Goal: Information Seeking & Learning: Learn about a topic

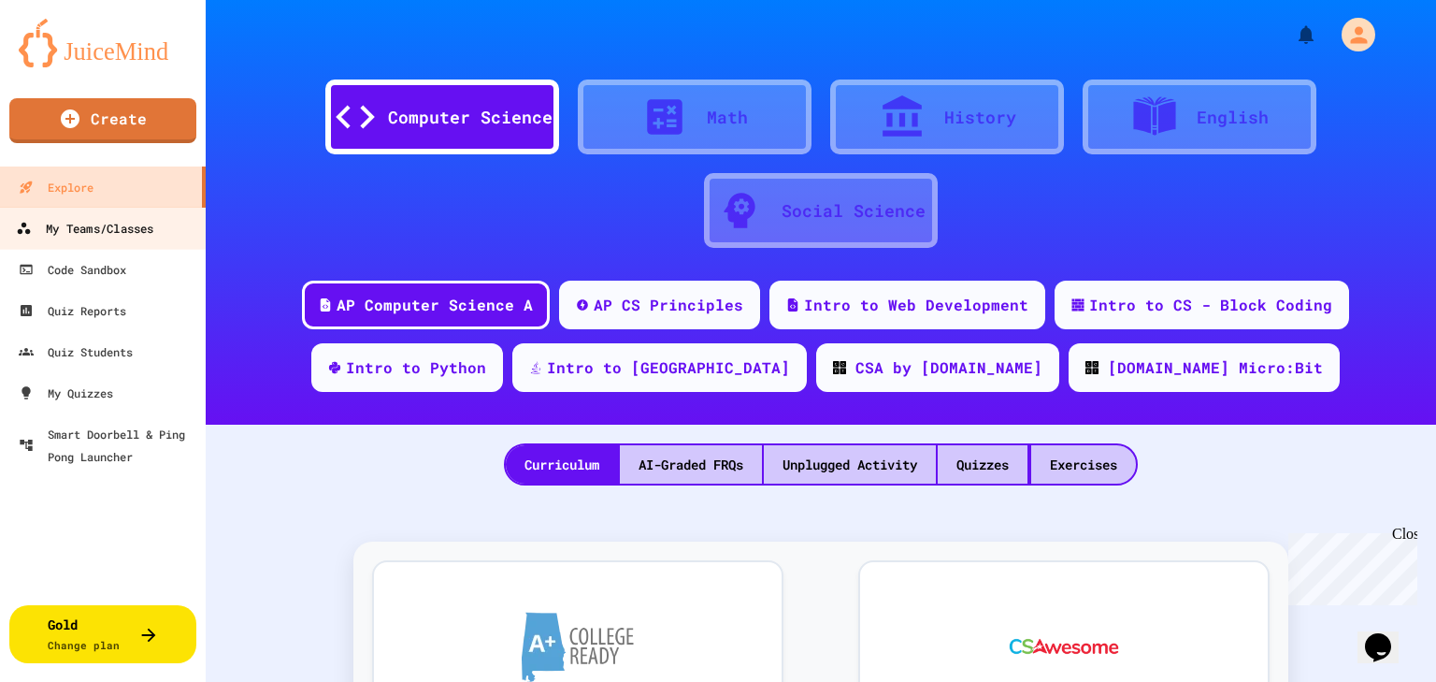
click at [56, 239] on link "My Teams/Classes" at bounding box center [103, 228] width 212 height 42
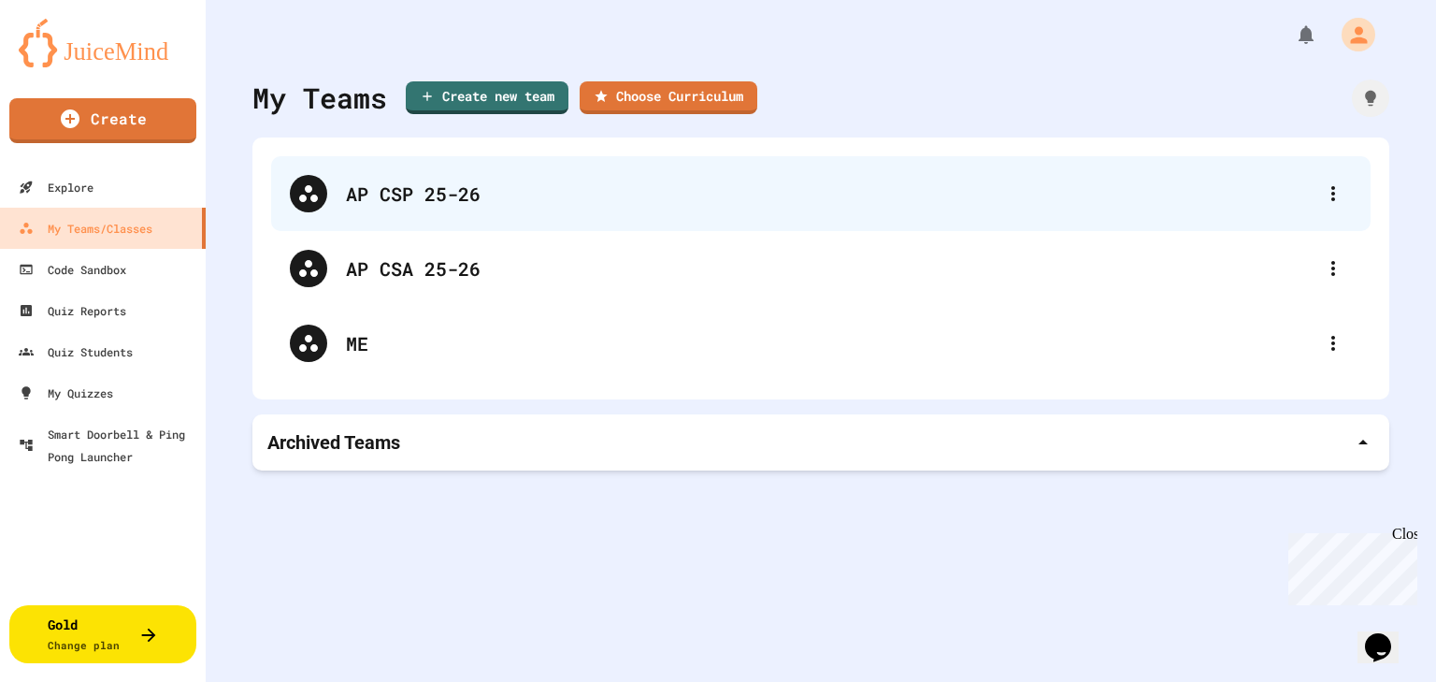
click at [427, 191] on div "AP CSP 25-26" at bounding box center [830, 194] width 969 height 28
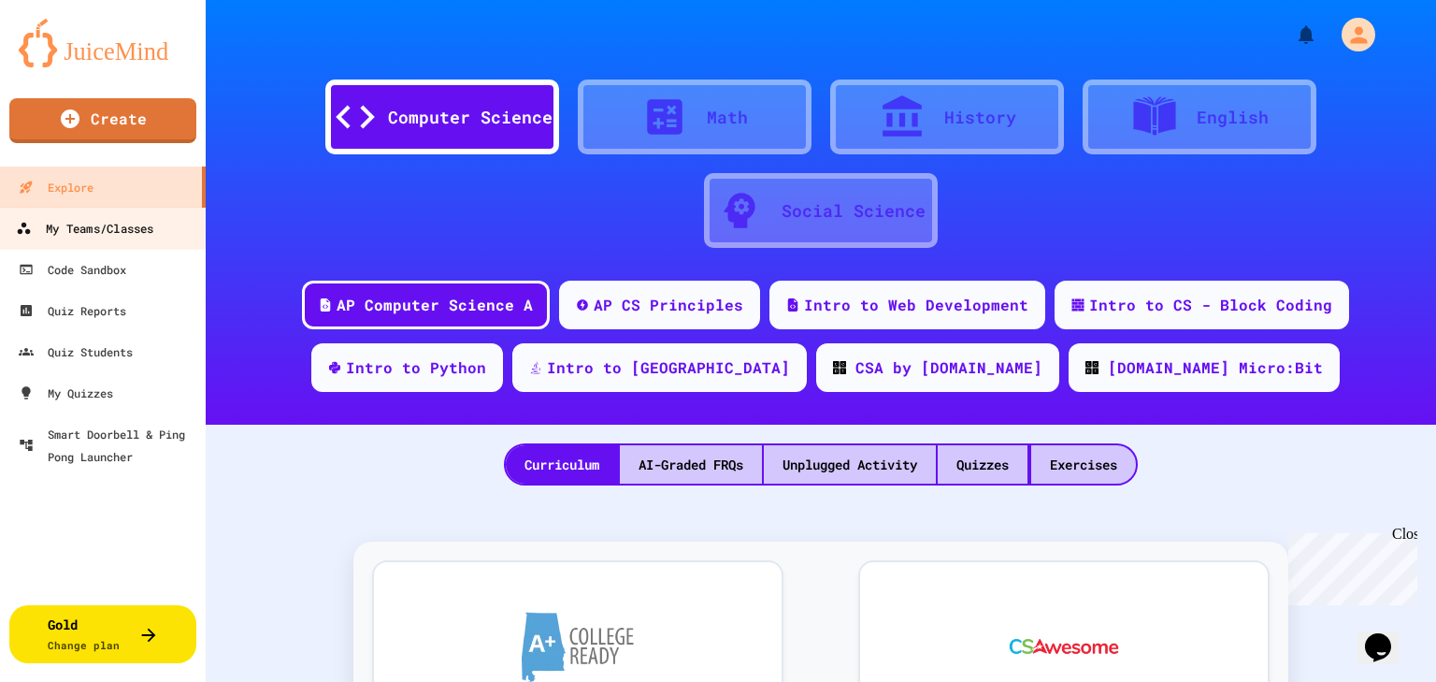
click at [122, 216] on link "My Teams/Classes" at bounding box center [103, 228] width 212 height 42
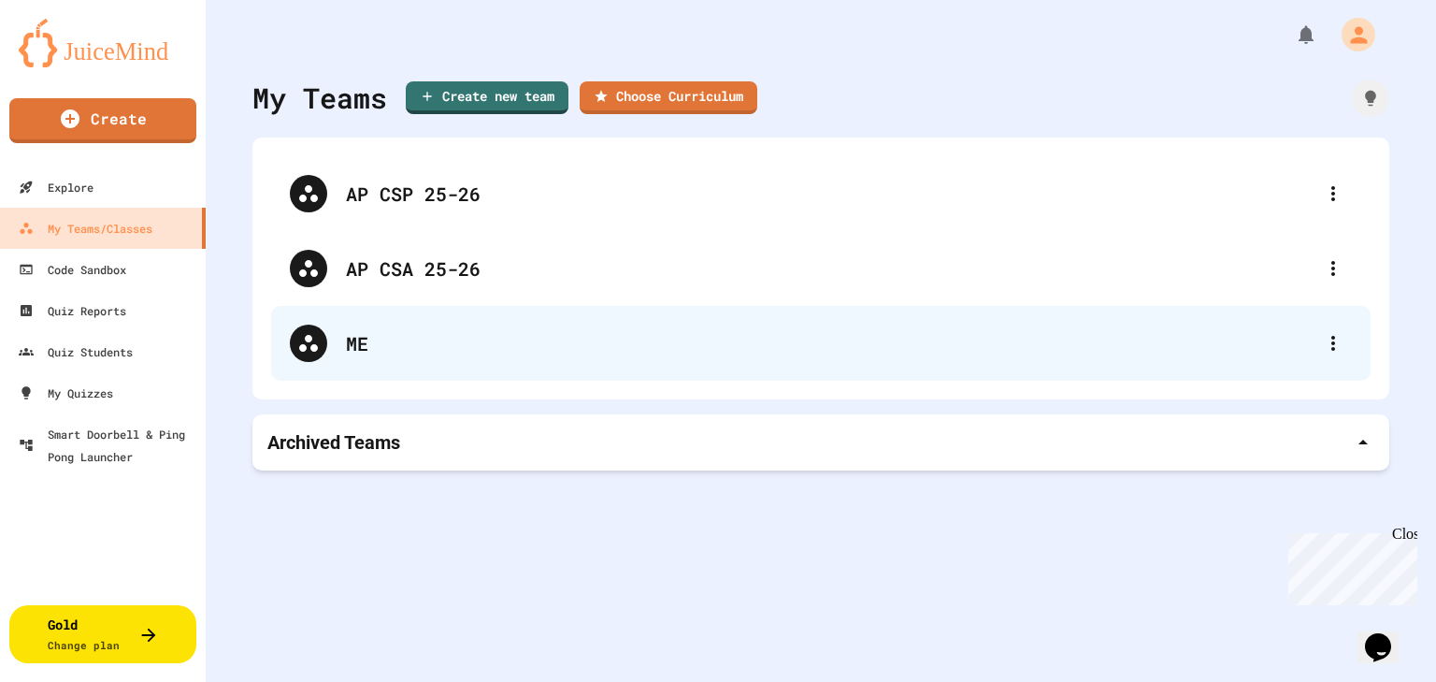
click at [547, 350] on div "ME" at bounding box center [830, 343] width 969 height 28
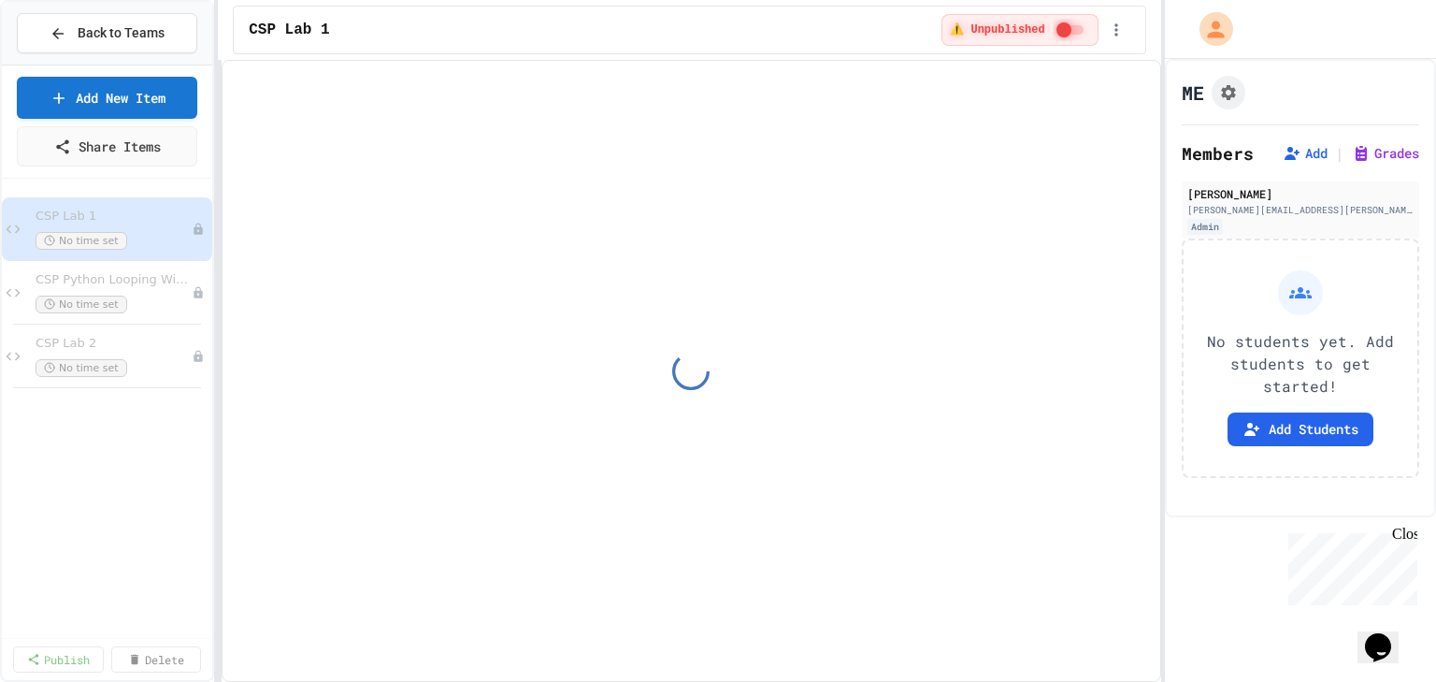
click at [89, 353] on div "CSP Lab 2 No time set" at bounding box center [114, 356] width 156 height 41
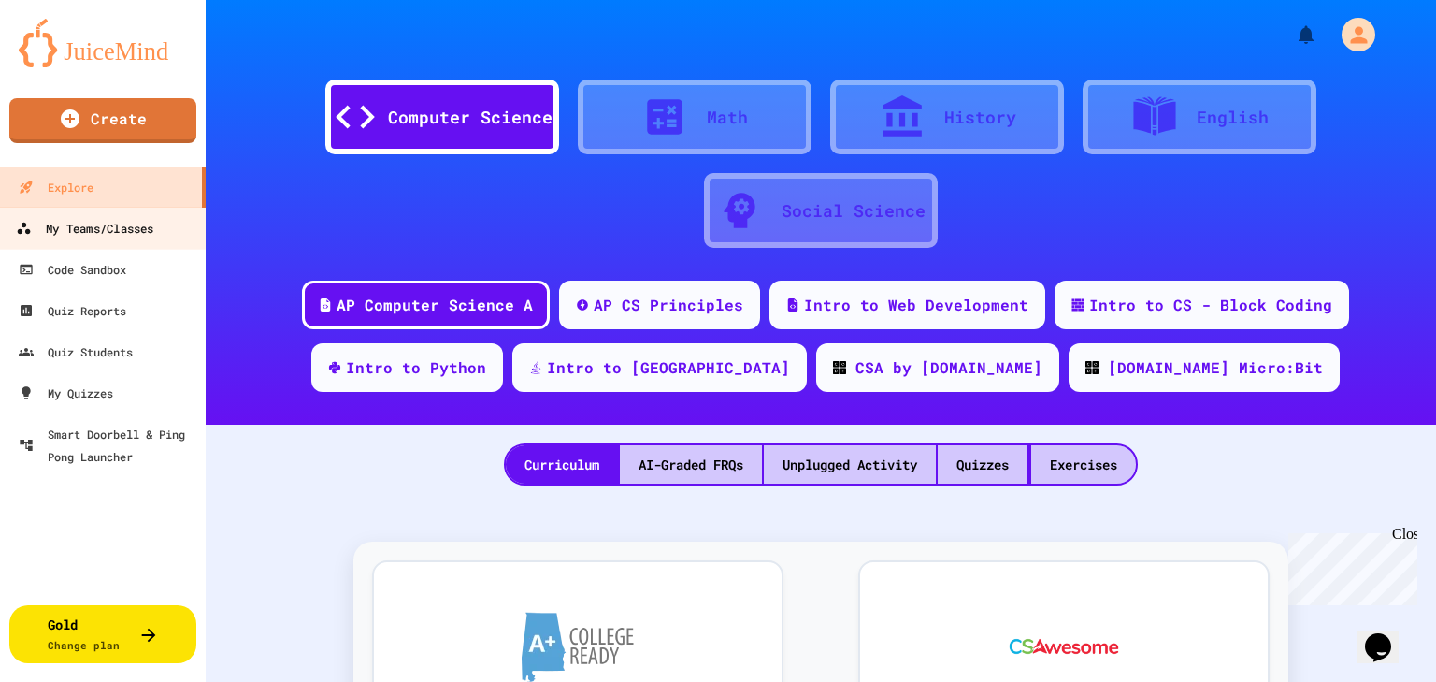
click at [142, 214] on link "My Teams/Classes" at bounding box center [103, 228] width 212 height 42
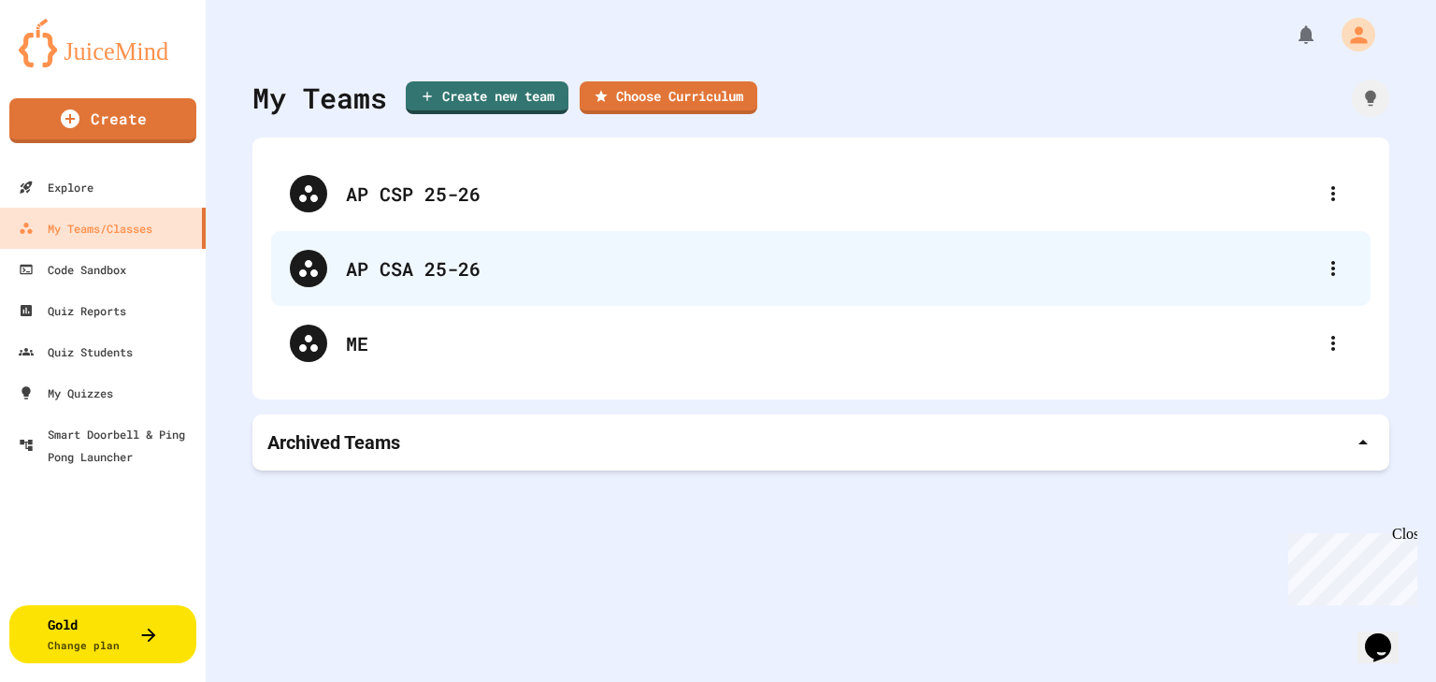
click at [340, 255] on div "AP CSA 25-26" at bounding box center [821, 268] width 1100 height 75
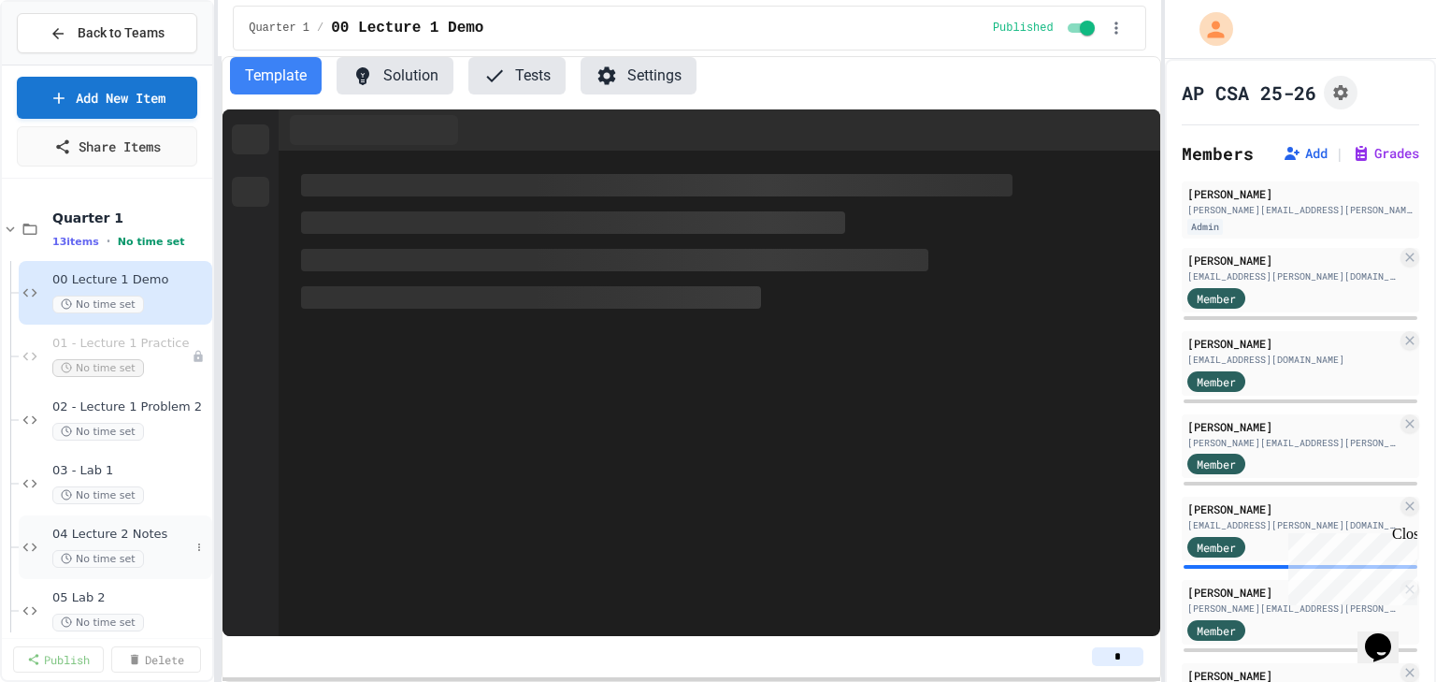
scroll to position [75, 0]
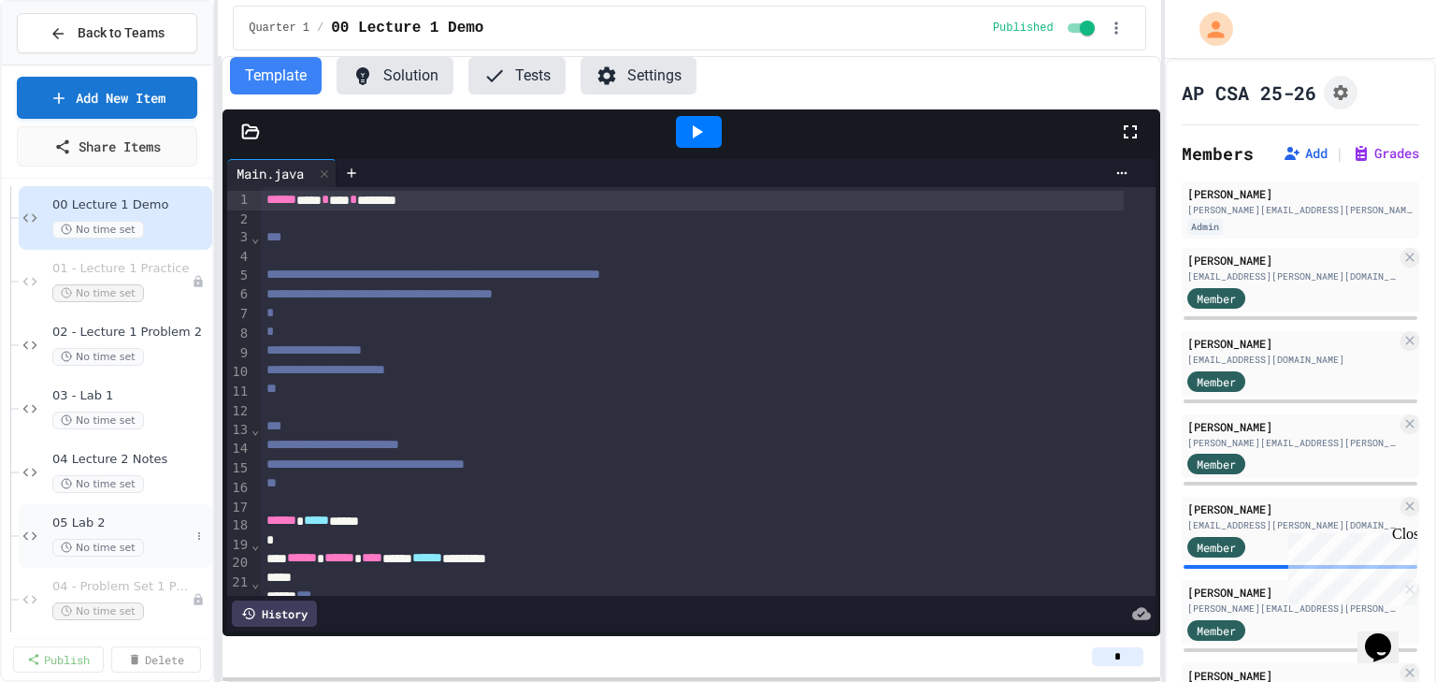
click at [92, 527] on span "05 Lab 2" at bounding box center [120, 523] width 137 height 16
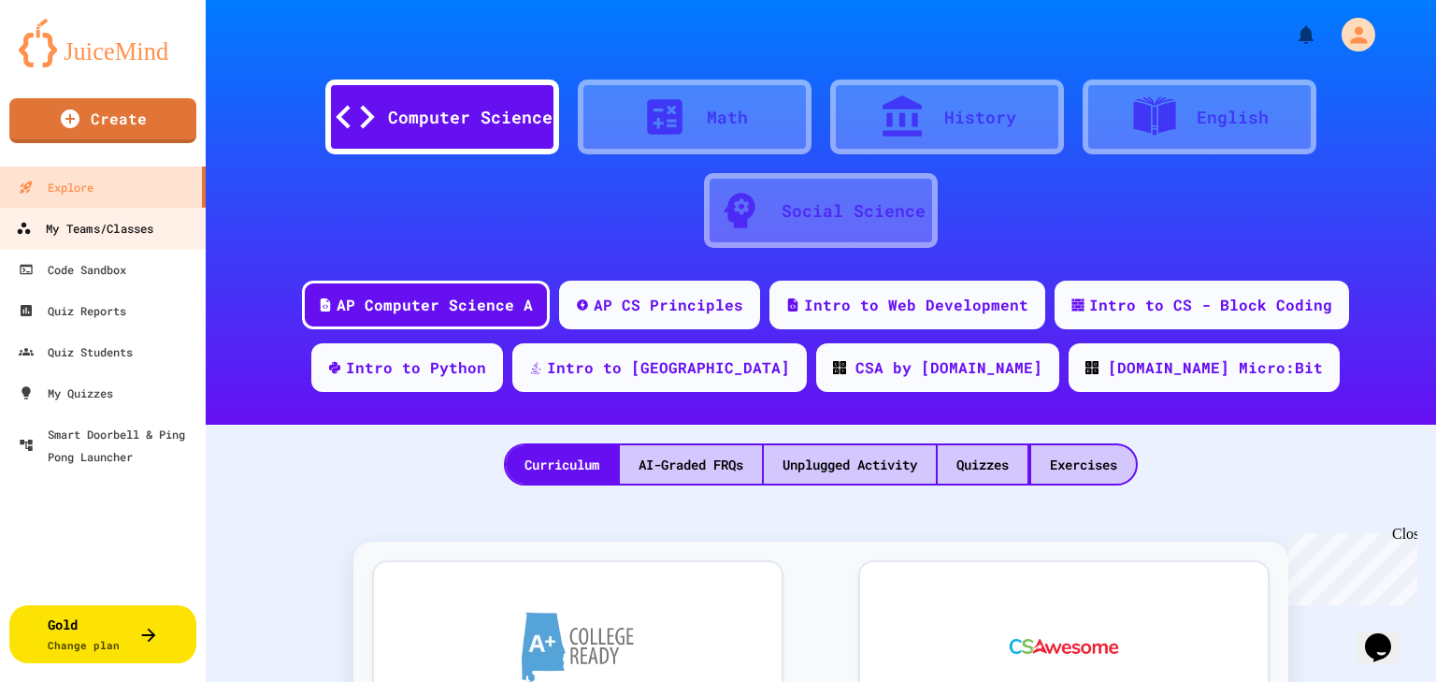
click at [101, 238] on div "My Teams/Classes" at bounding box center [84, 228] width 137 height 23
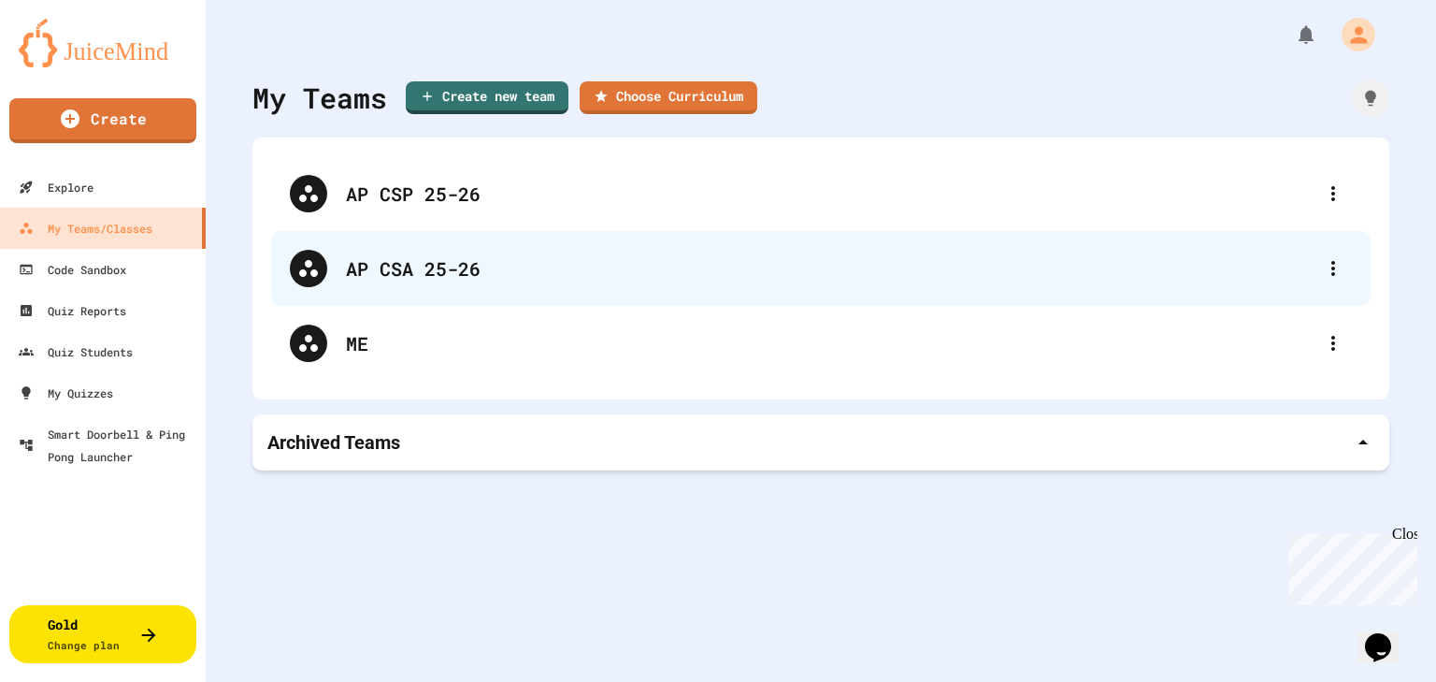
click at [362, 267] on div "AP CSA 25-26" at bounding box center [830, 268] width 969 height 28
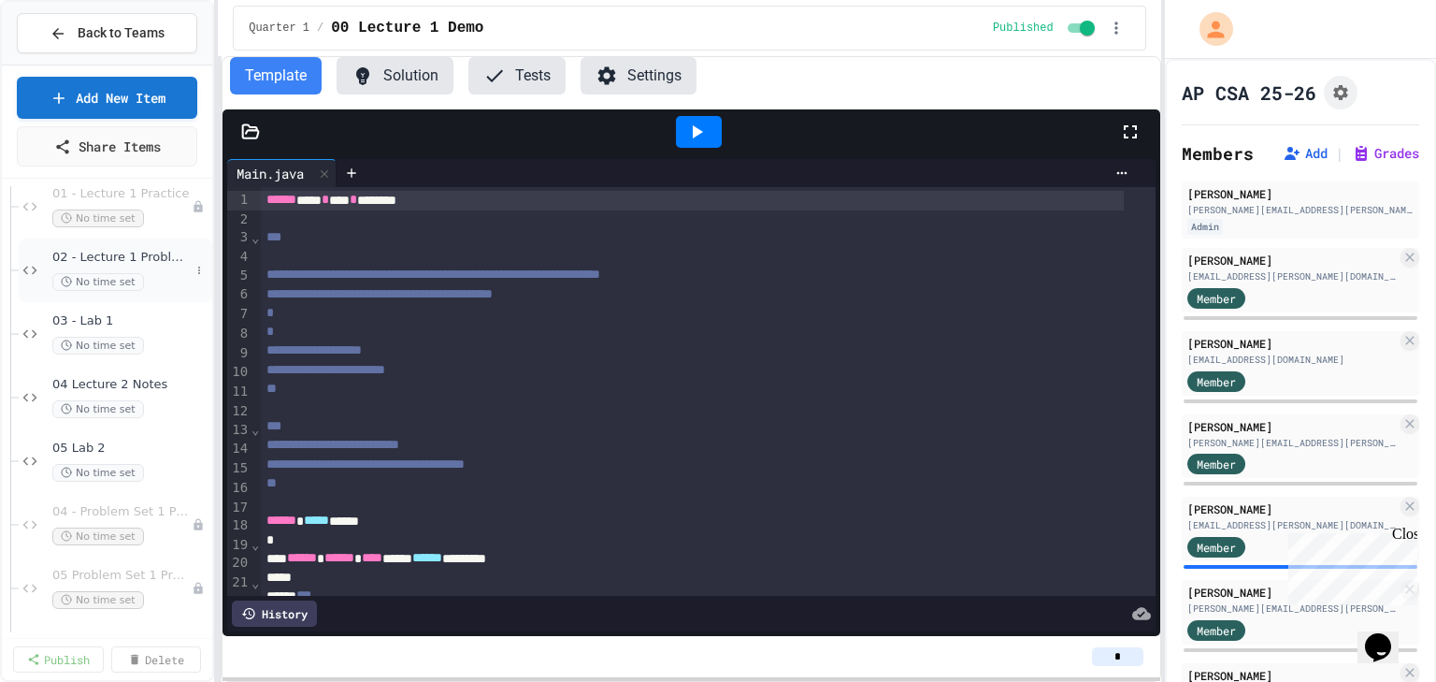
scroll to position [224, 0]
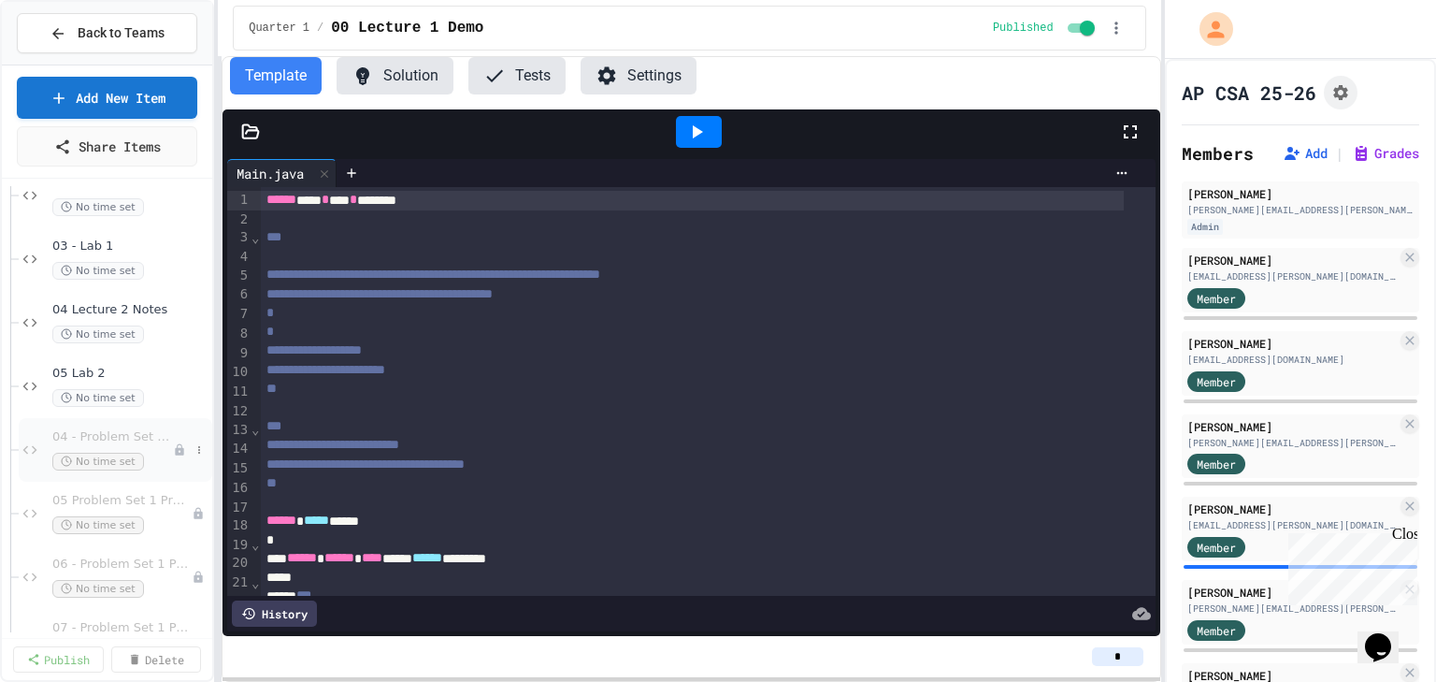
click at [141, 435] on span "04 - Problem Set 1 Problem1 Example" at bounding box center [112, 437] width 121 height 16
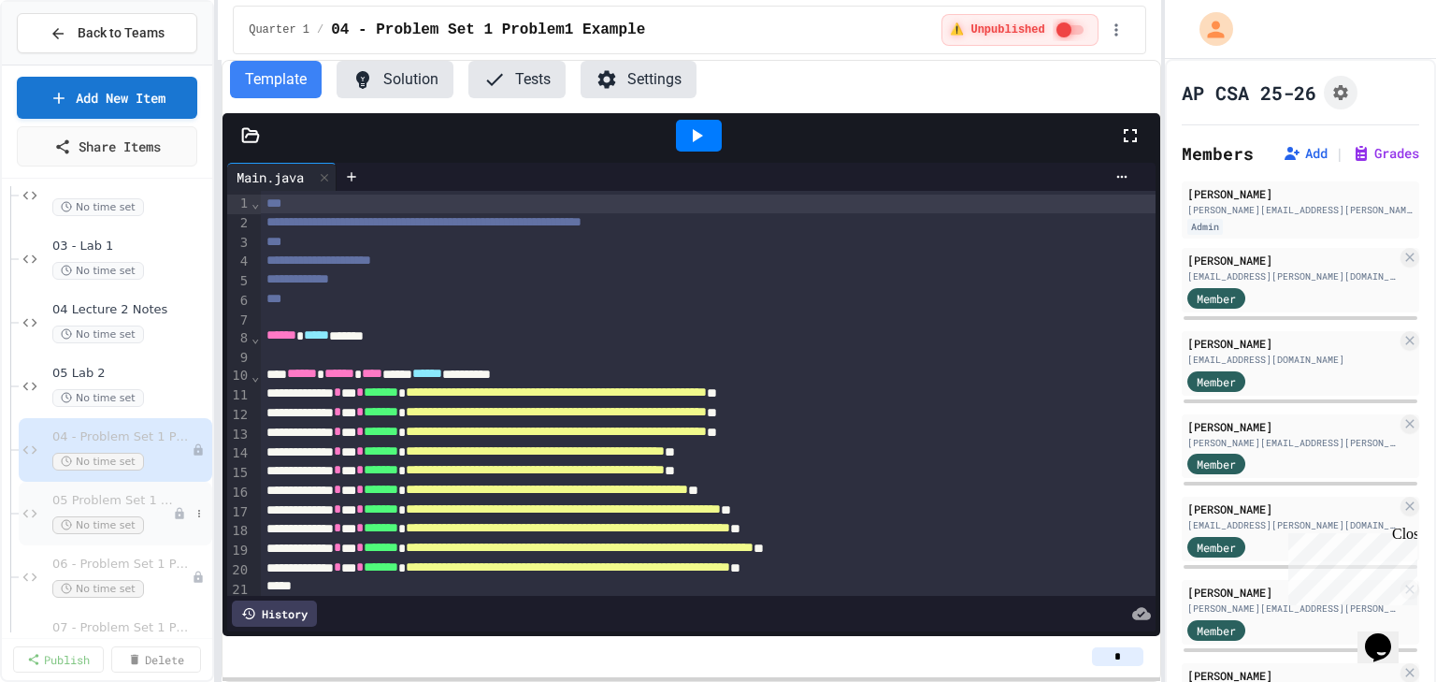
click at [116, 503] on span "05 Problem Set 1 Problem 2 Example" at bounding box center [112, 501] width 121 height 16
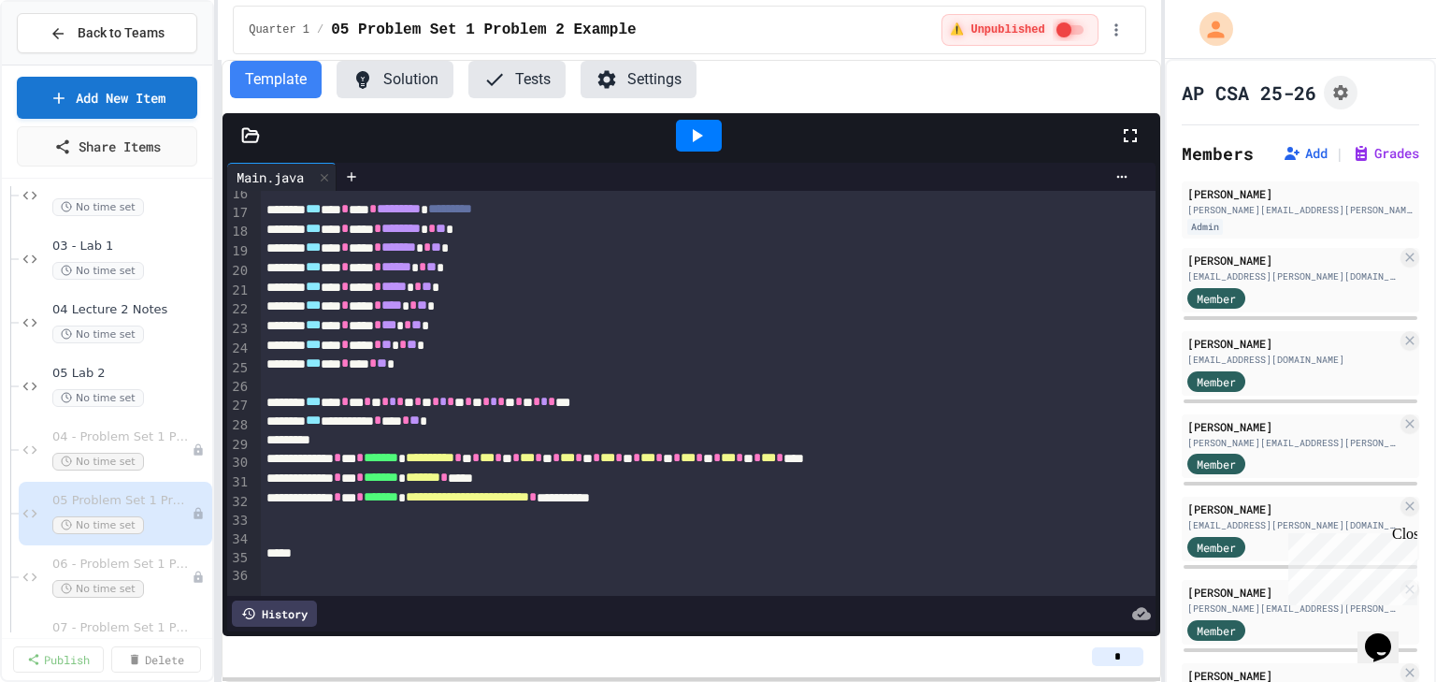
scroll to position [75, 0]
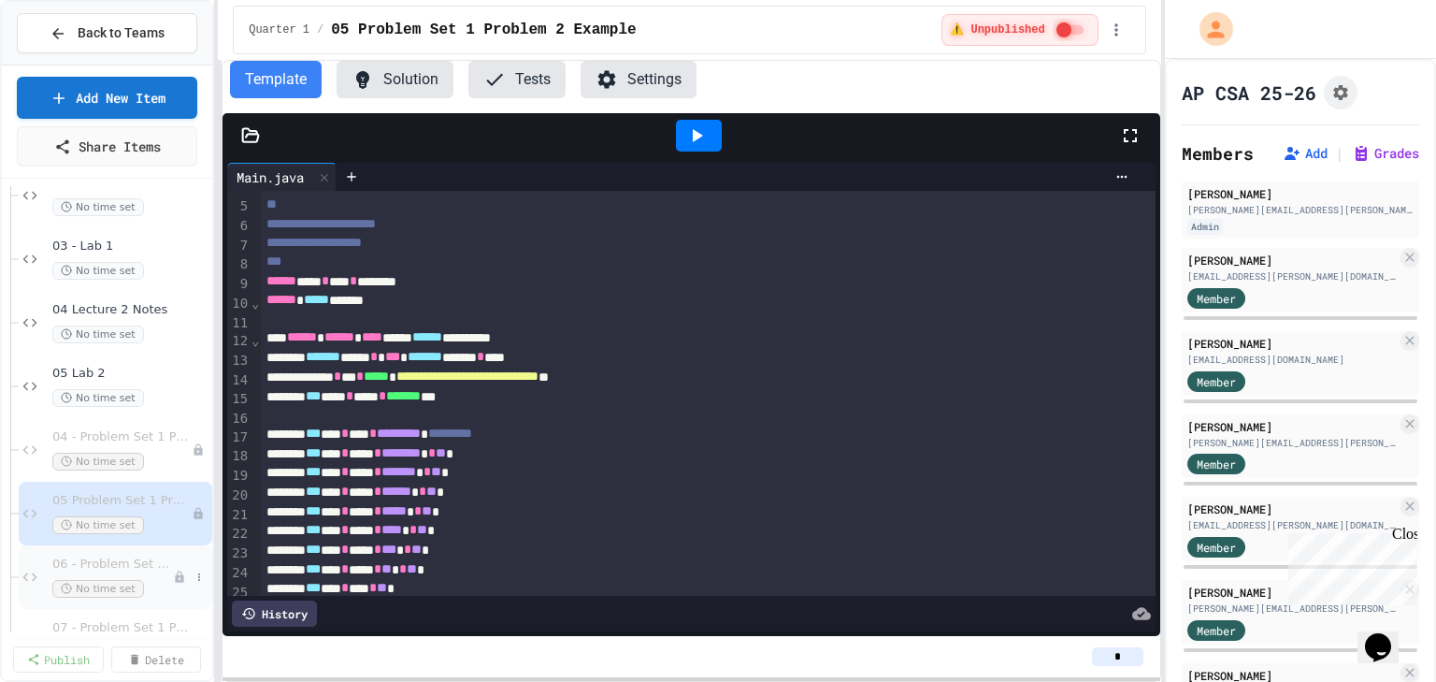
click at [86, 565] on span "06 - Problem Set 1 Problem 1" at bounding box center [112, 564] width 121 height 16
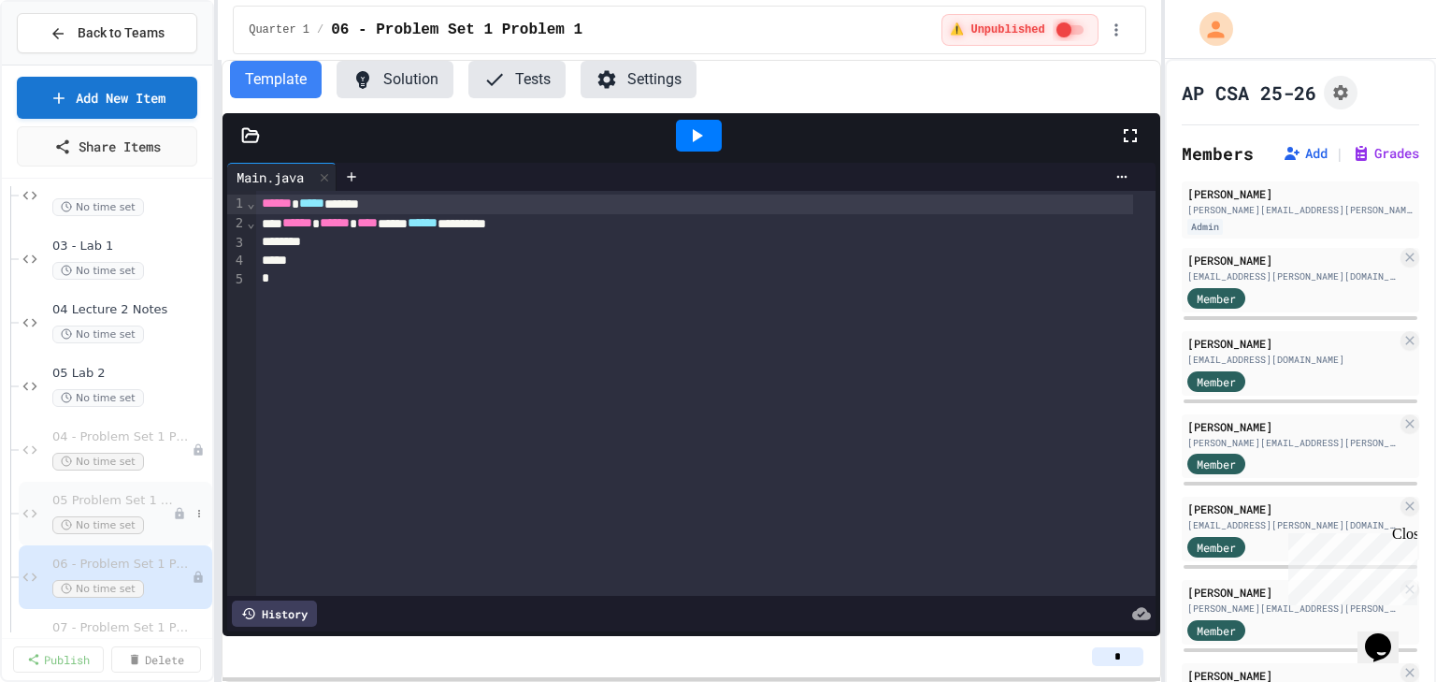
scroll to position [299, 0]
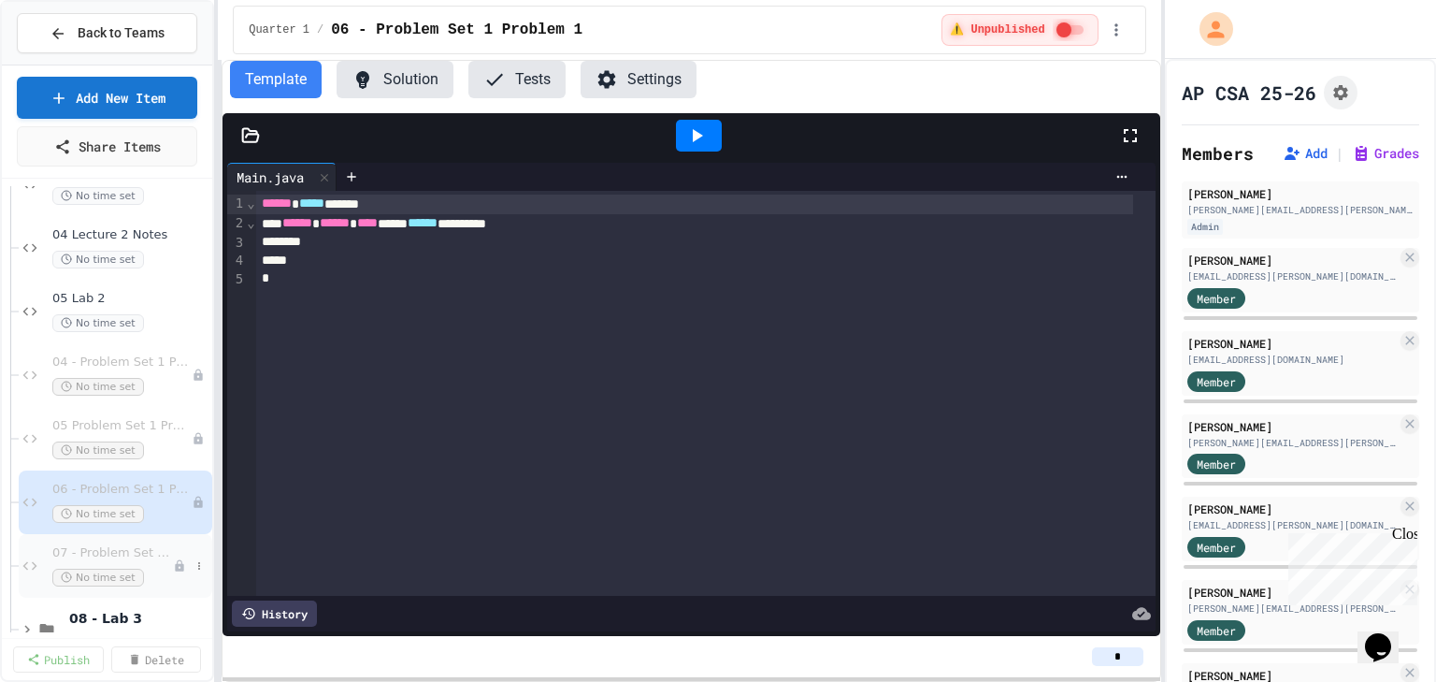
click at [124, 554] on span "07 - Problem Set 1 Problem 2" at bounding box center [112, 553] width 121 height 16
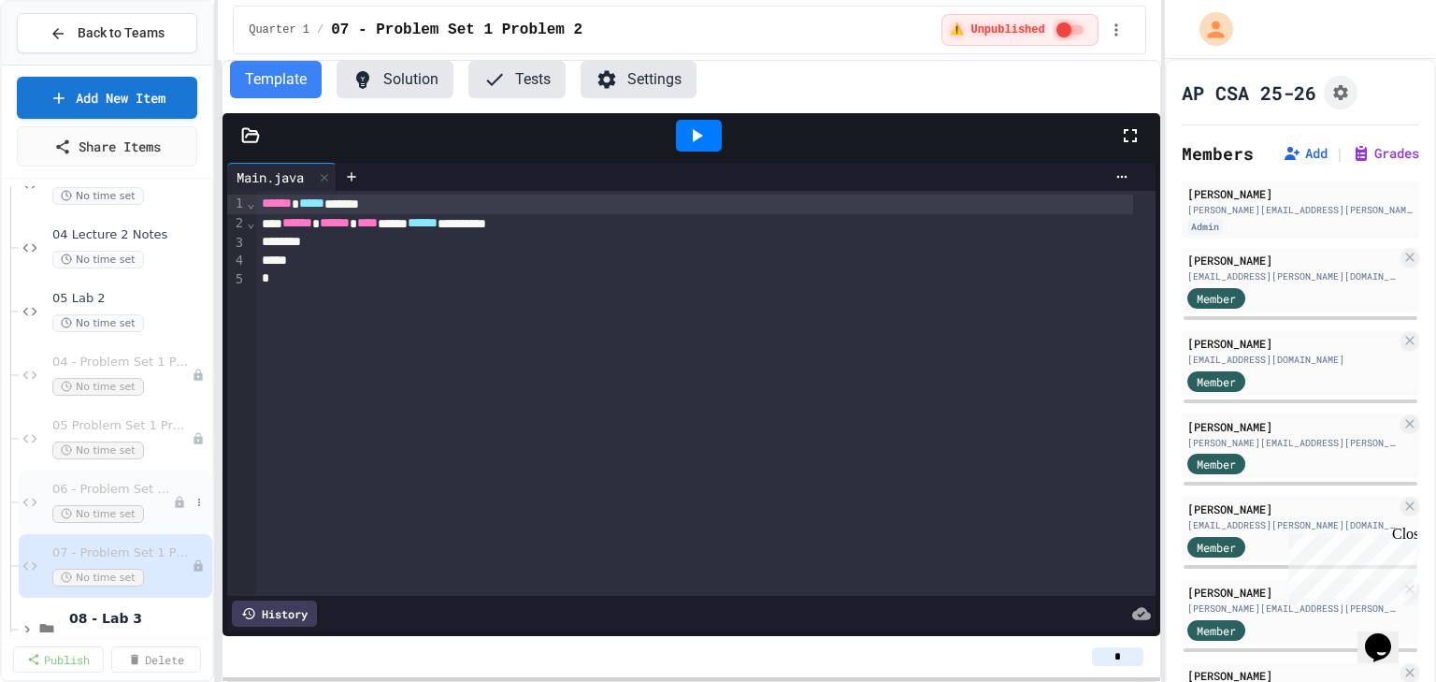
click at [111, 486] on span "06 - Problem Set 1 Problem 1" at bounding box center [112, 490] width 121 height 16
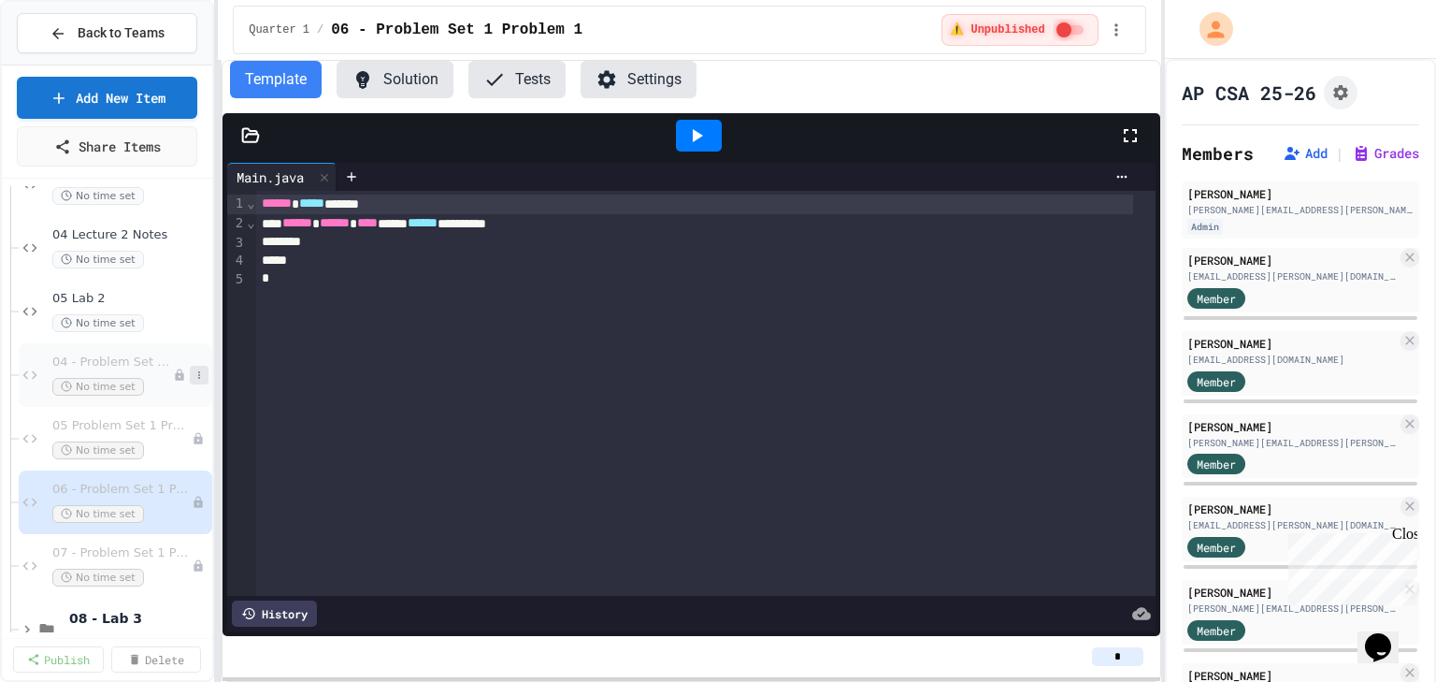
click at [194, 376] on icon at bounding box center [199, 374] width 11 height 11
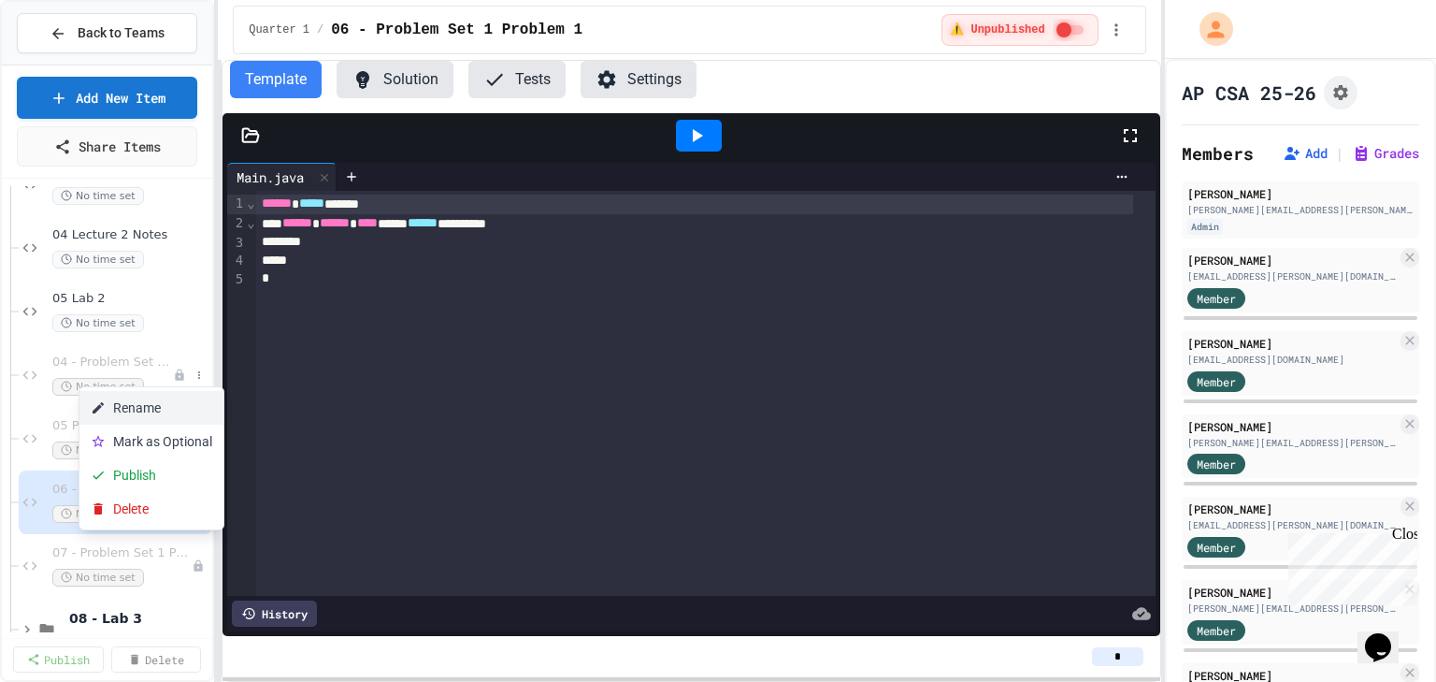
click at [160, 415] on button "Rename" at bounding box center [151, 408] width 144 height 34
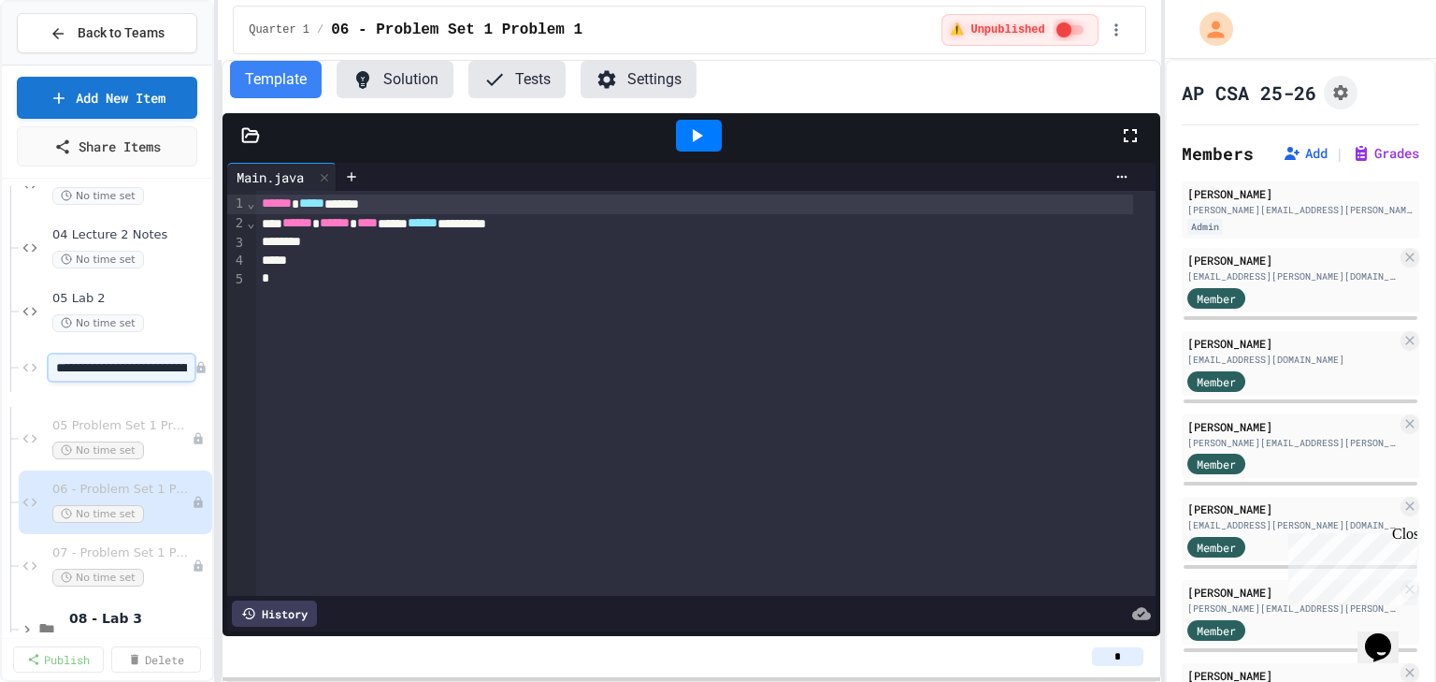
scroll to position [0, 102]
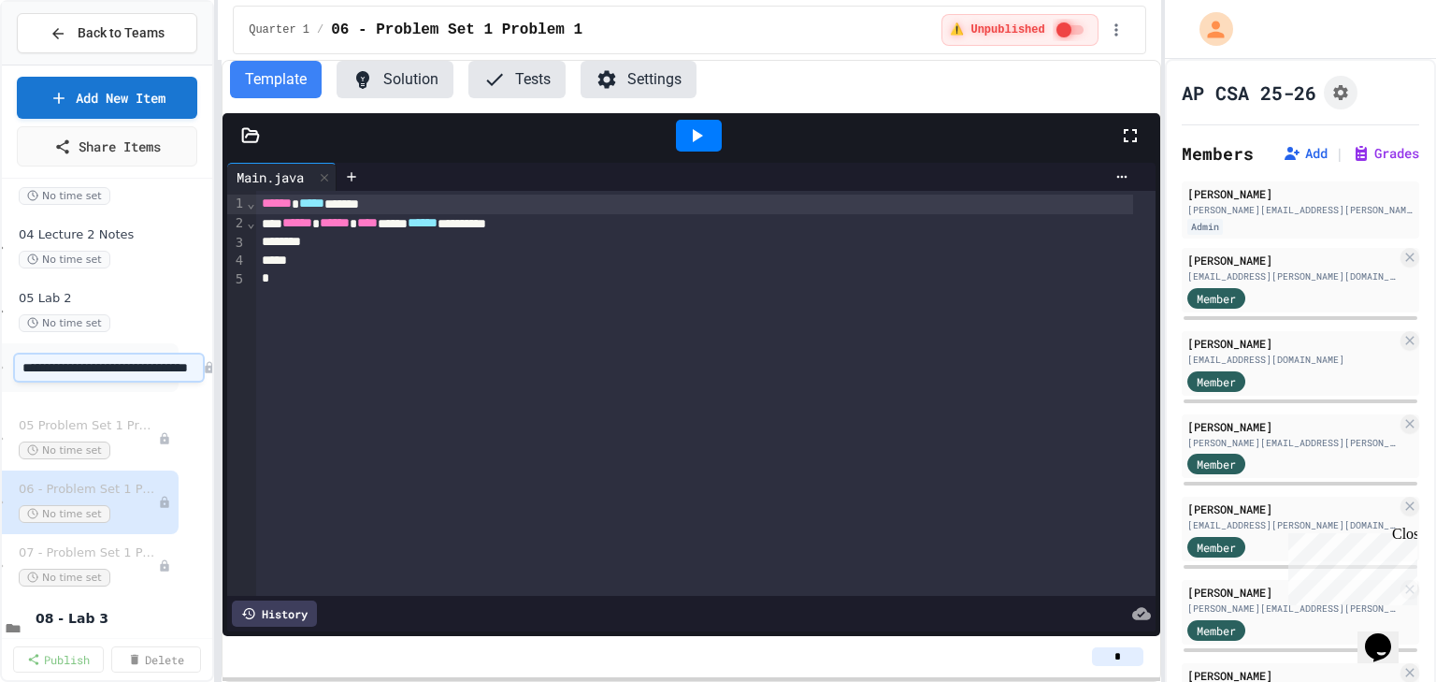
click at [41, 369] on input "**********" at bounding box center [109, 367] width 188 height 26
type input "**********"
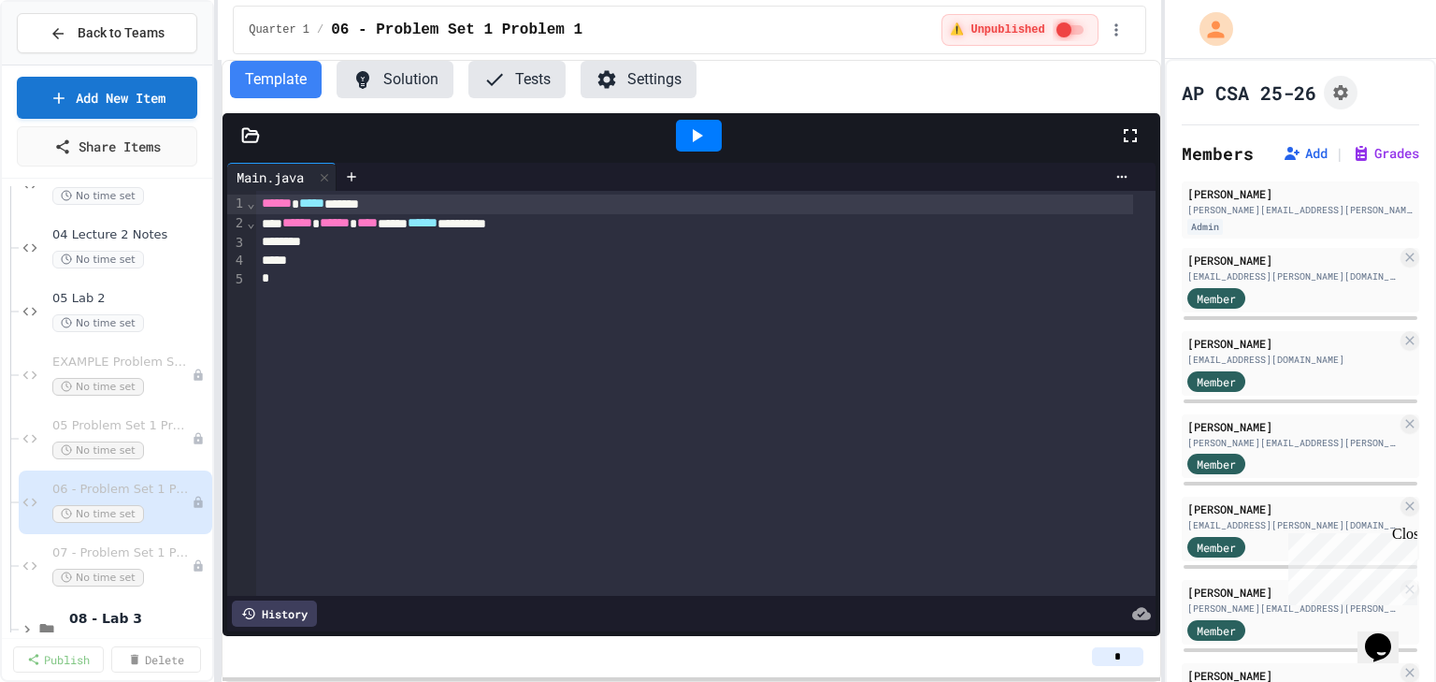
scroll to position [299, 0]
click at [195, 437] on button at bounding box center [199, 438] width 19 height 19
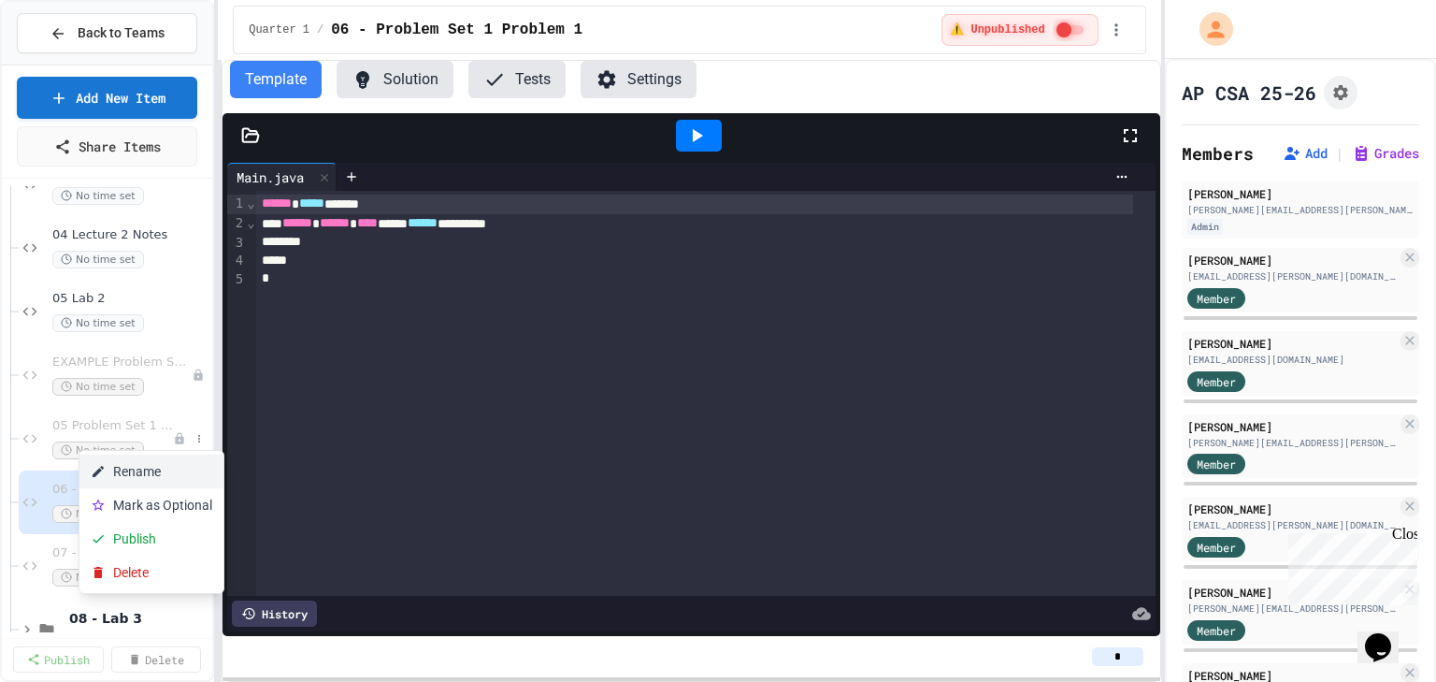
click at [187, 473] on button "Rename" at bounding box center [151, 472] width 144 height 34
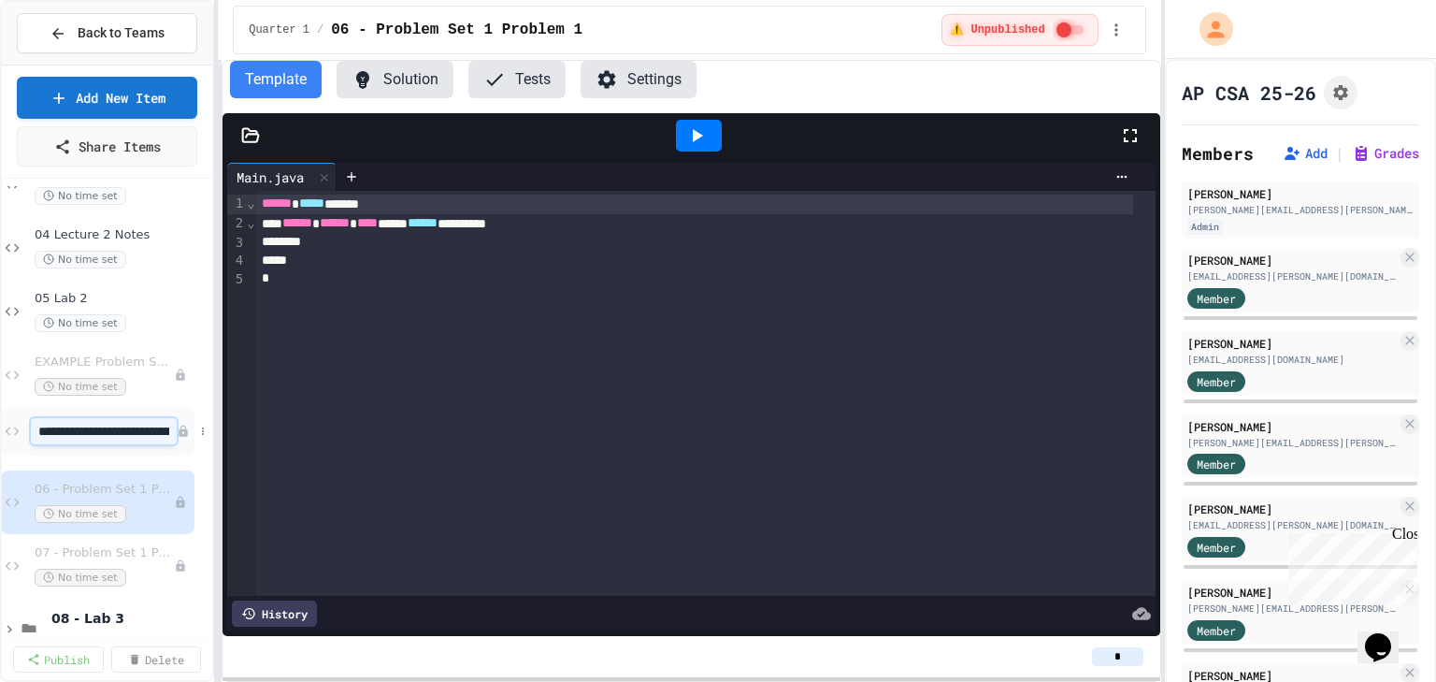
scroll to position [0, 94]
click at [58, 431] on input "**********" at bounding box center [109, 431] width 188 height 26
type input "**********"
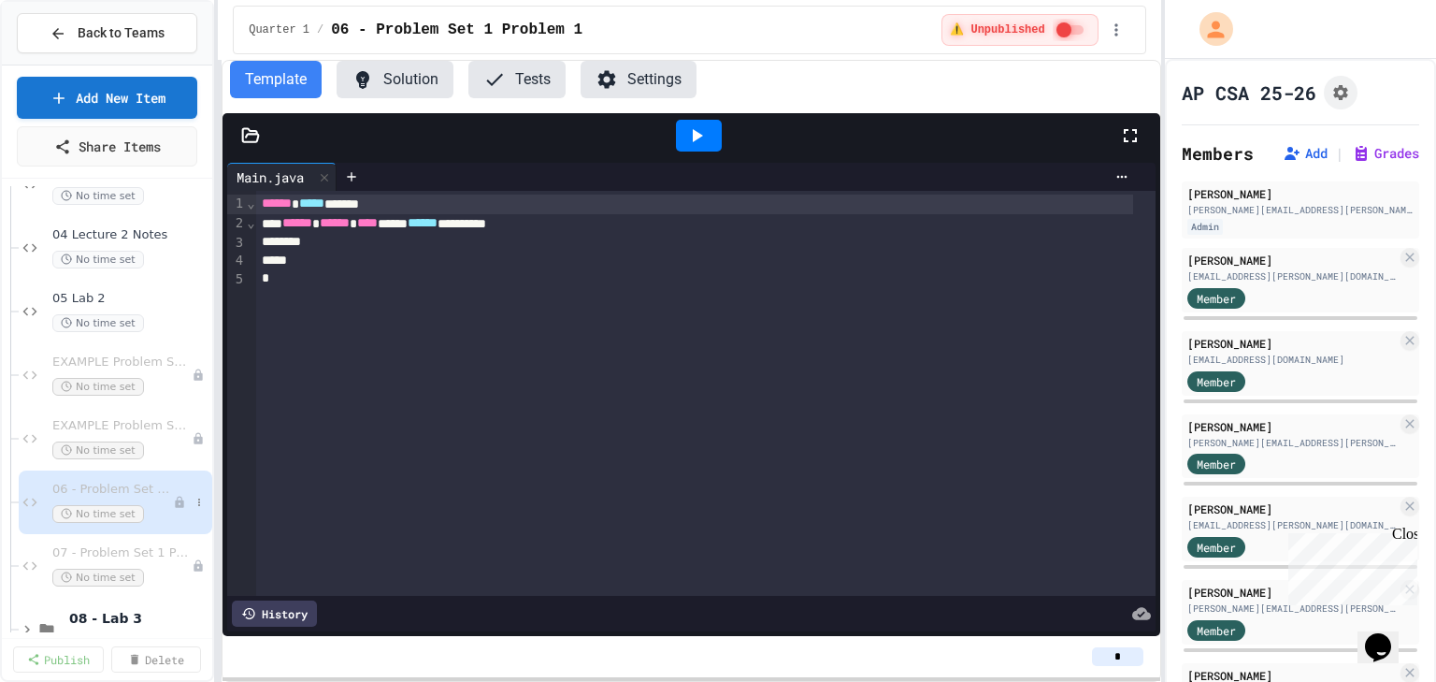
scroll to position [374, 0]
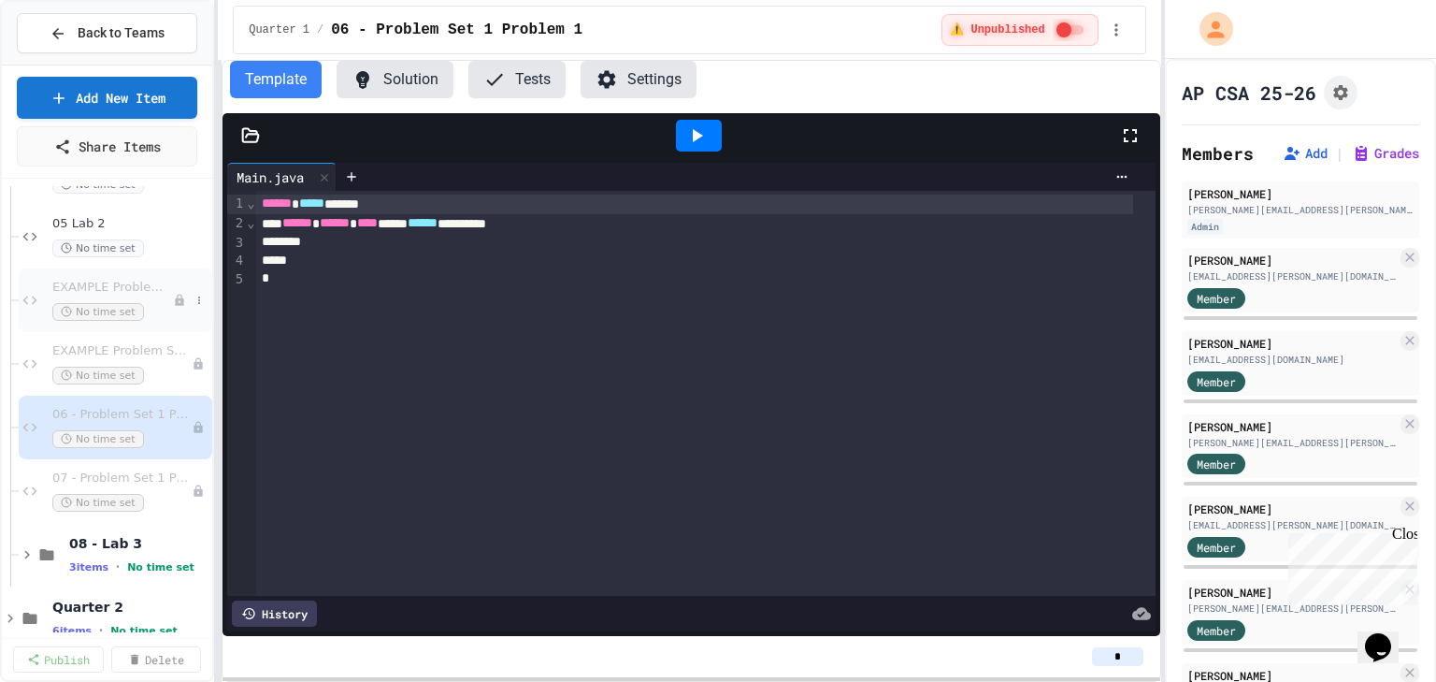
click at [93, 281] on span "EXAMPLE Problem Set 1 Problem1 Example" at bounding box center [112, 288] width 121 height 16
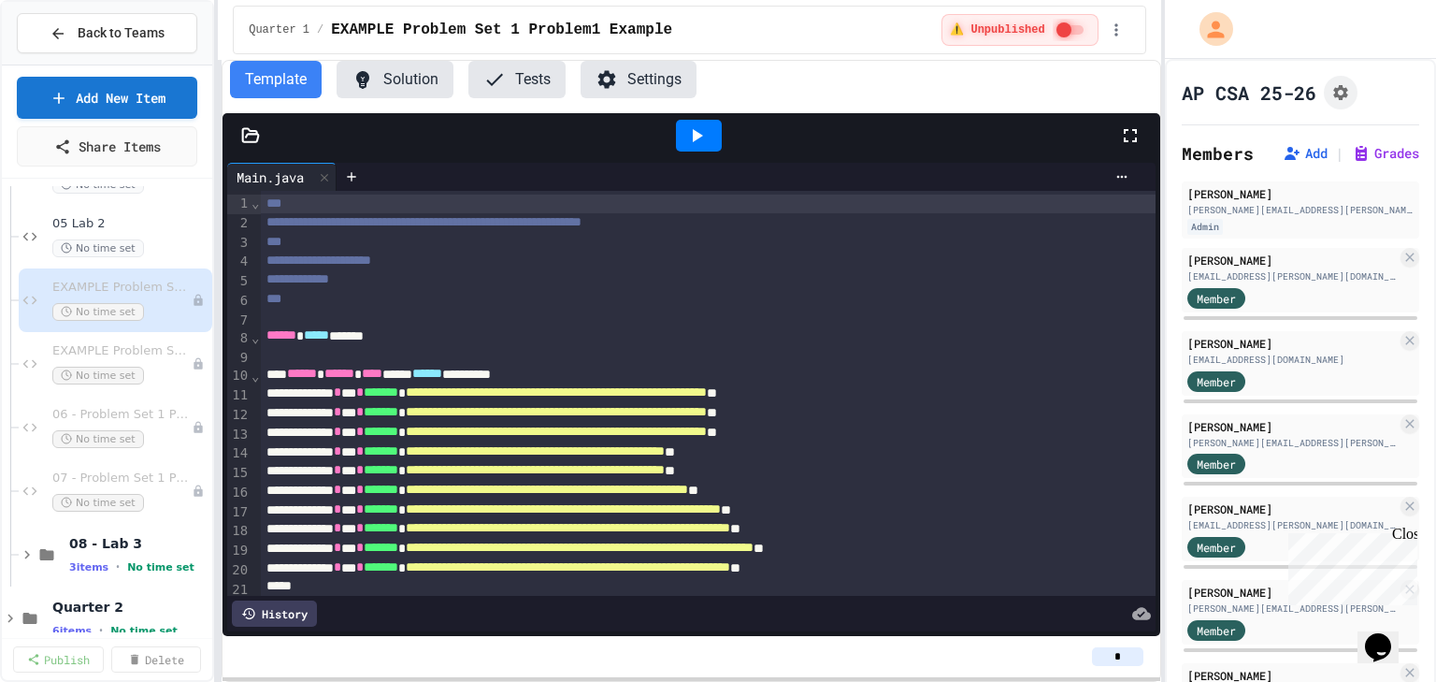
click at [698, 135] on icon at bounding box center [698, 135] width 10 height 13
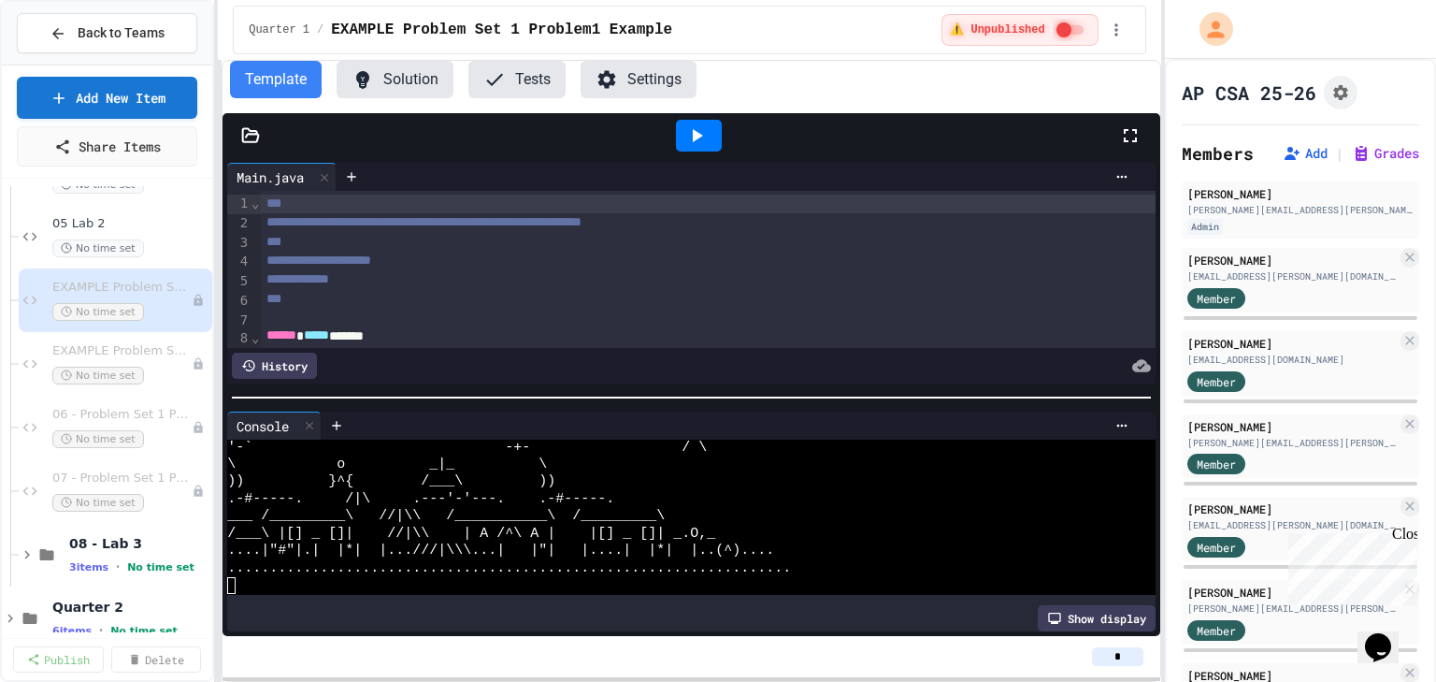
scroll to position [34, 0]
click at [120, 358] on div "EXAMPLE Problem Set 1 Problem 2 Example No time set" at bounding box center [112, 363] width 121 height 41
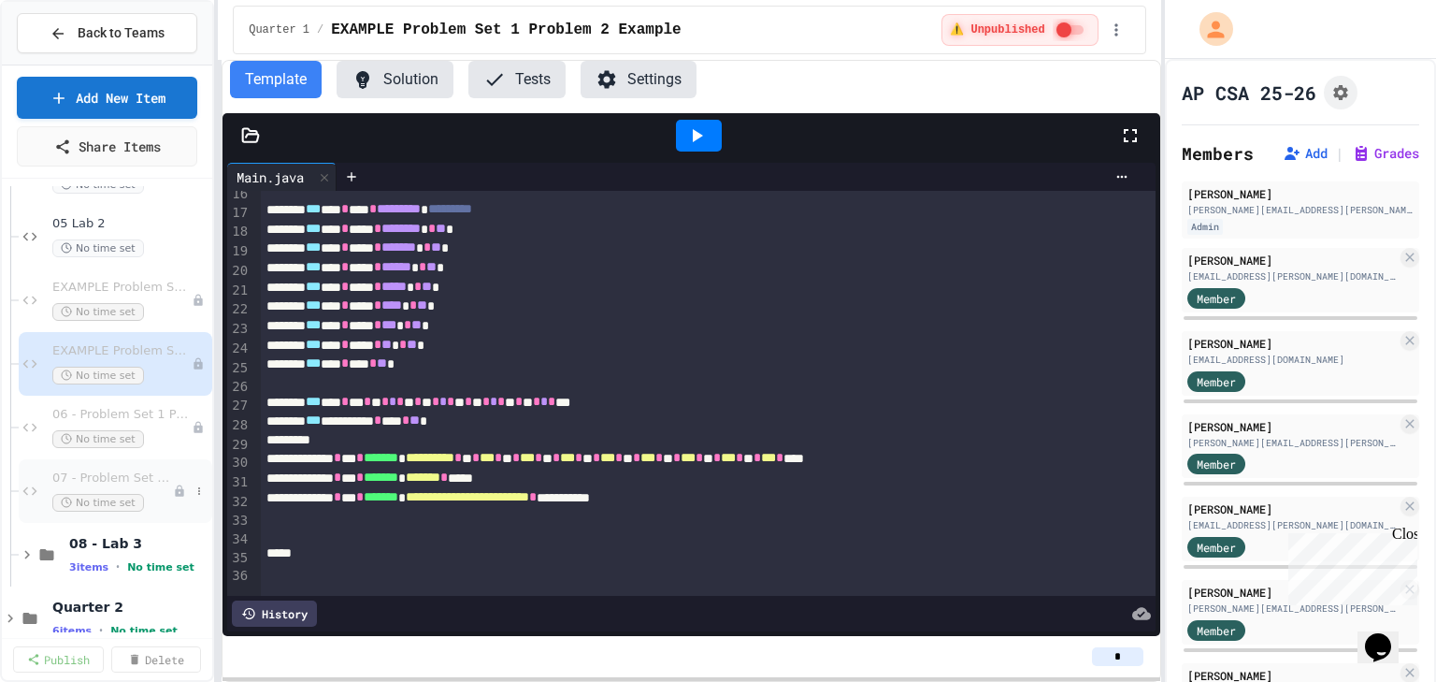
scroll to position [402, 0]
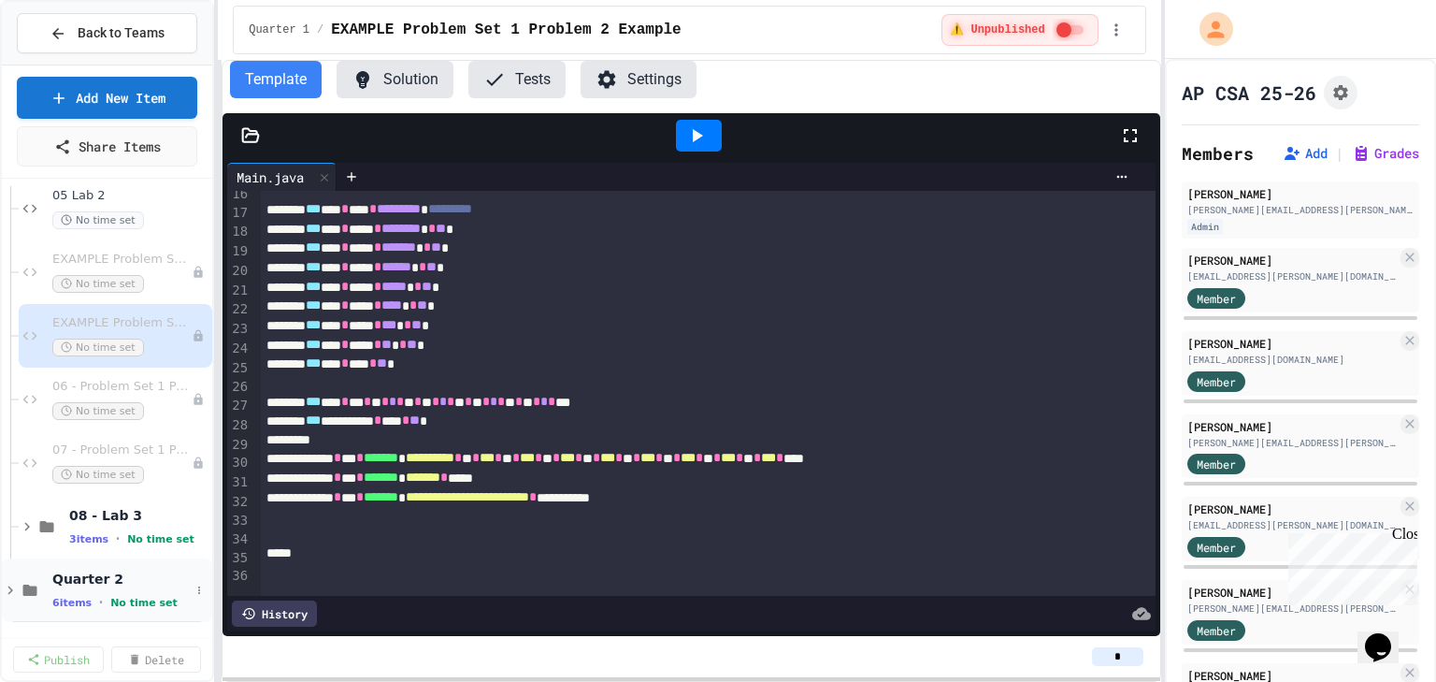
click at [7, 588] on icon at bounding box center [10, 590] width 17 height 17
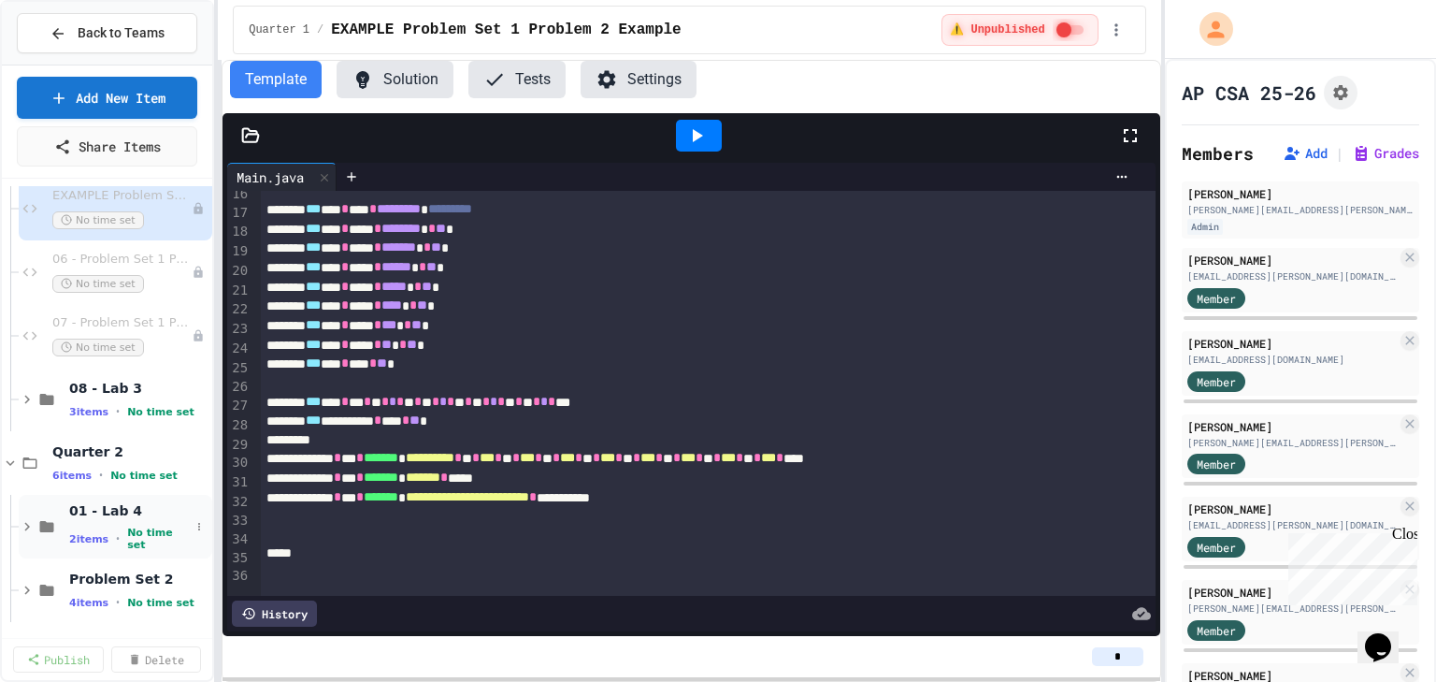
click at [94, 522] on div "01 - Lab 4 2 items • No time set" at bounding box center [129, 527] width 121 height 50
click at [251, 133] on icon at bounding box center [251, 134] width 16 height 13
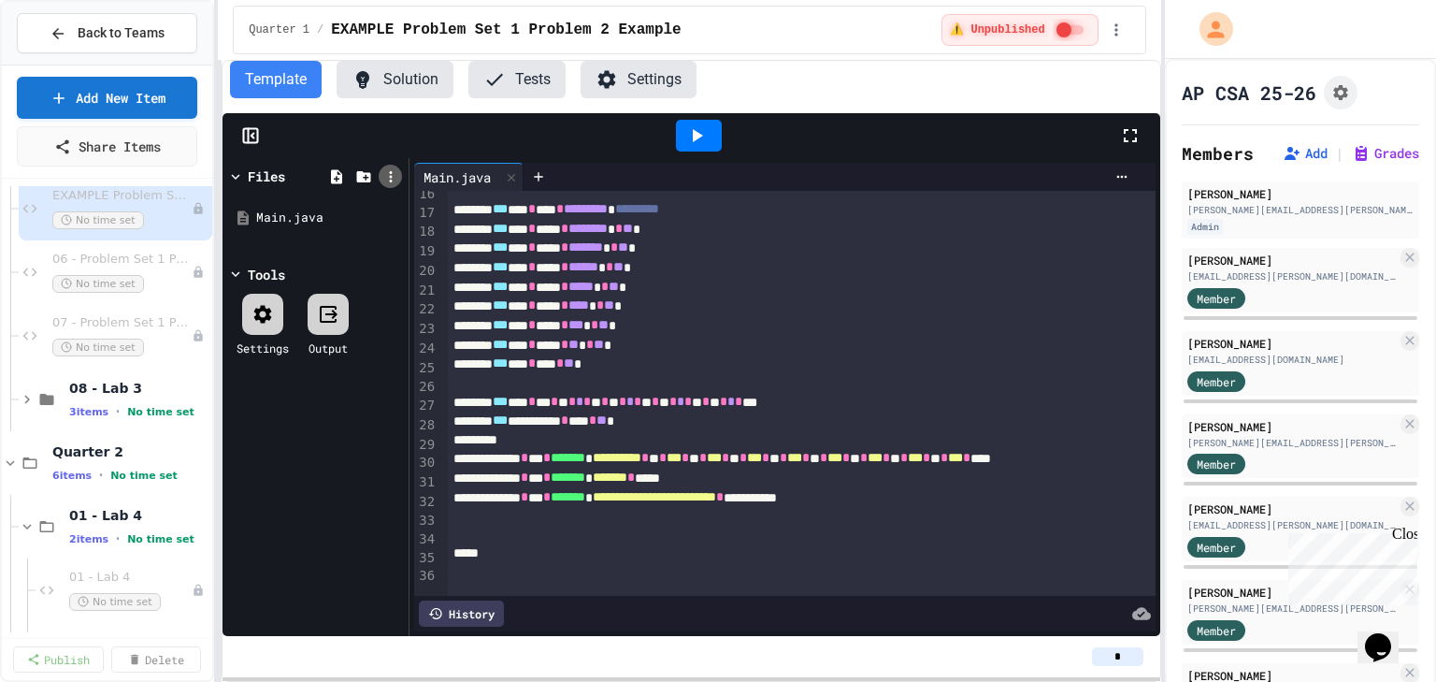
click at [390, 185] on div at bounding box center [390, 176] width 23 height 23
click at [756, 418] on li "Upload zip" at bounding box center [771, 435] width 30 height 34
type input "**********"
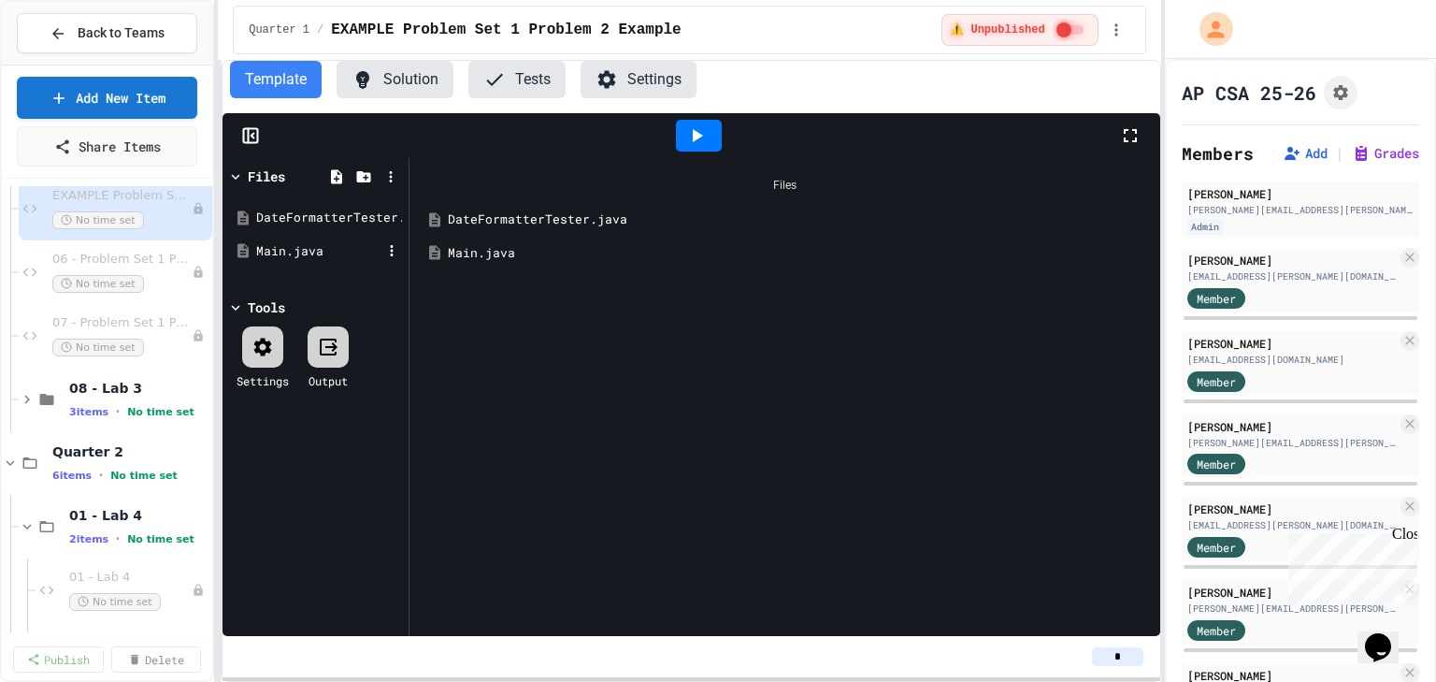
click at [339, 249] on div "Main.java" at bounding box center [318, 251] width 125 height 19
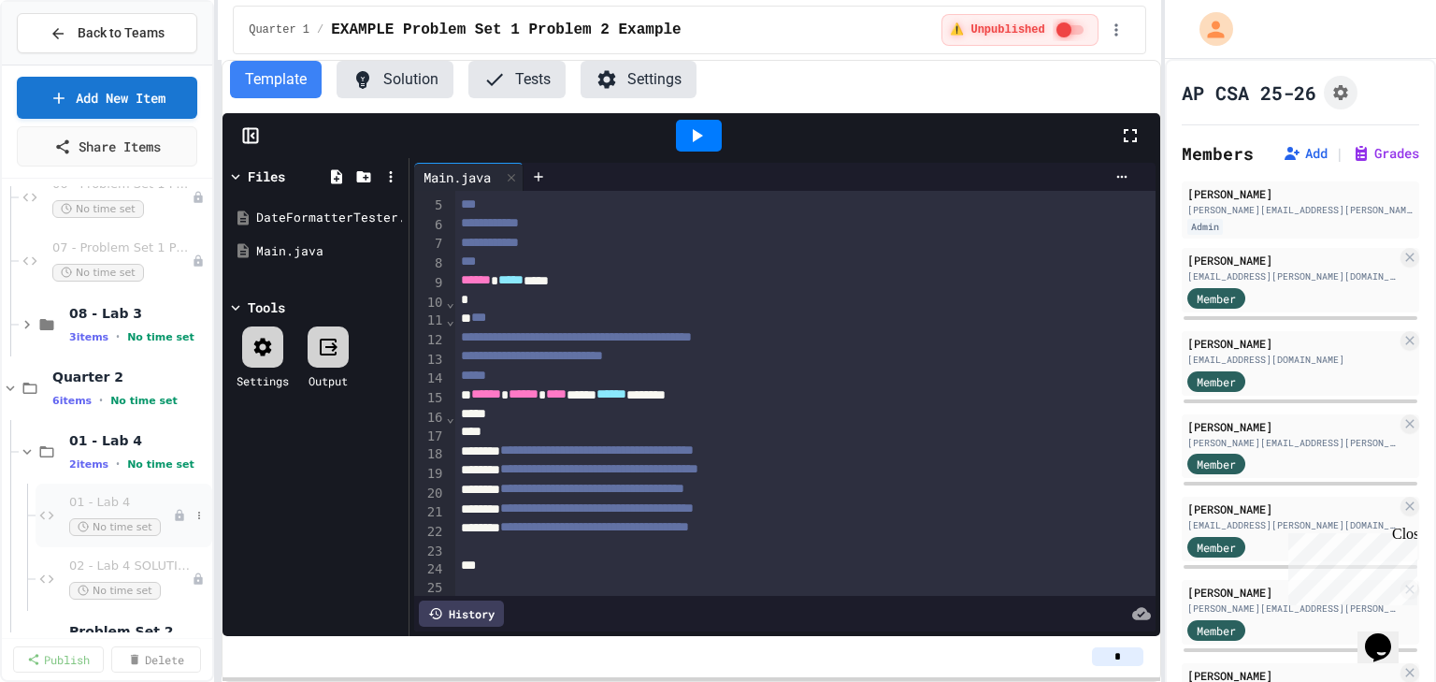
scroll to position [657, 0]
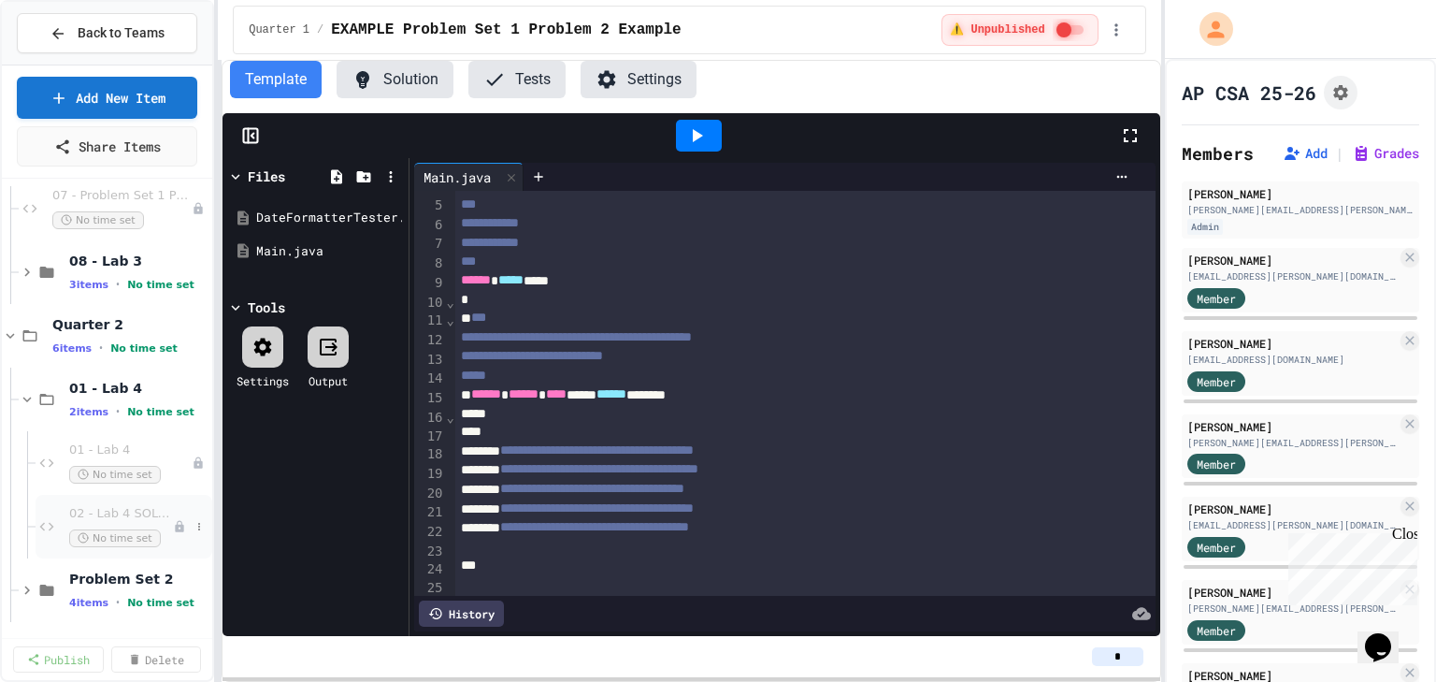
click at [95, 509] on span "02 - Lab 4 SOLUTIONS" at bounding box center [121, 514] width 104 height 16
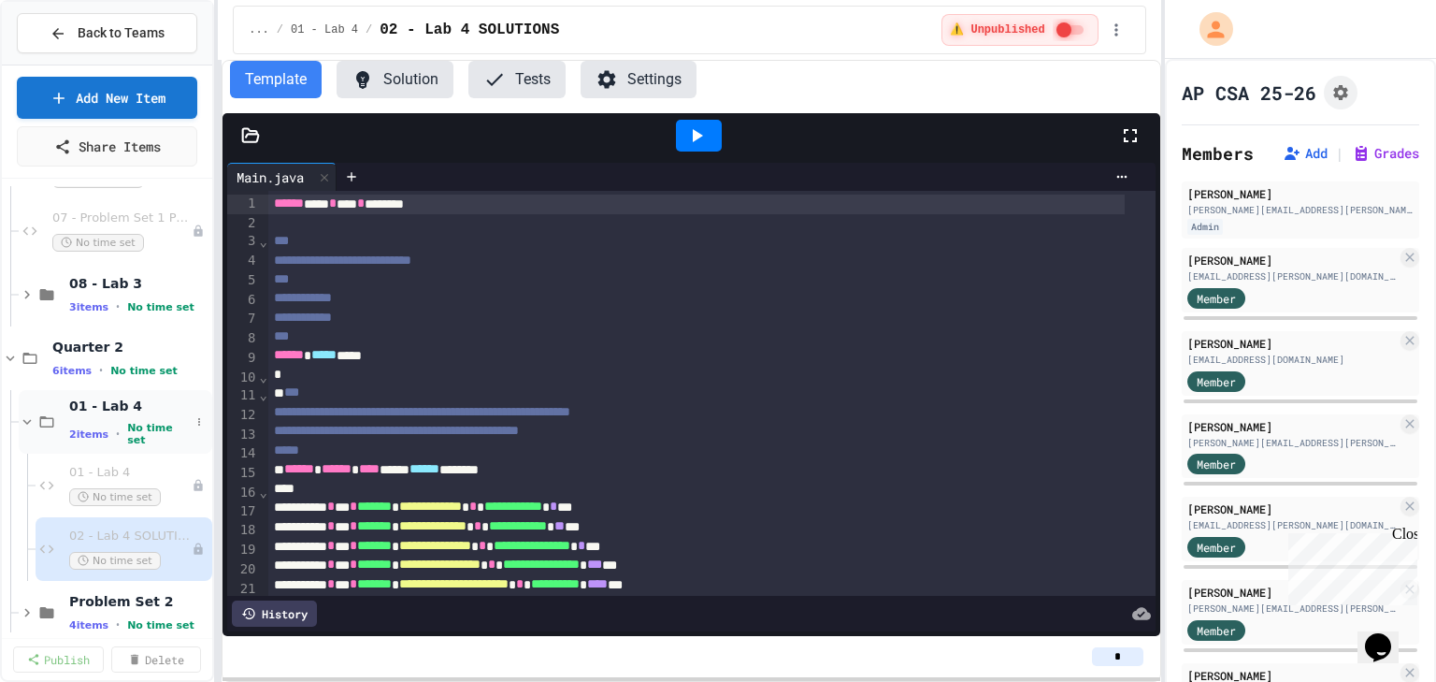
click at [94, 406] on span "01 - Lab 4" at bounding box center [129, 405] width 121 height 17
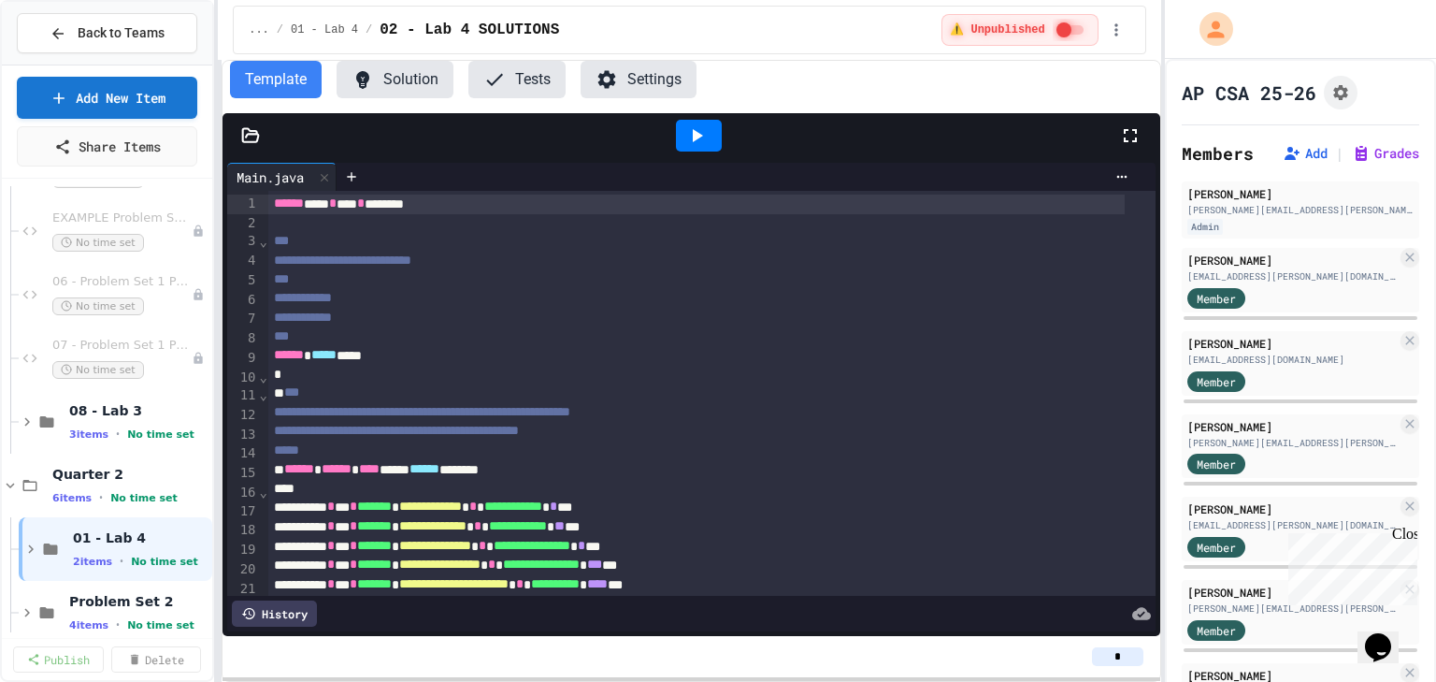
click at [252, 131] on icon at bounding box center [250, 135] width 19 height 19
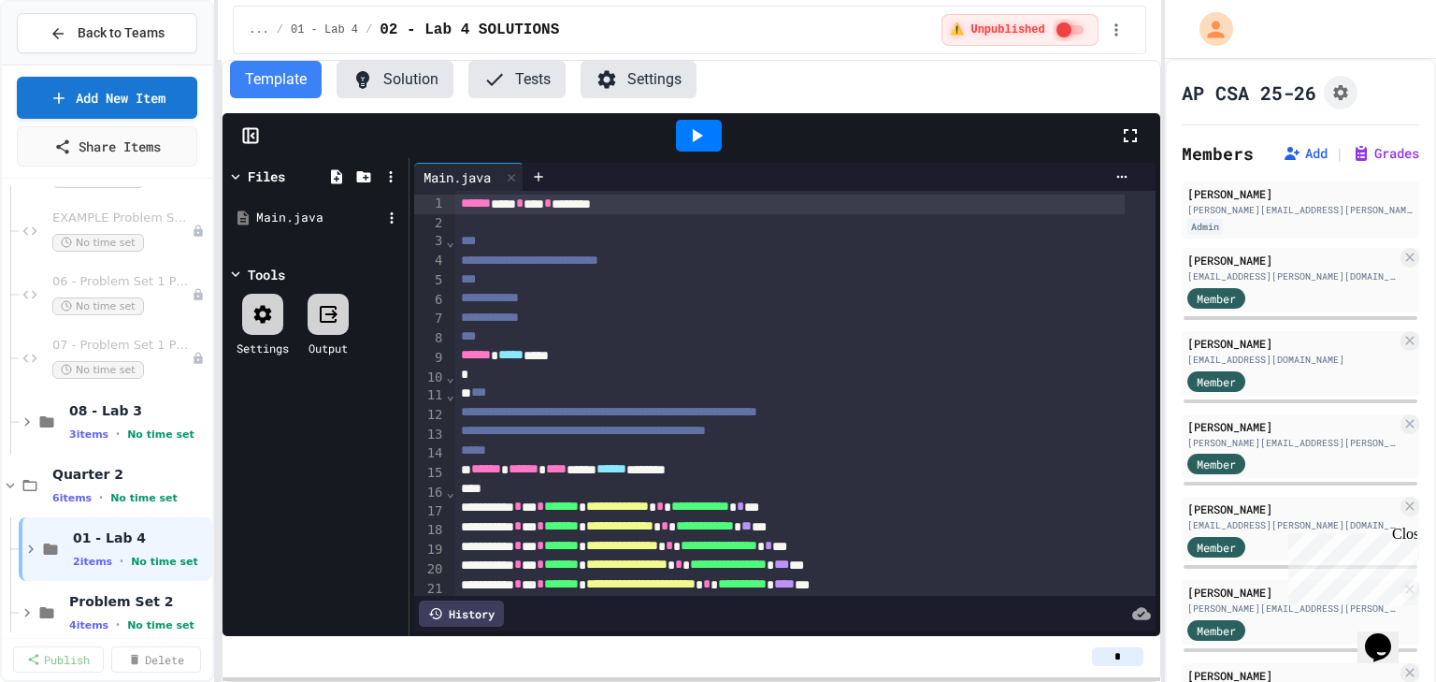
click at [304, 220] on div "Main.java" at bounding box center [318, 218] width 125 height 19
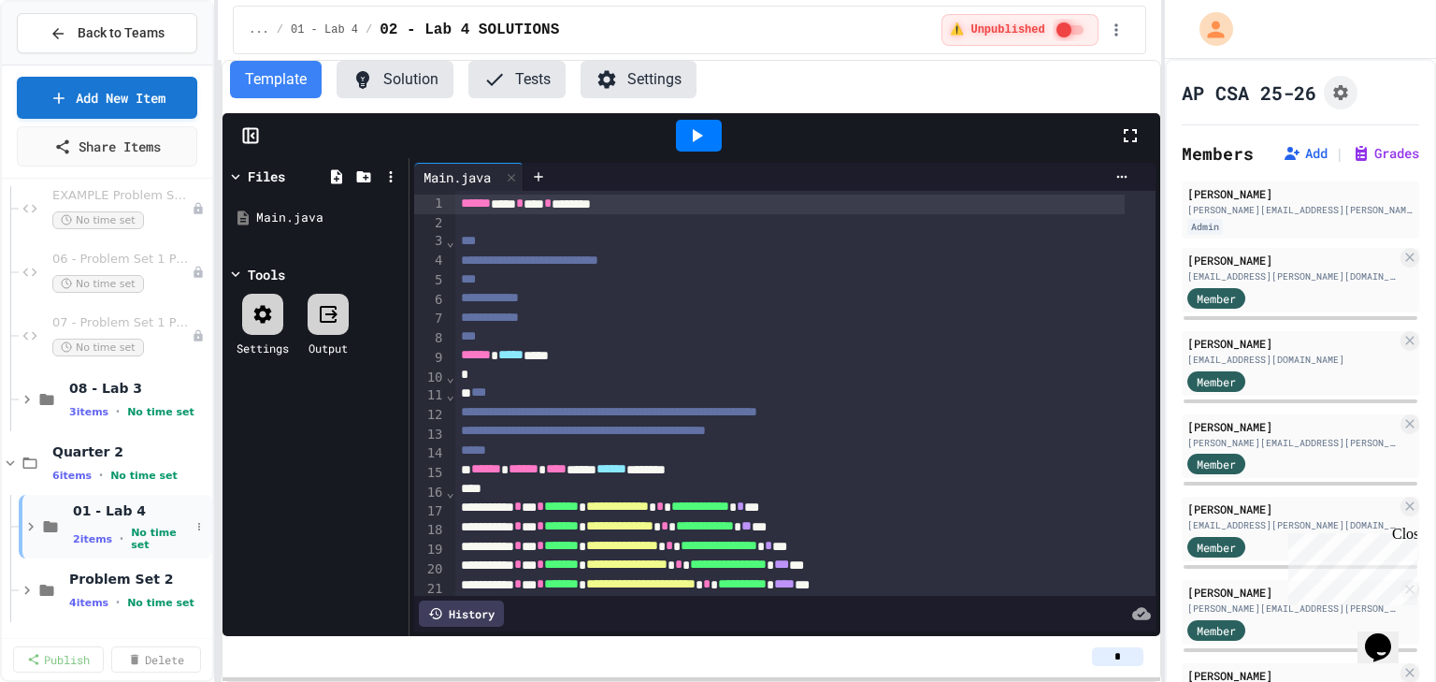
click at [30, 527] on icon at bounding box center [31, 527] width 6 height 8
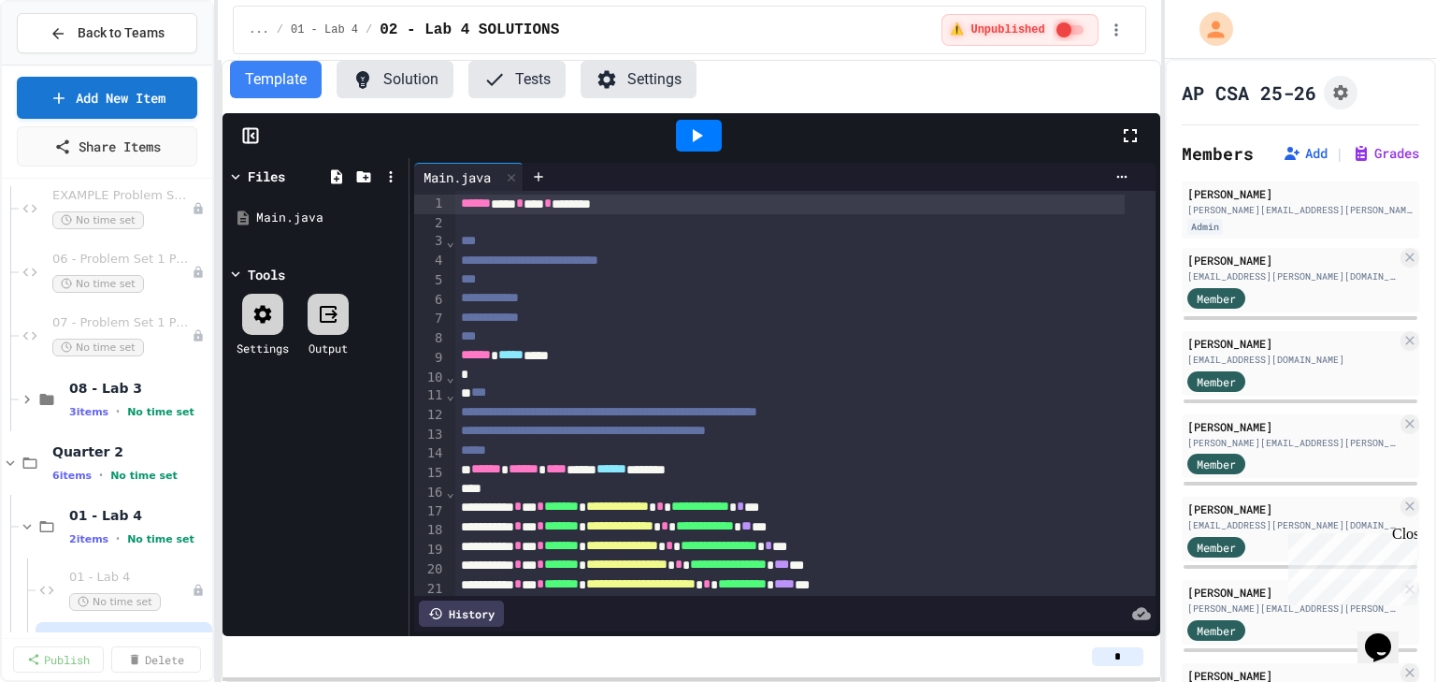
scroll to position [657, 0]
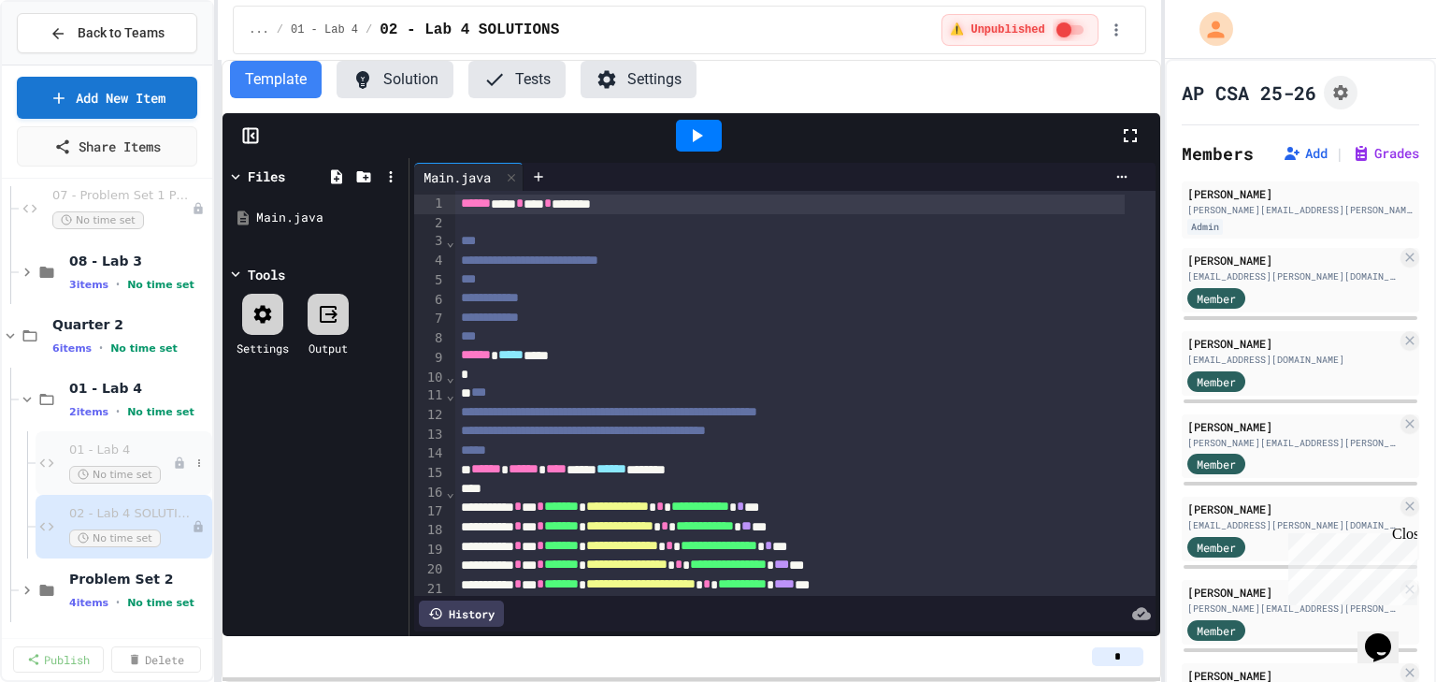
click at [111, 445] on span "01 - Lab 4" at bounding box center [121, 450] width 104 height 16
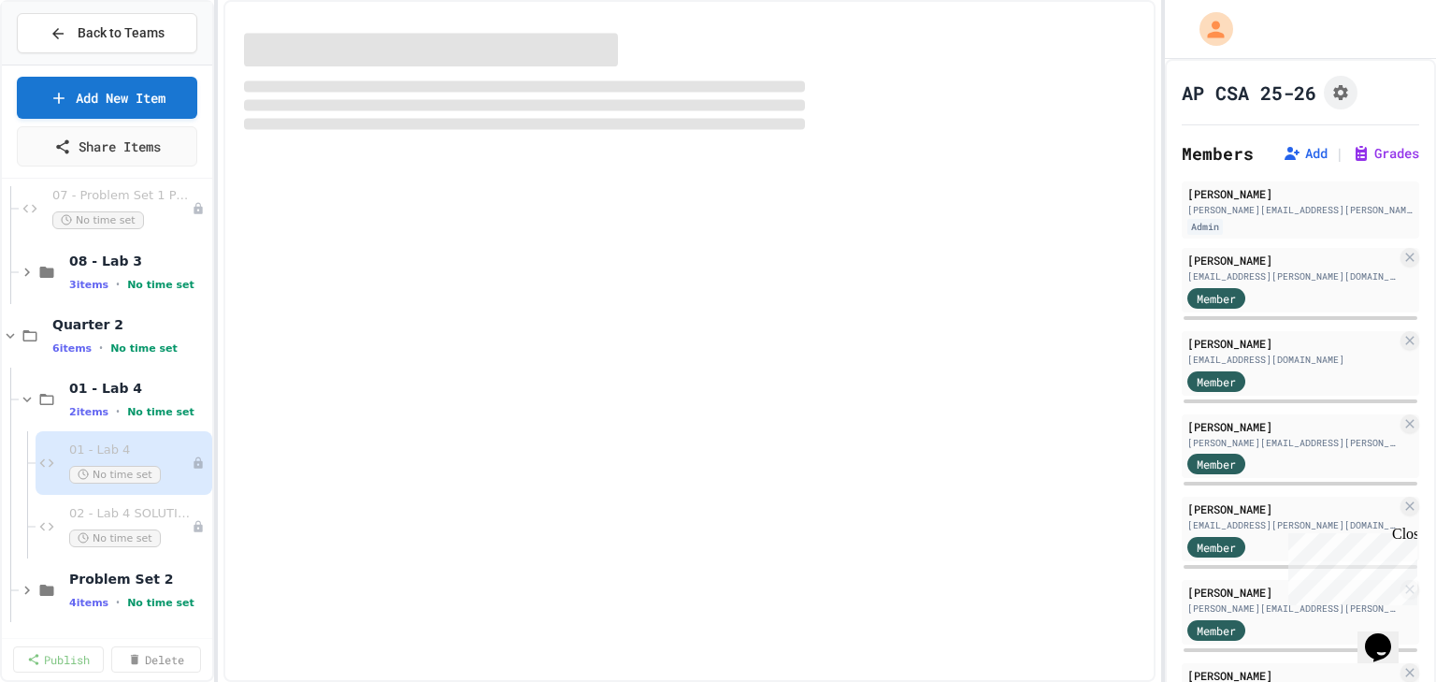
scroll to position [634, 0]
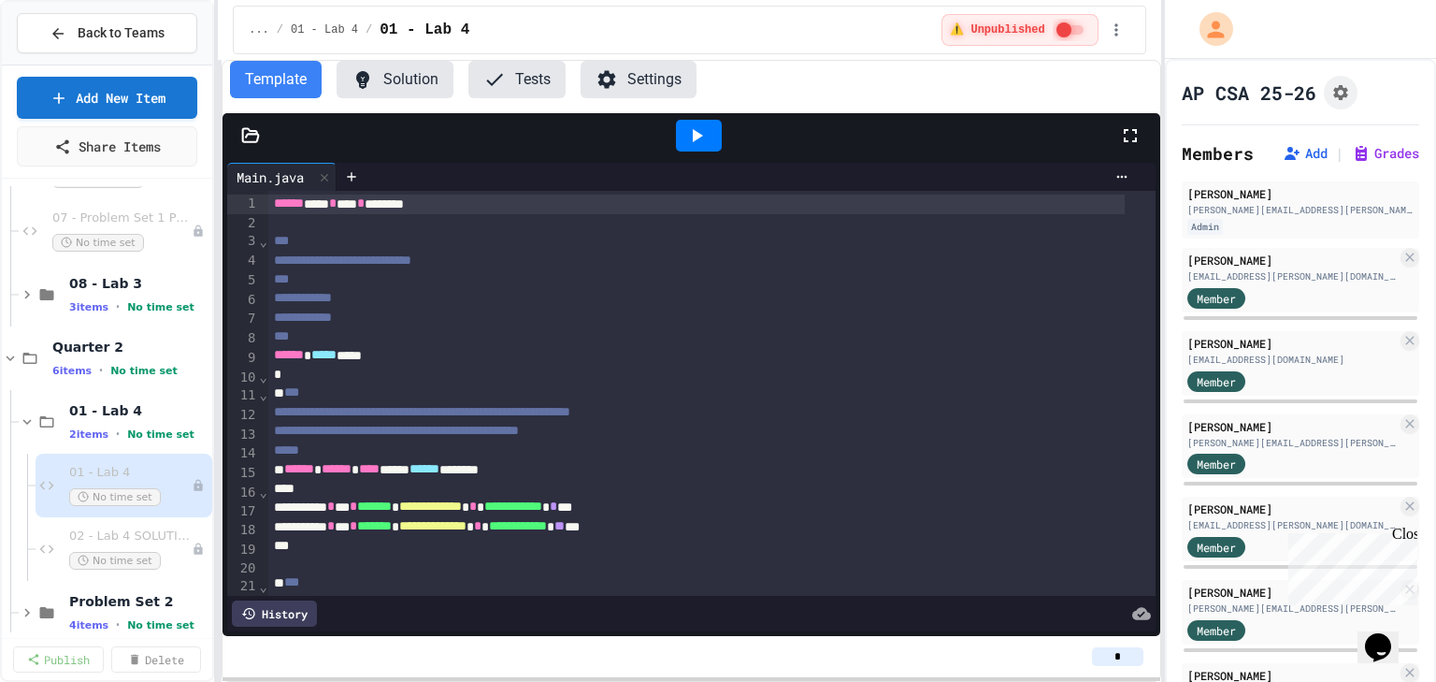
click at [266, 140] on div at bounding box center [251, 135] width 56 height 19
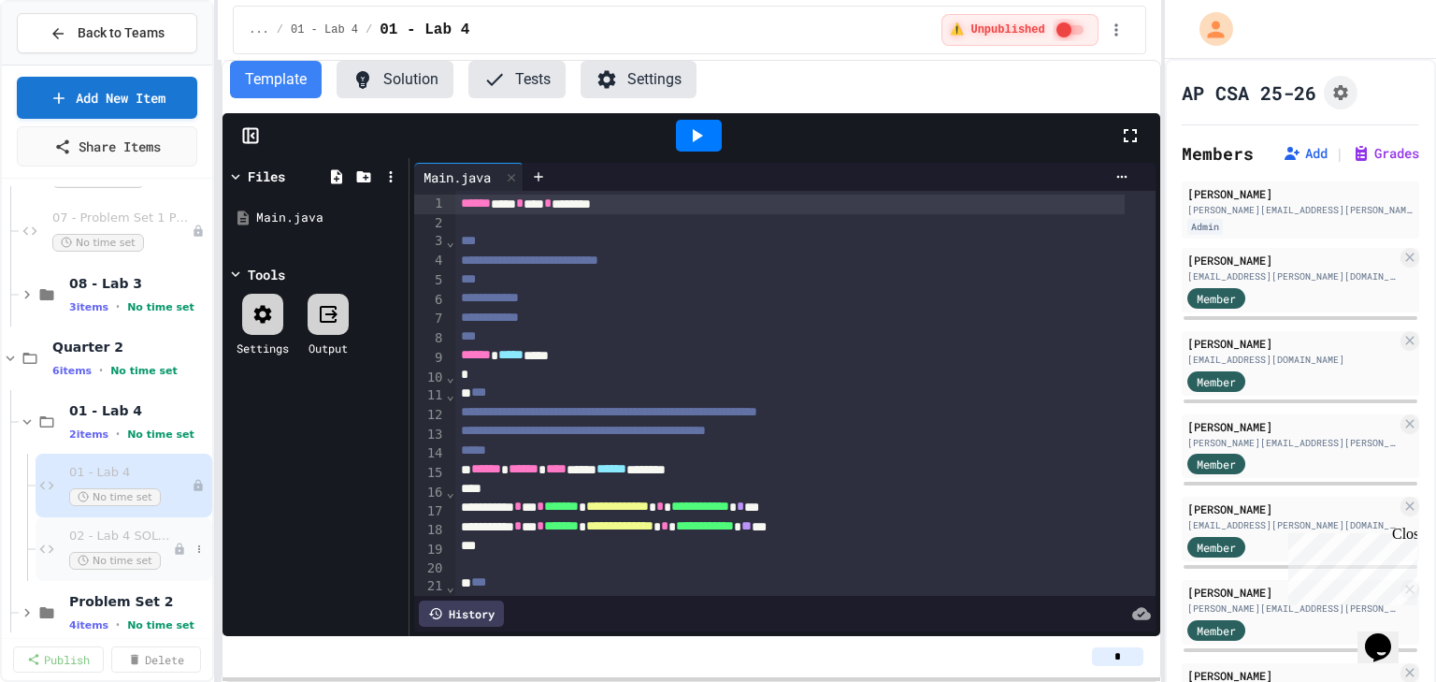
click at [109, 541] on span "02 - Lab 4 SOLUTIONS" at bounding box center [121, 536] width 104 height 16
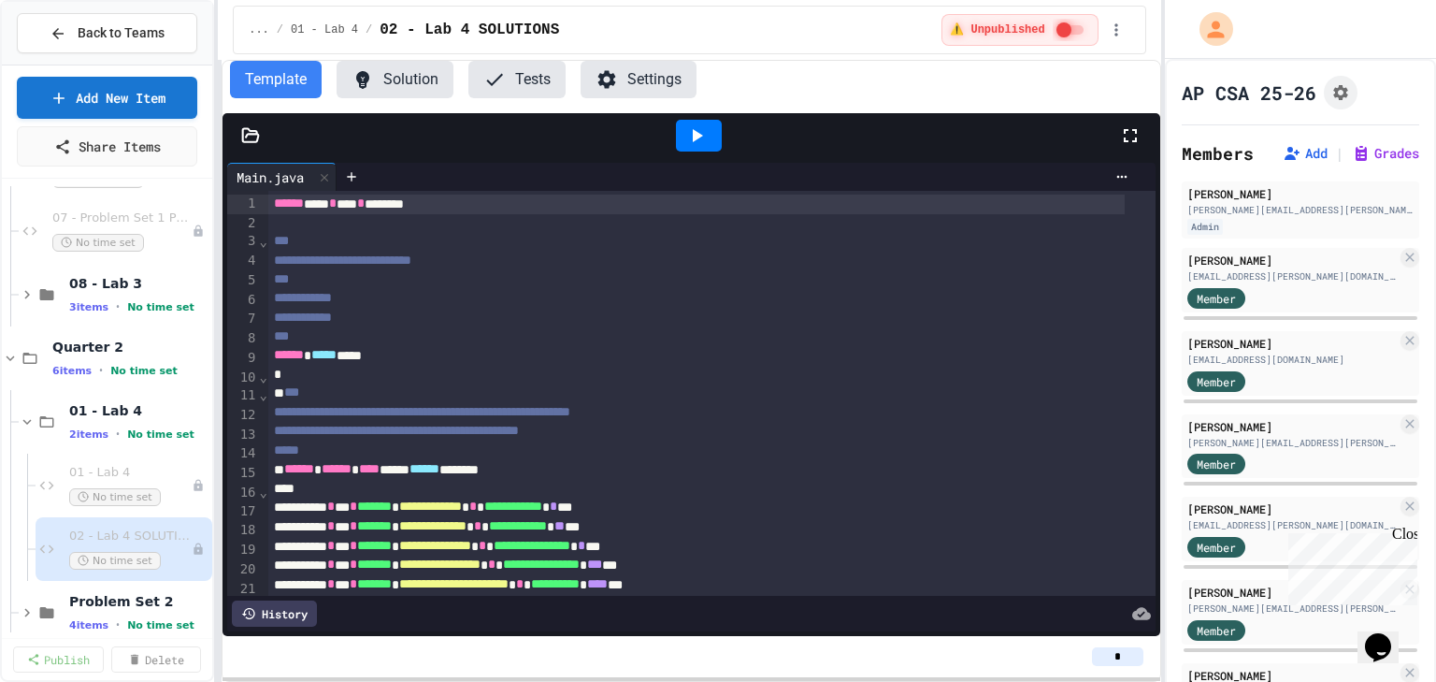
click at [244, 138] on icon at bounding box center [250, 135] width 19 height 19
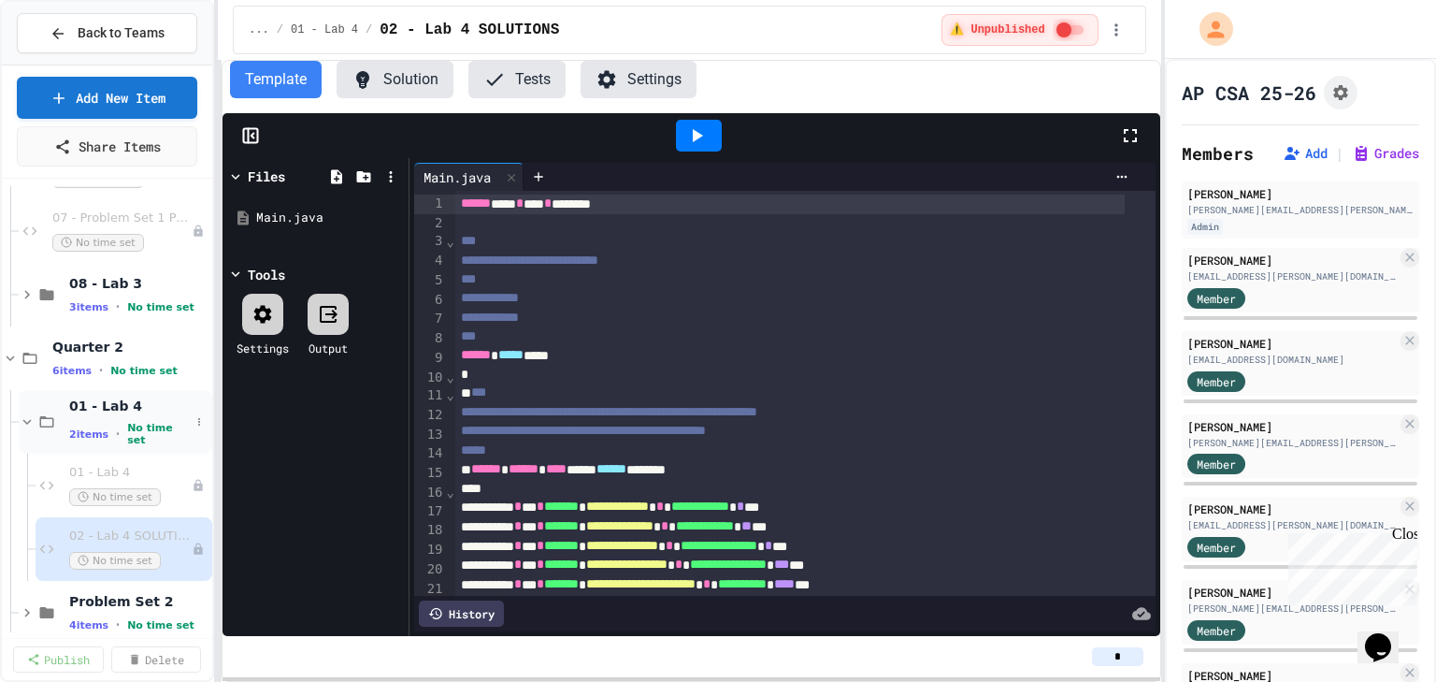
click at [99, 429] on span "2 items" at bounding box center [88, 434] width 39 height 12
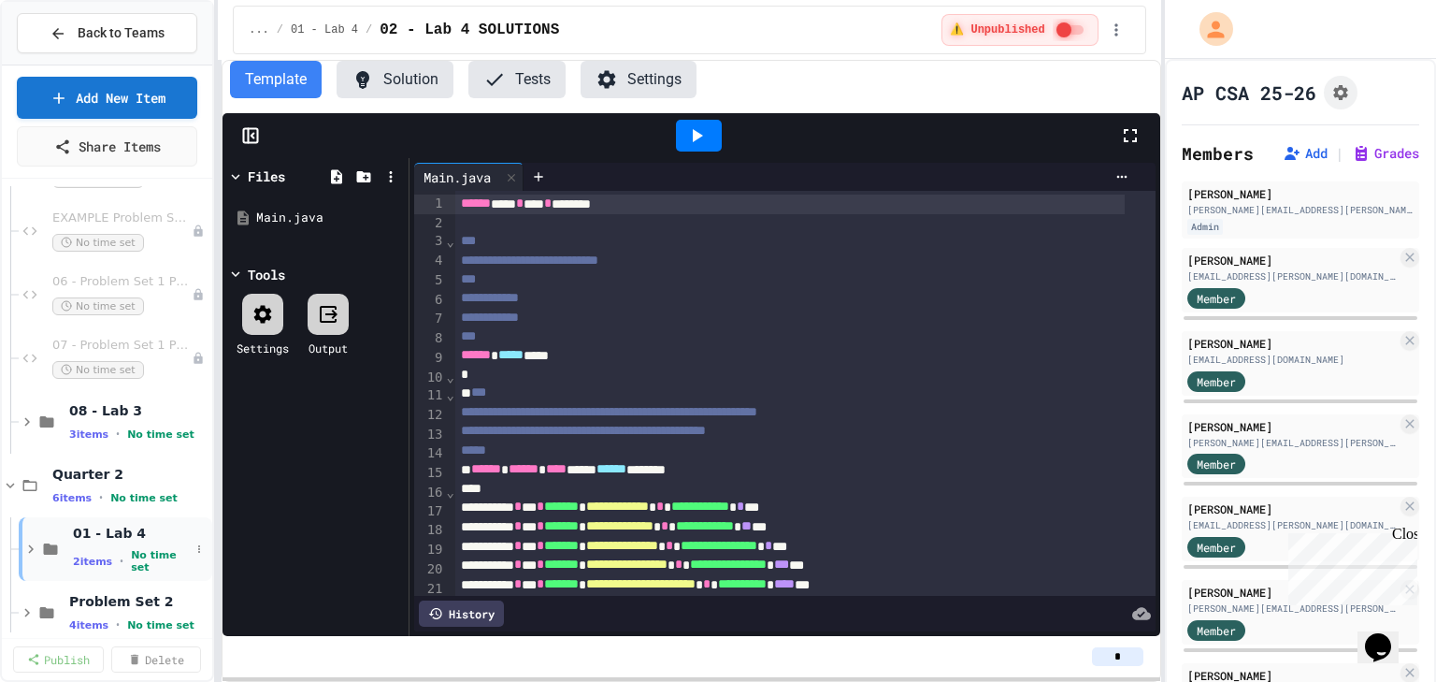
click at [32, 545] on icon at bounding box center [30, 549] width 17 height 17
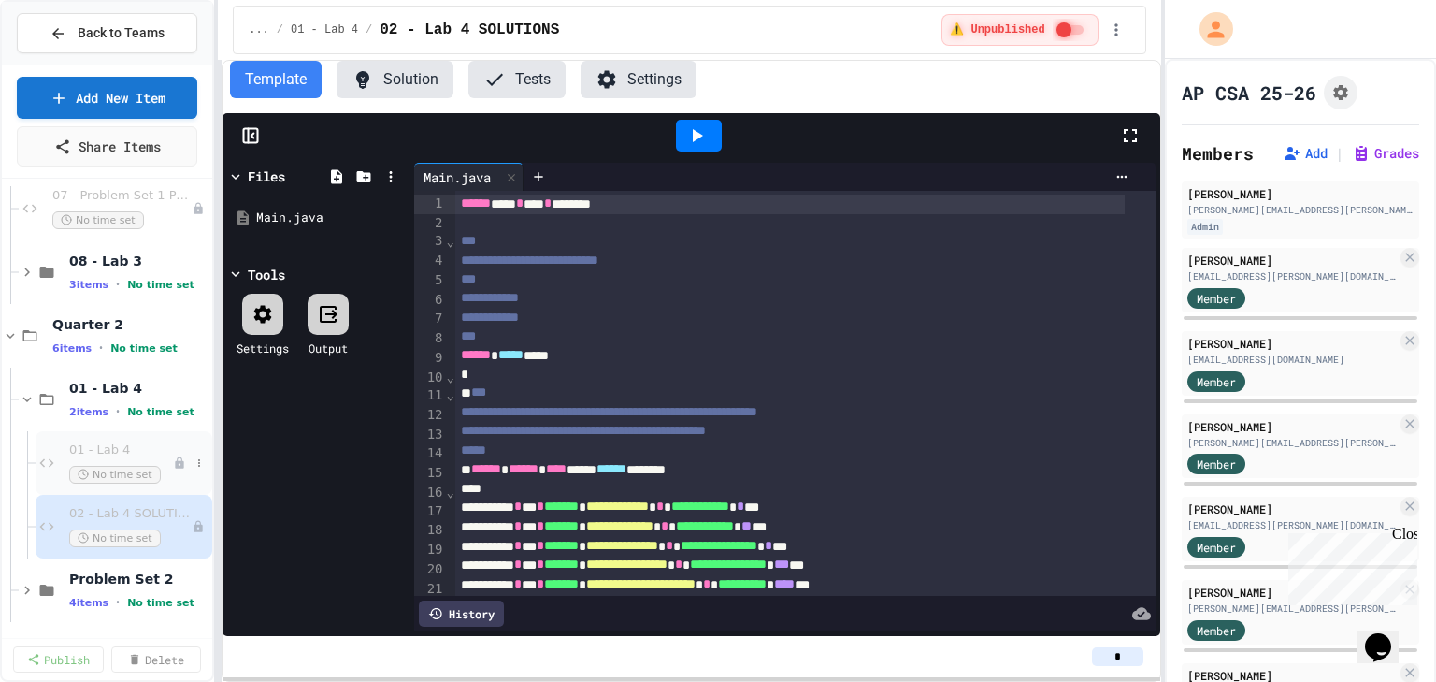
click at [127, 450] on span "01 - Lab 4" at bounding box center [121, 450] width 104 height 16
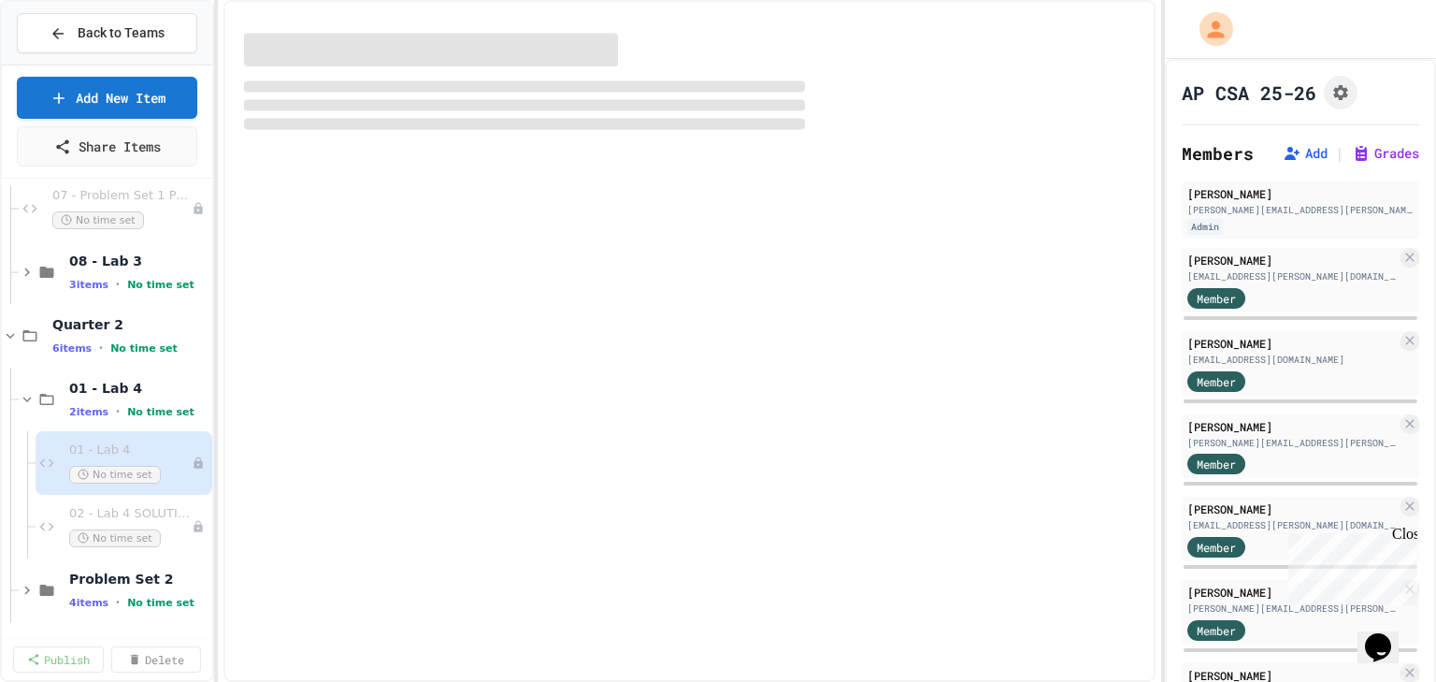
scroll to position [634, 0]
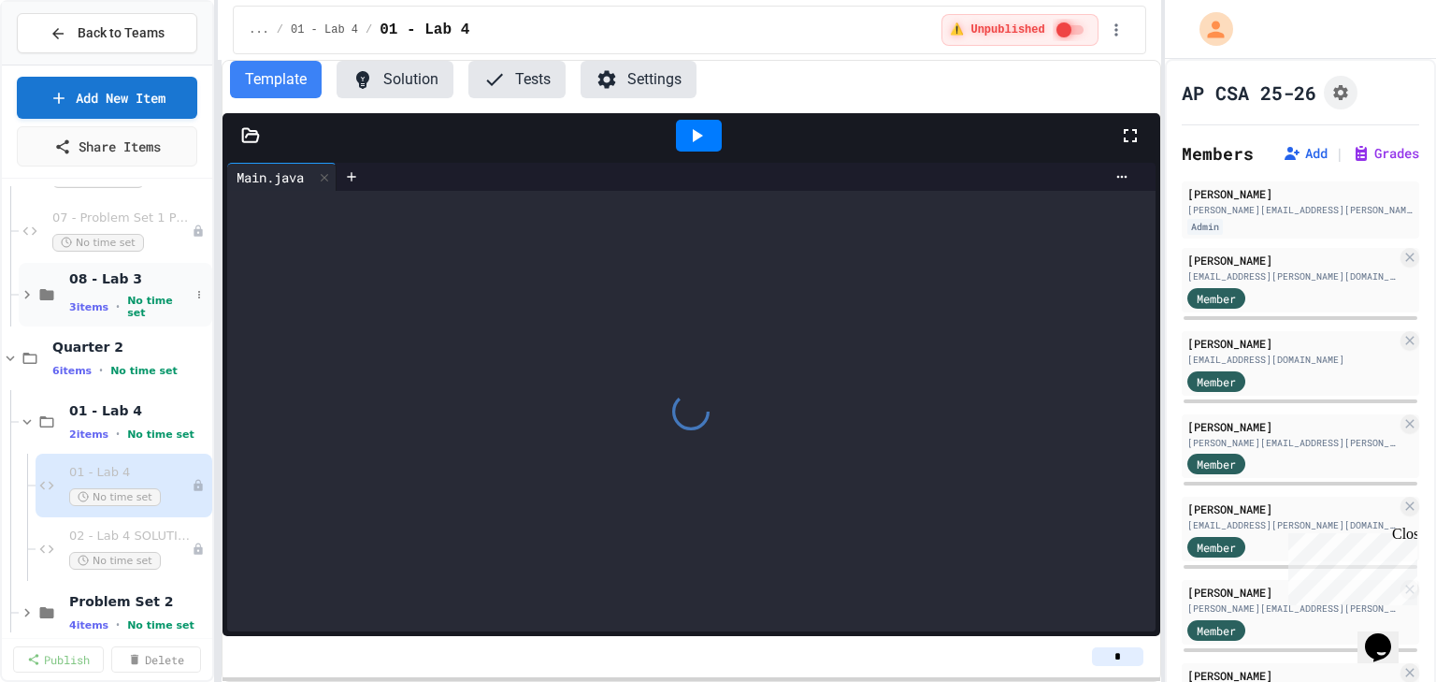
click at [116, 305] on span "•" at bounding box center [118, 306] width 4 height 15
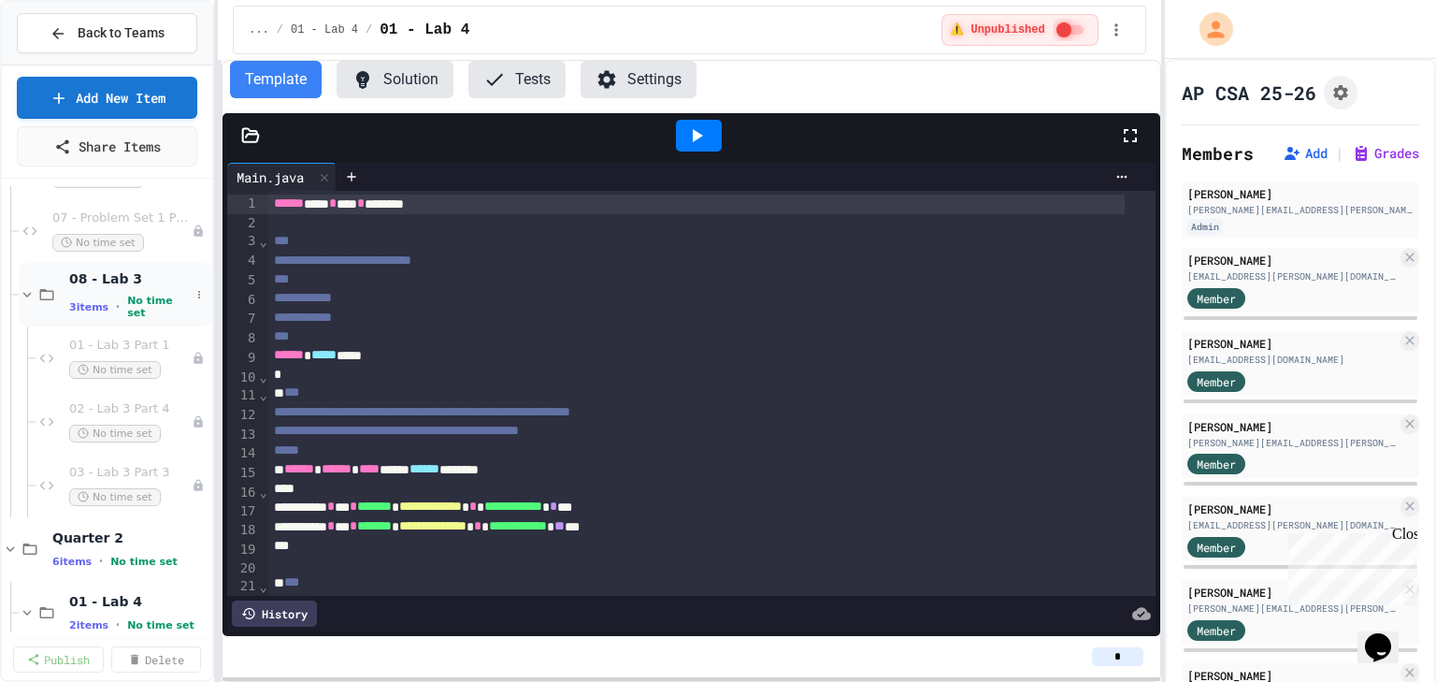
click at [132, 287] on span "08 - Lab 3" at bounding box center [129, 278] width 121 height 17
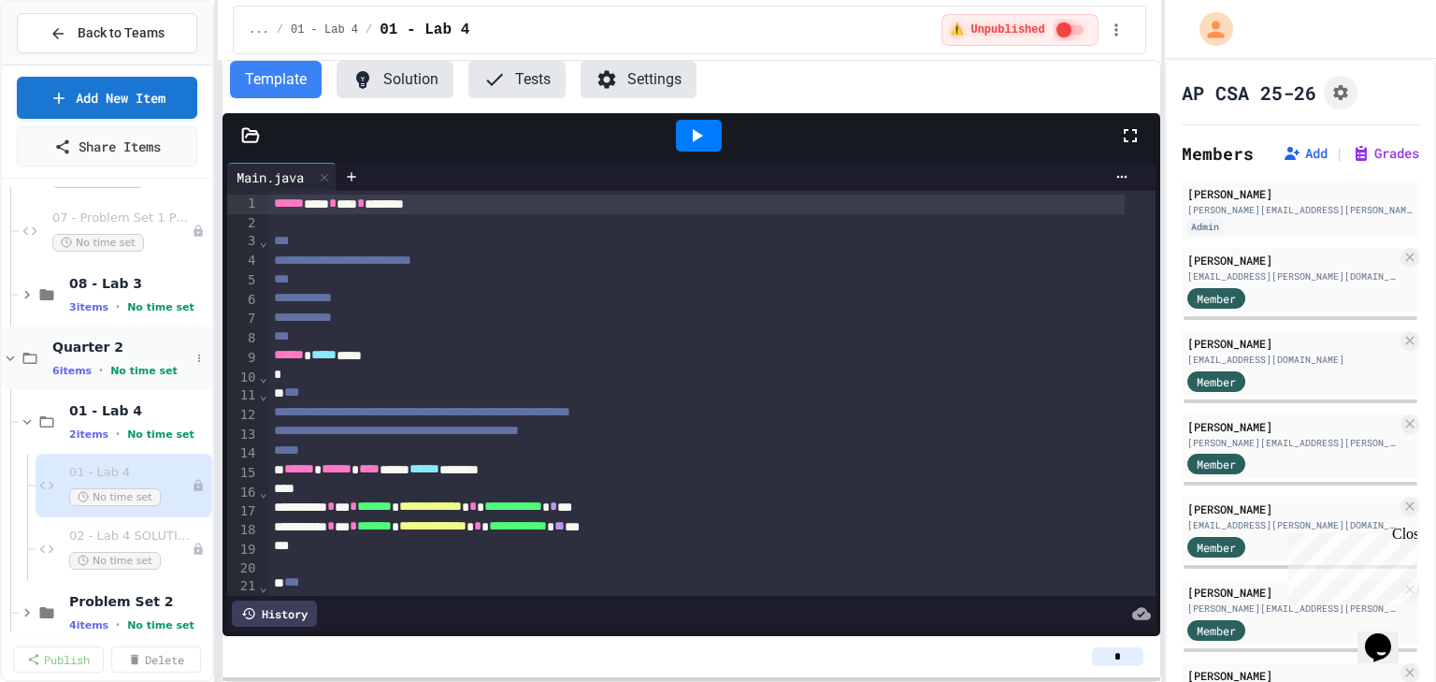
click at [126, 327] on div "Quarter 2 6 items • No time set" at bounding box center [107, 358] width 210 height 64
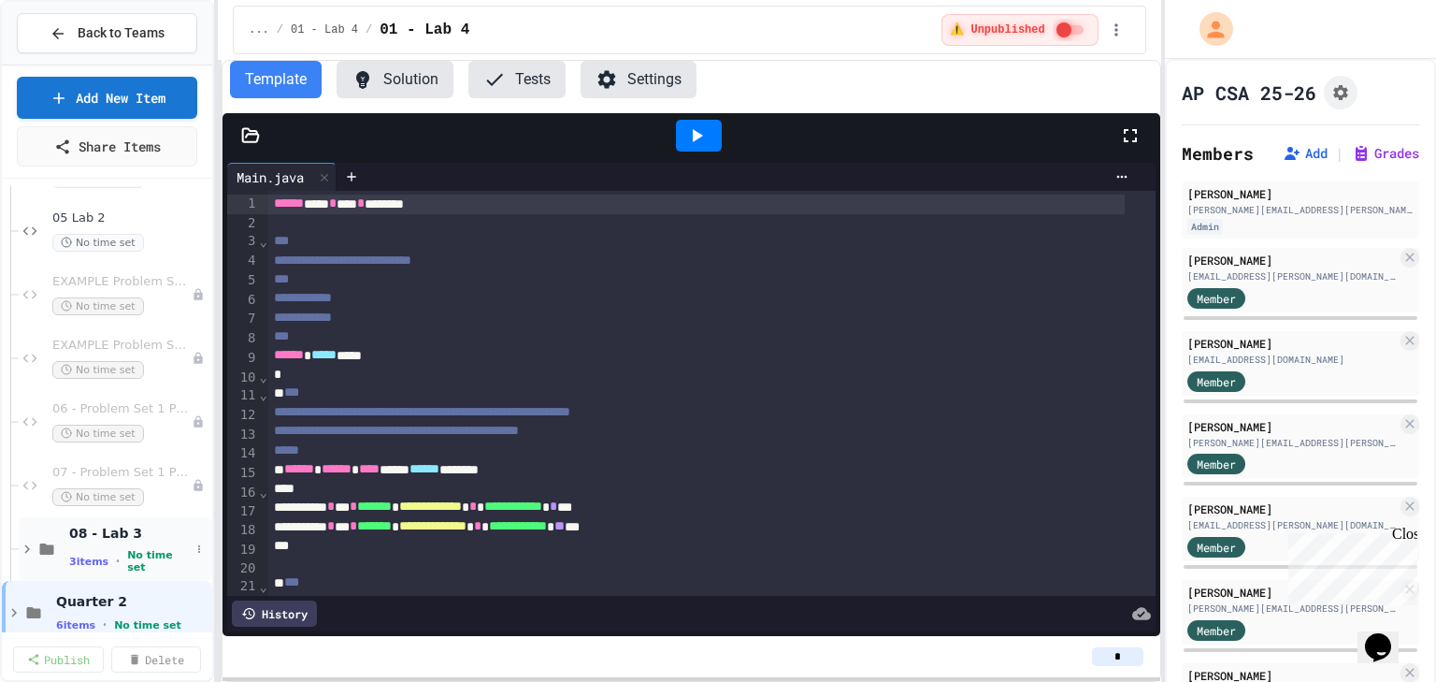
scroll to position [402, 0]
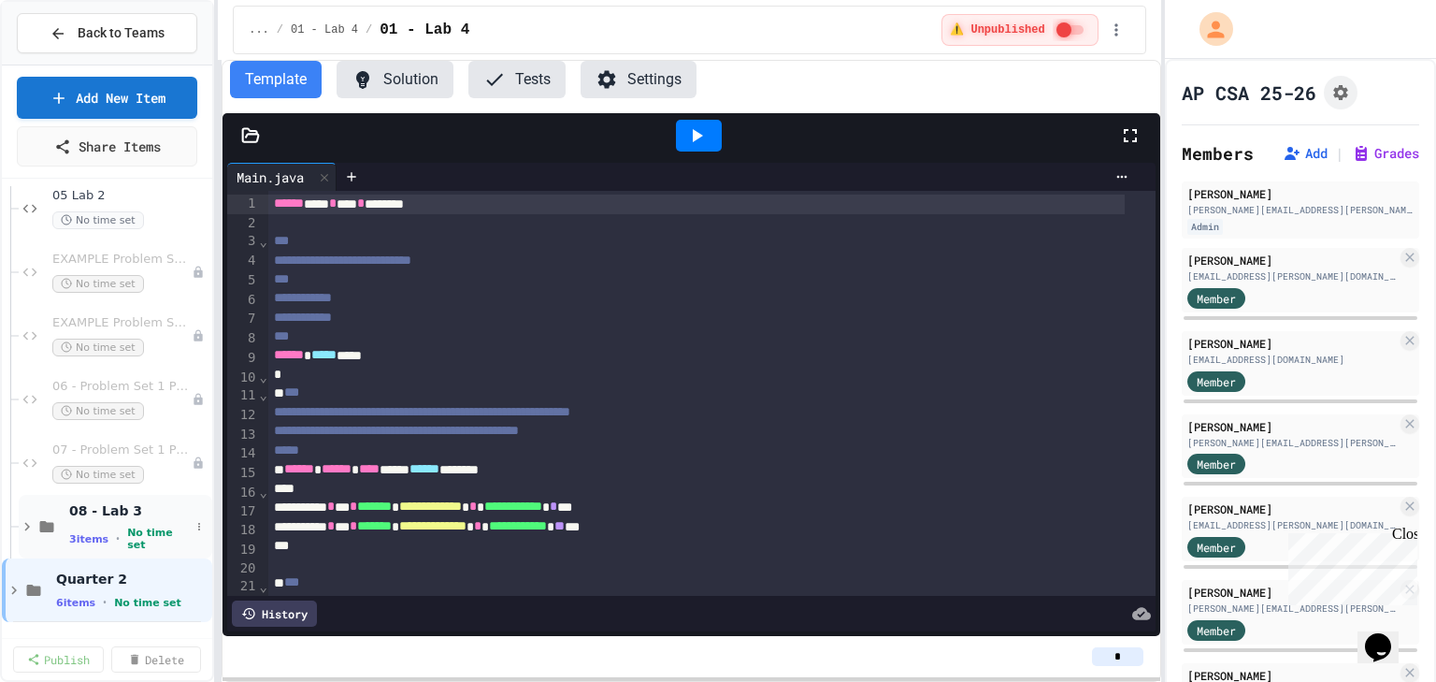
click at [26, 512] on div "08 - Lab 3 3 items • No time set" at bounding box center [116, 527] width 194 height 64
click at [126, 386] on span "01 - Lab 3 Part 1" at bounding box center [121, 387] width 104 height 16
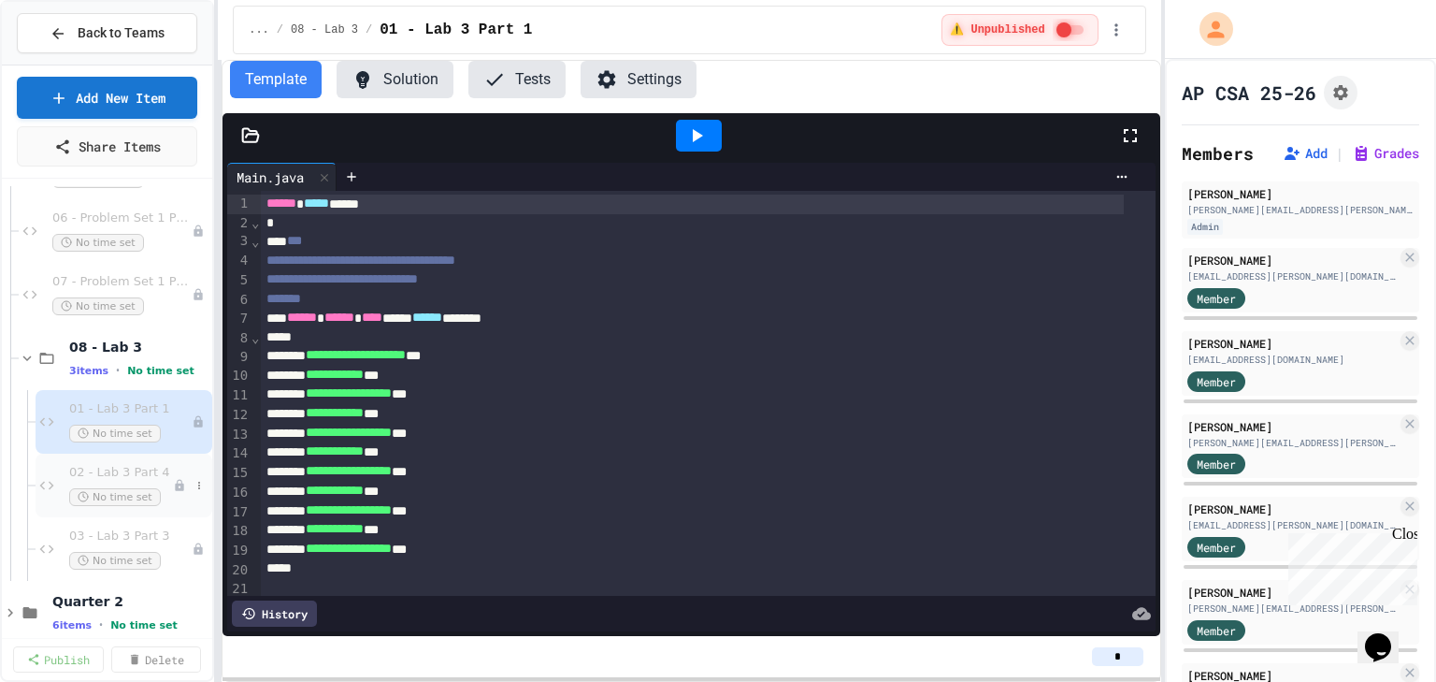
scroll to position [593, 0]
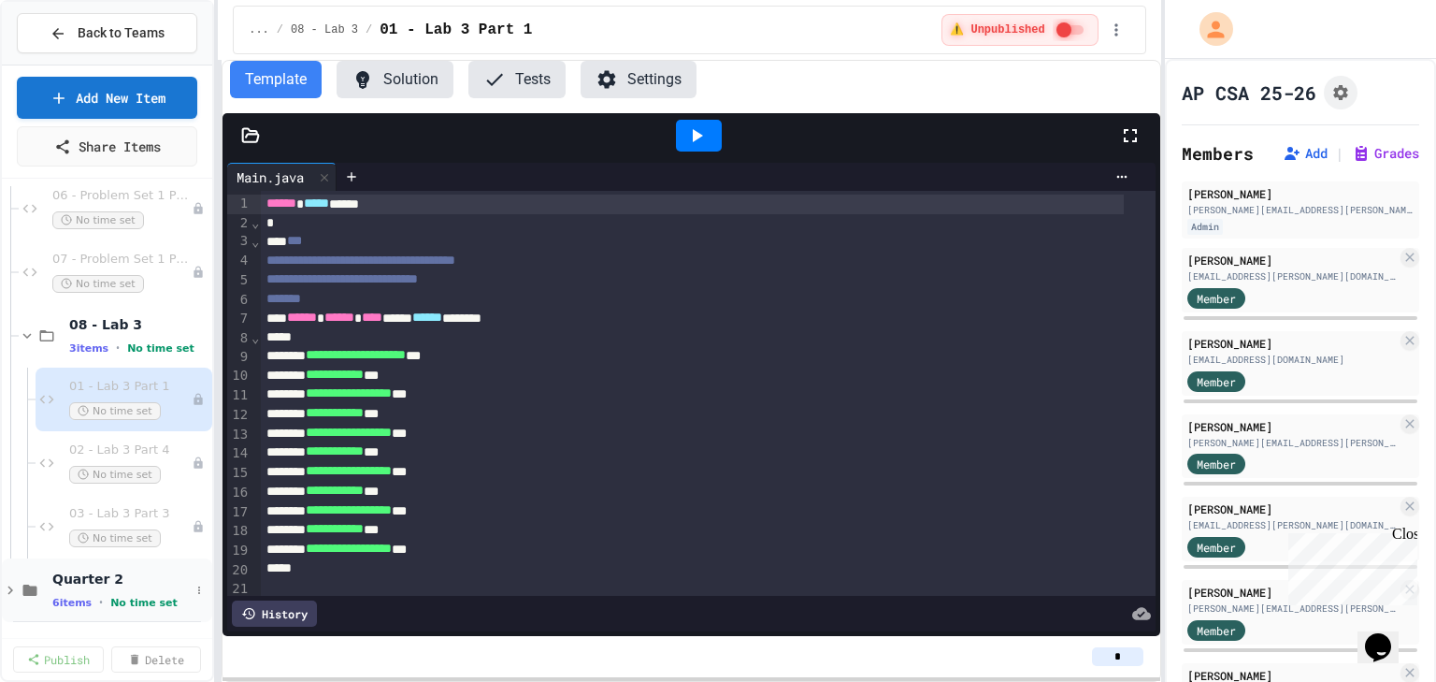
click at [10, 590] on icon at bounding box center [10, 590] width 6 height 8
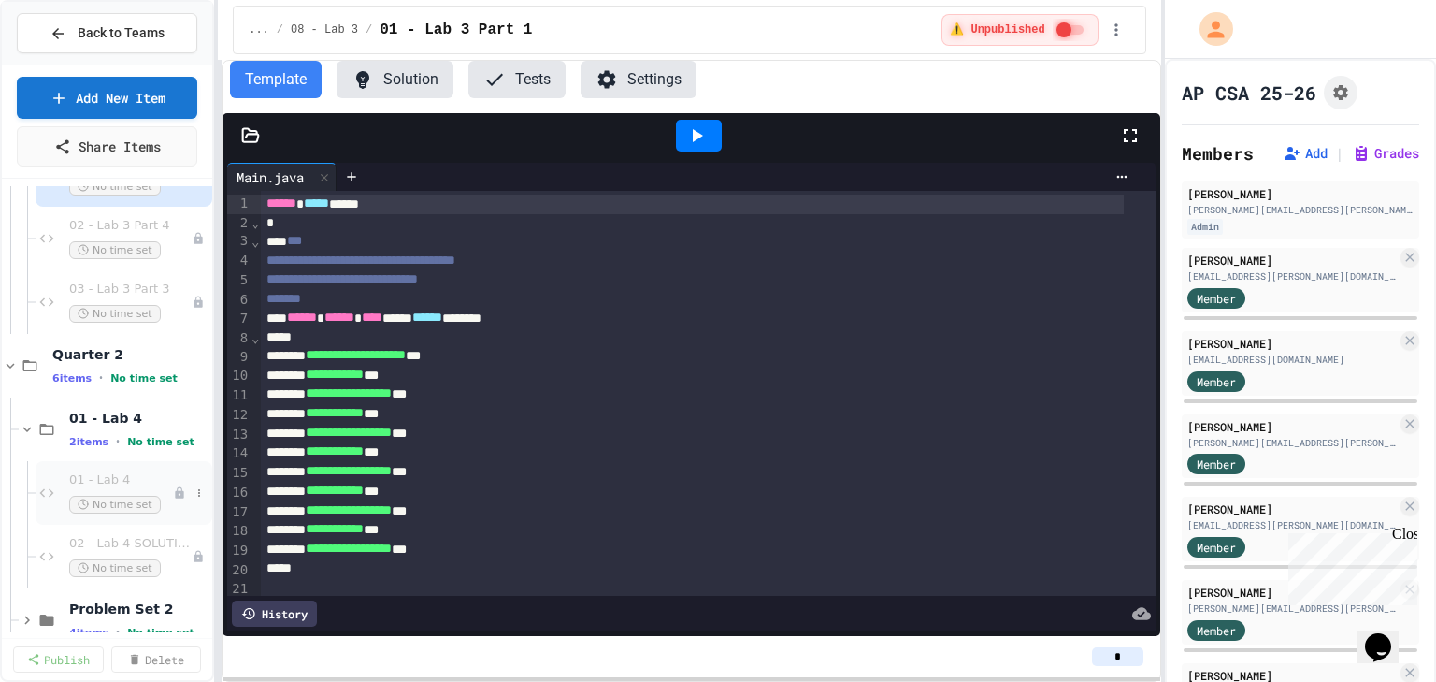
click at [137, 479] on span "01 - Lab 4" at bounding box center [121, 480] width 104 height 16
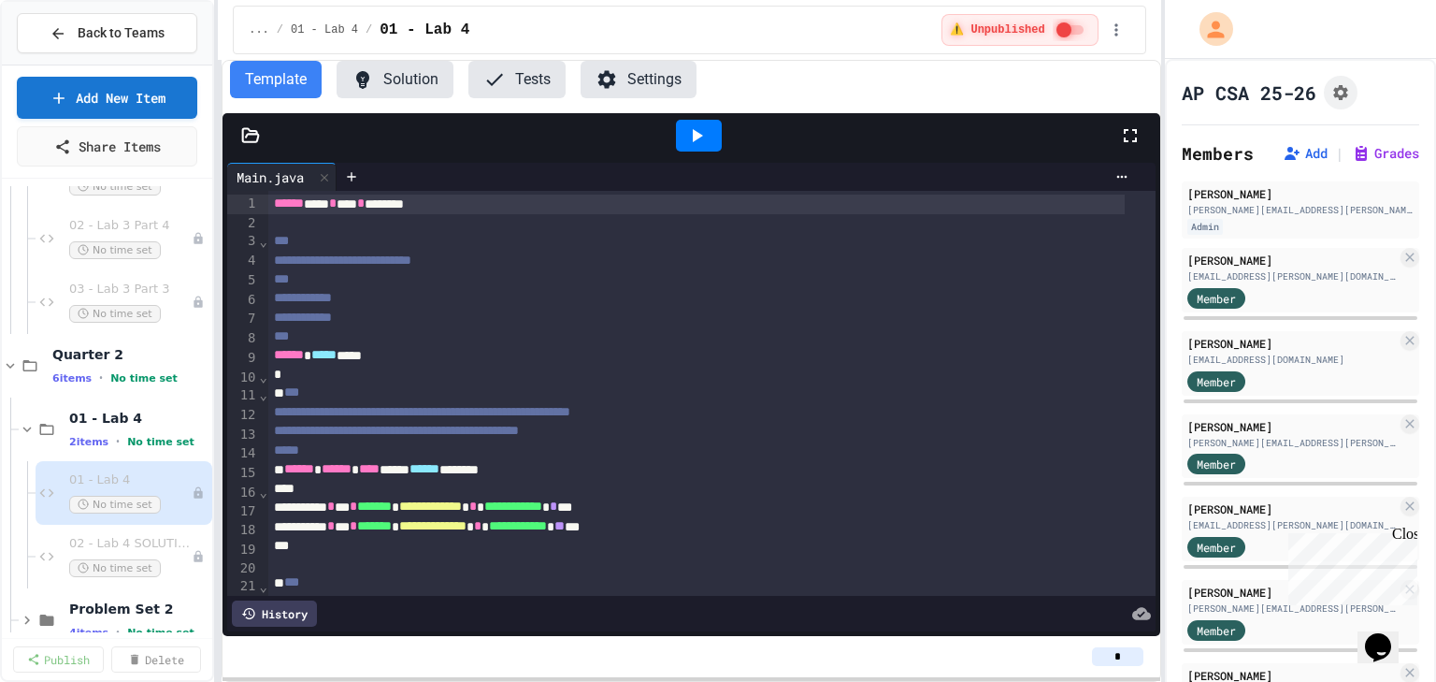
click at [253, 142] on icon at bounding box center [250, 135] width 19 height 19
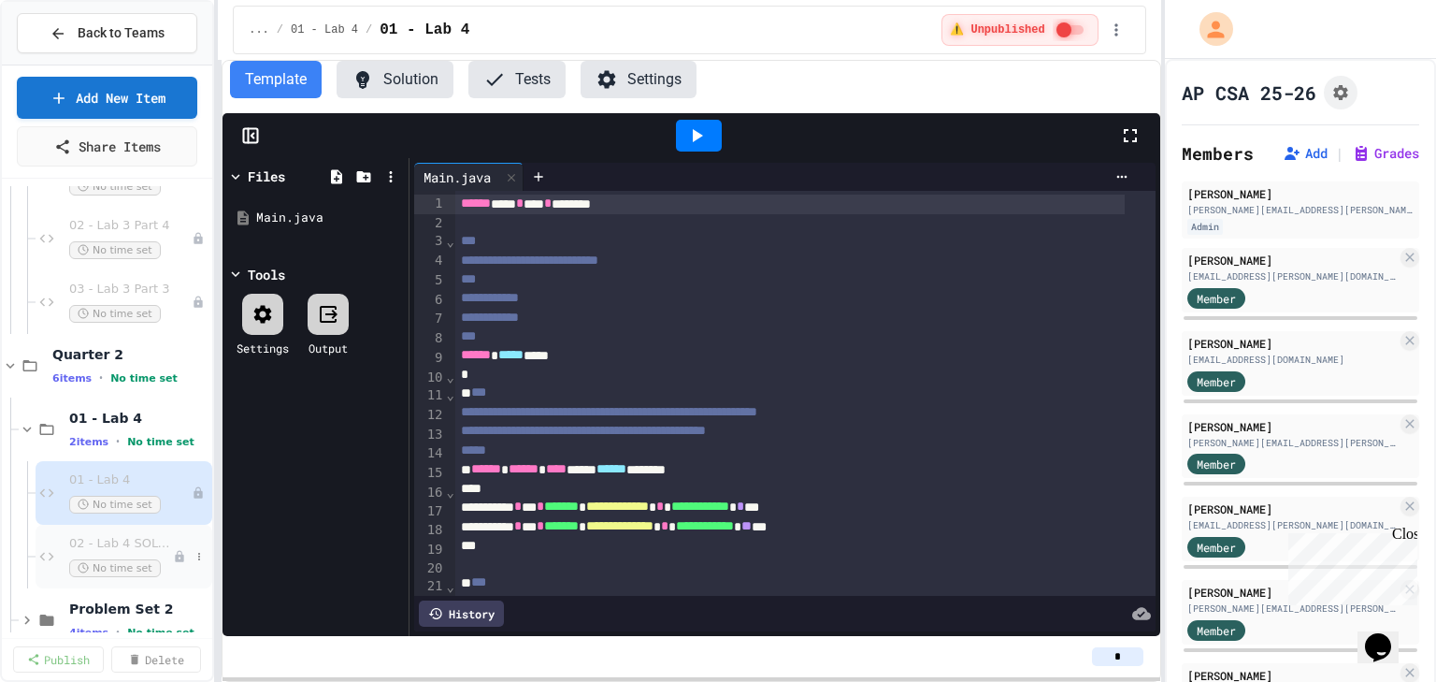
click at [117, 536] on span "02 - Lab 4 SOLUTIONS" at bounding box center [121, 544] width 104 height 16
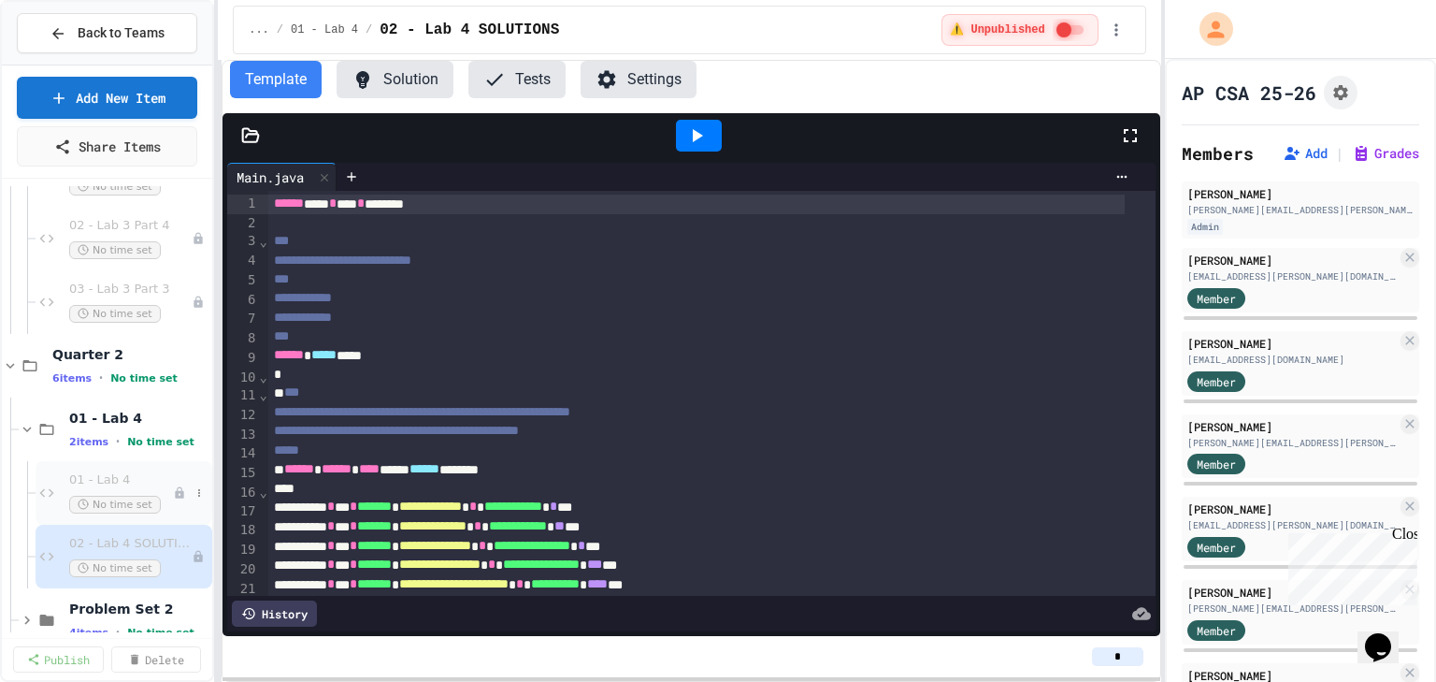
click at [111, 472] on span "01 - Lab 4" at bounding box center [121, 480] width 104 height 16
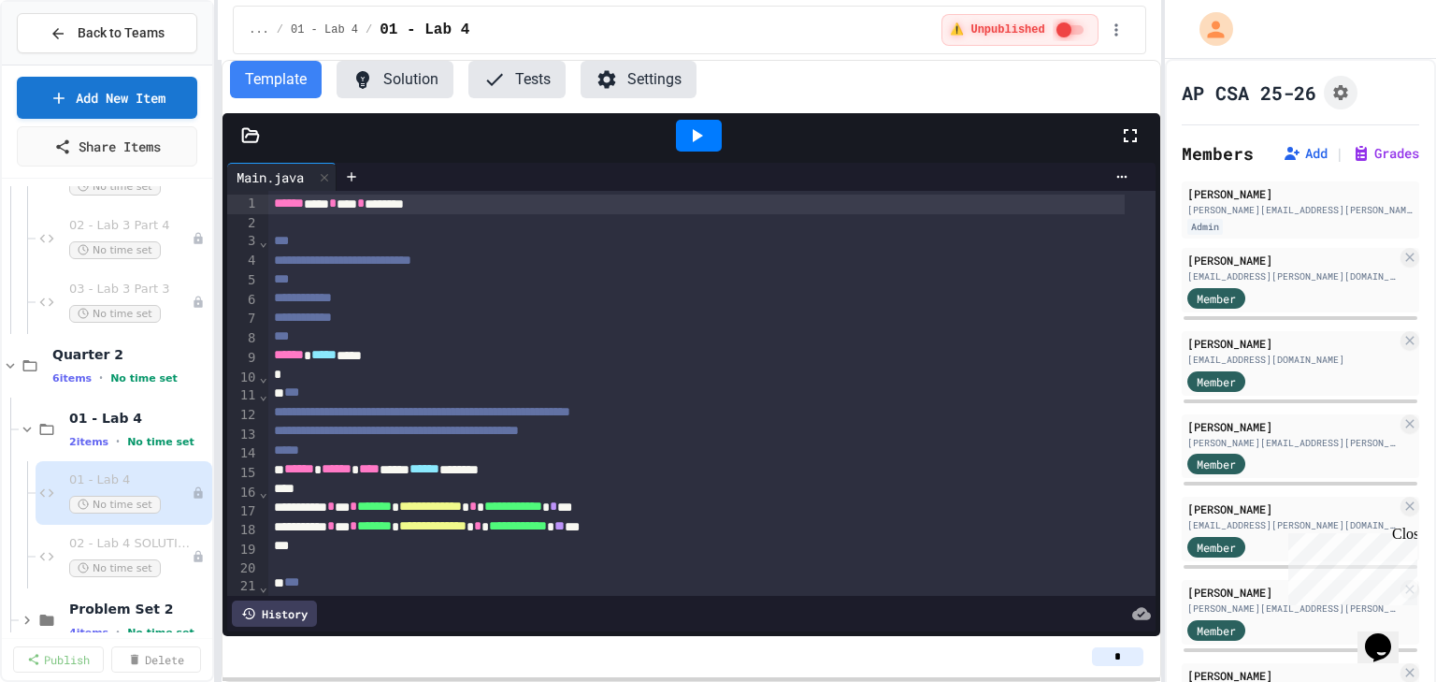
click at [251, 134] on icon at bounding box center [251, 134] width 16 height 13
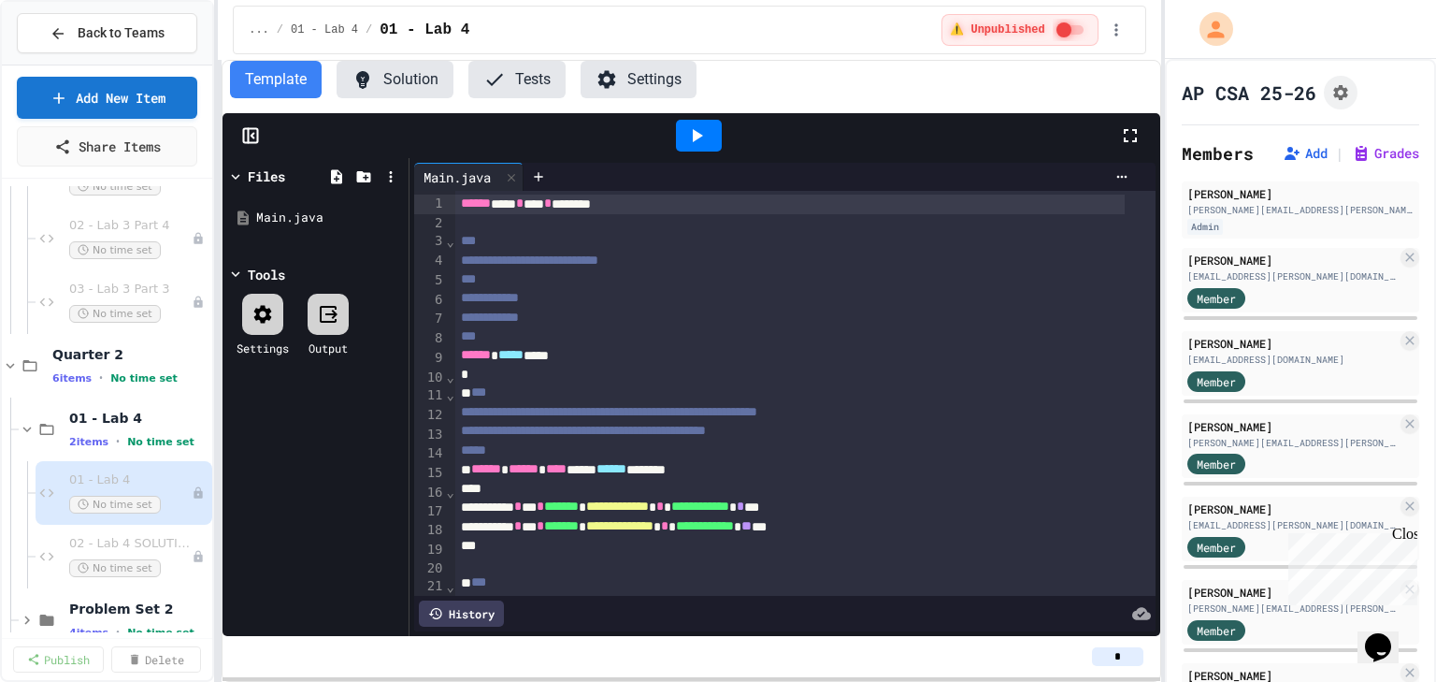
click at [379, 169] on div at bounding box center [390, 176] width 27 height 27
click at [392, 174] on icon at bounding box center [390, 176] width 17 height 17
click at [756, 418] on li "Upload zip" at bounding box center [771, 435] width 30 height 34
type input "**********"
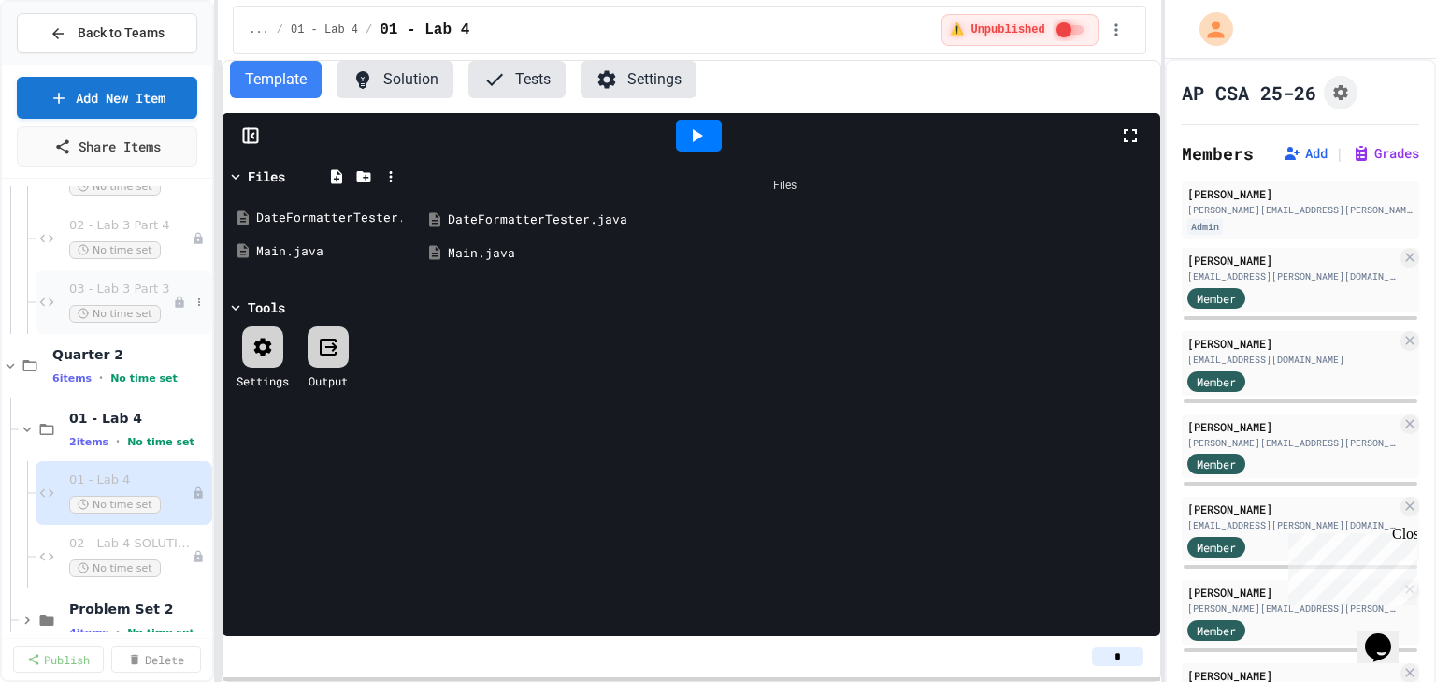
click at [108, 288] on span "03 - Lab 3 Part 3" at bounding box center [121, 289] width 104 height 16
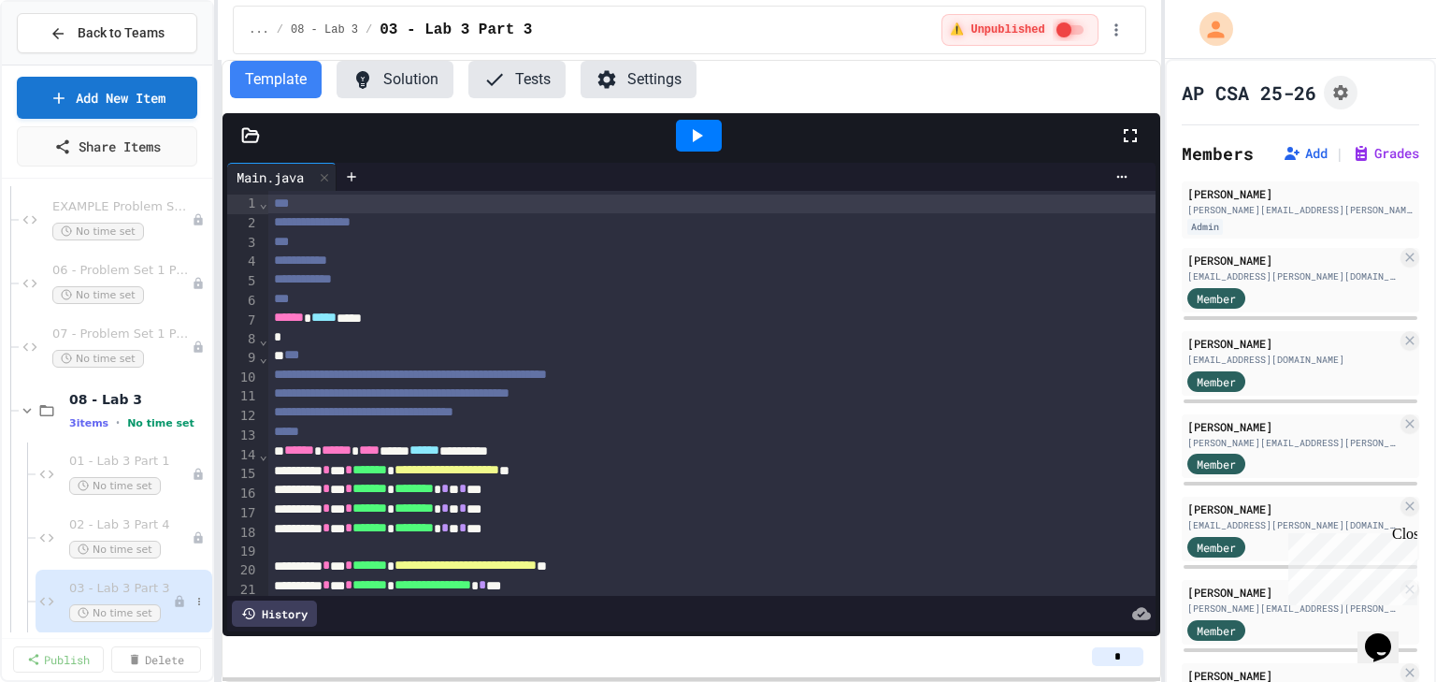
scroll to position [368, 0]
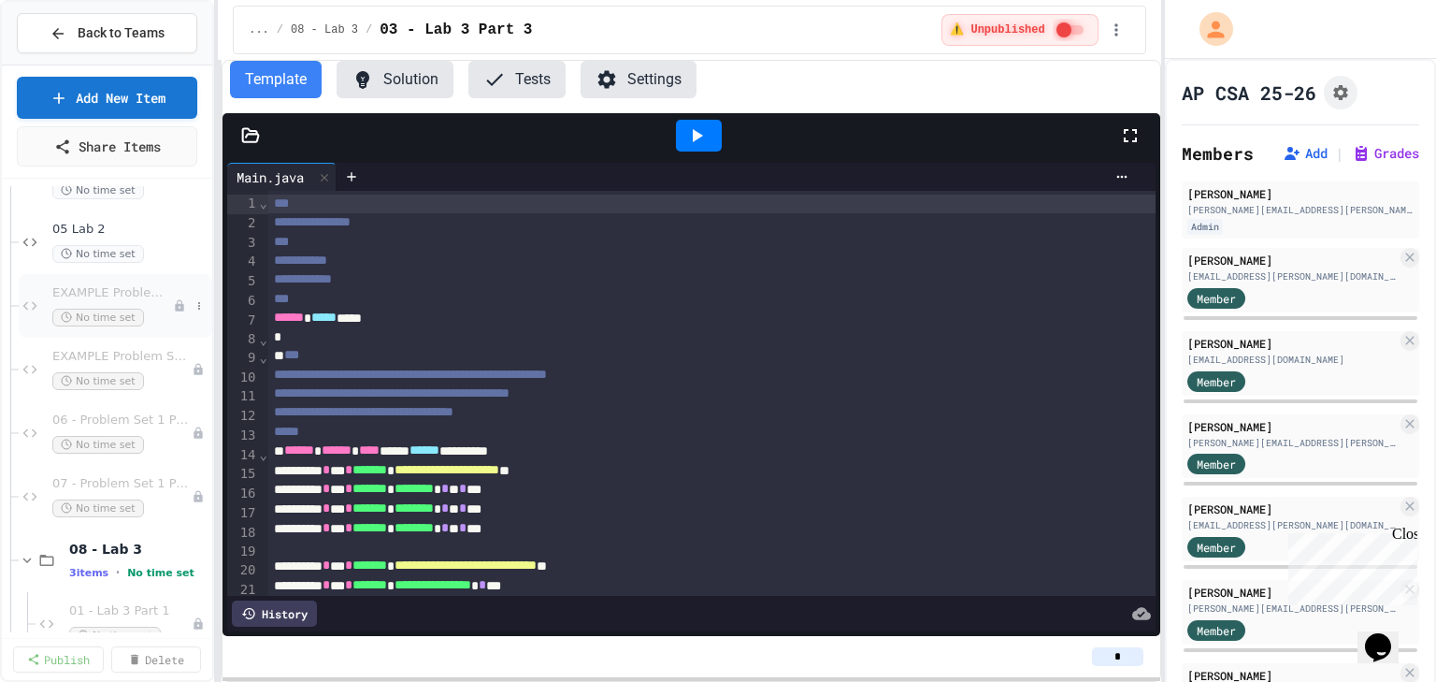
click at [112, 301] on div "EXAMPLE Problem Set 1 Problem1 Example No time set" at bounding box center [112, 305] width 121 height 41
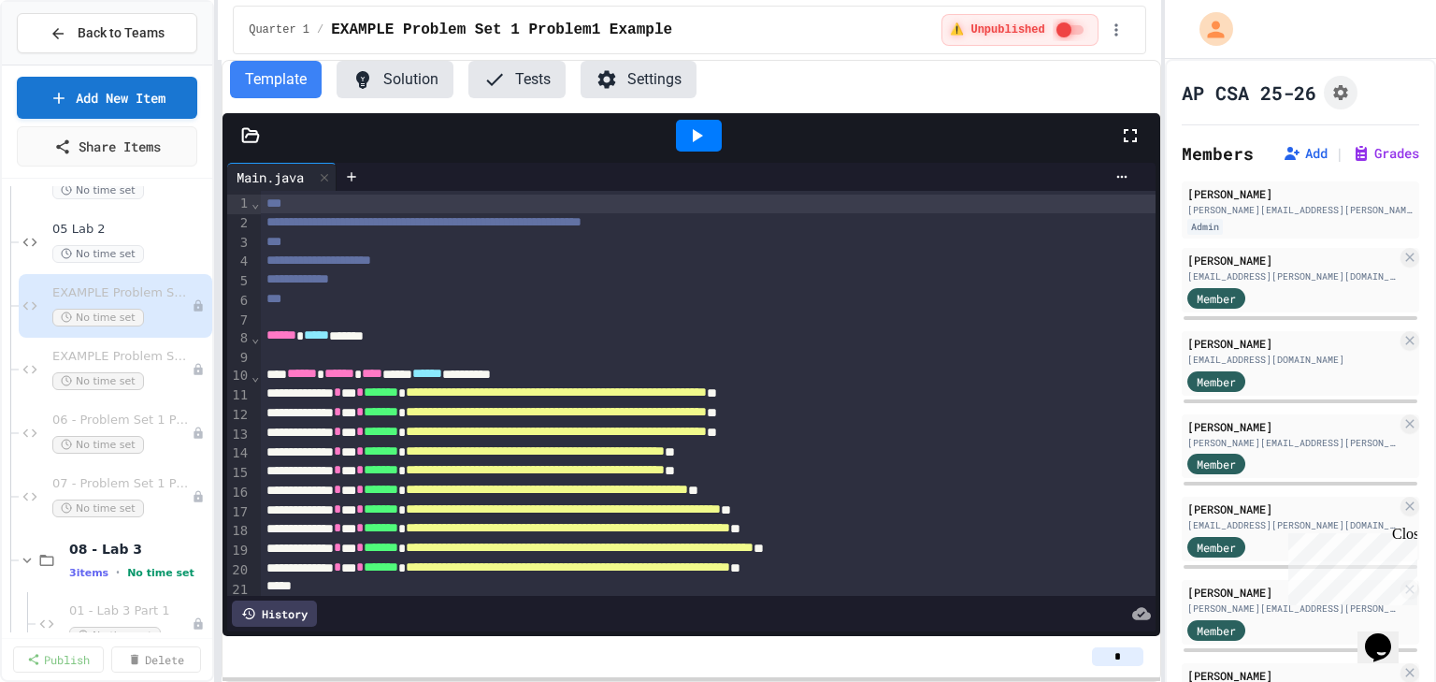
click at [258, 146] on div at bounding box center [691, 135] width 937 height 45
click at [254, 141] on icon at bounding box center [251, 134] width 16 height 13
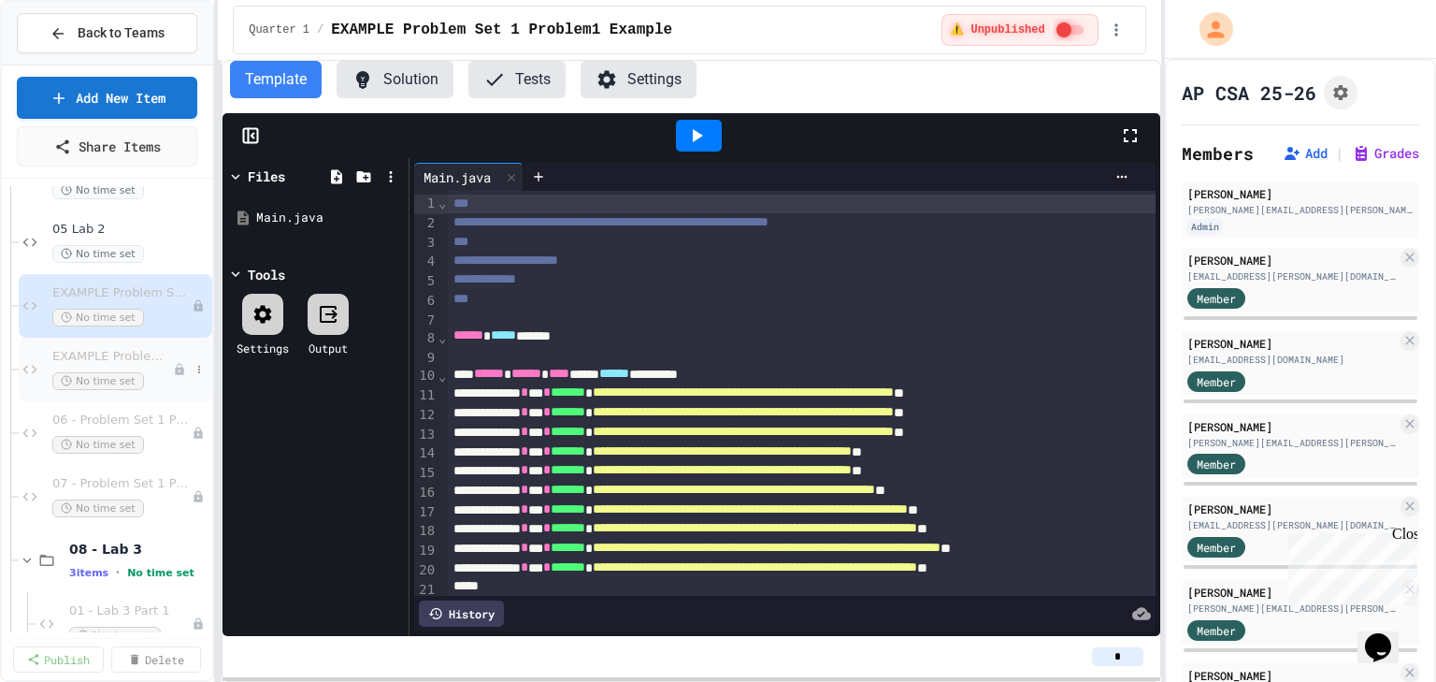
click at [88, 349] on span "EXAMPLE Problem Set 1 Problem 2 Example" at bounding box center [112, 357] width 121 height 16
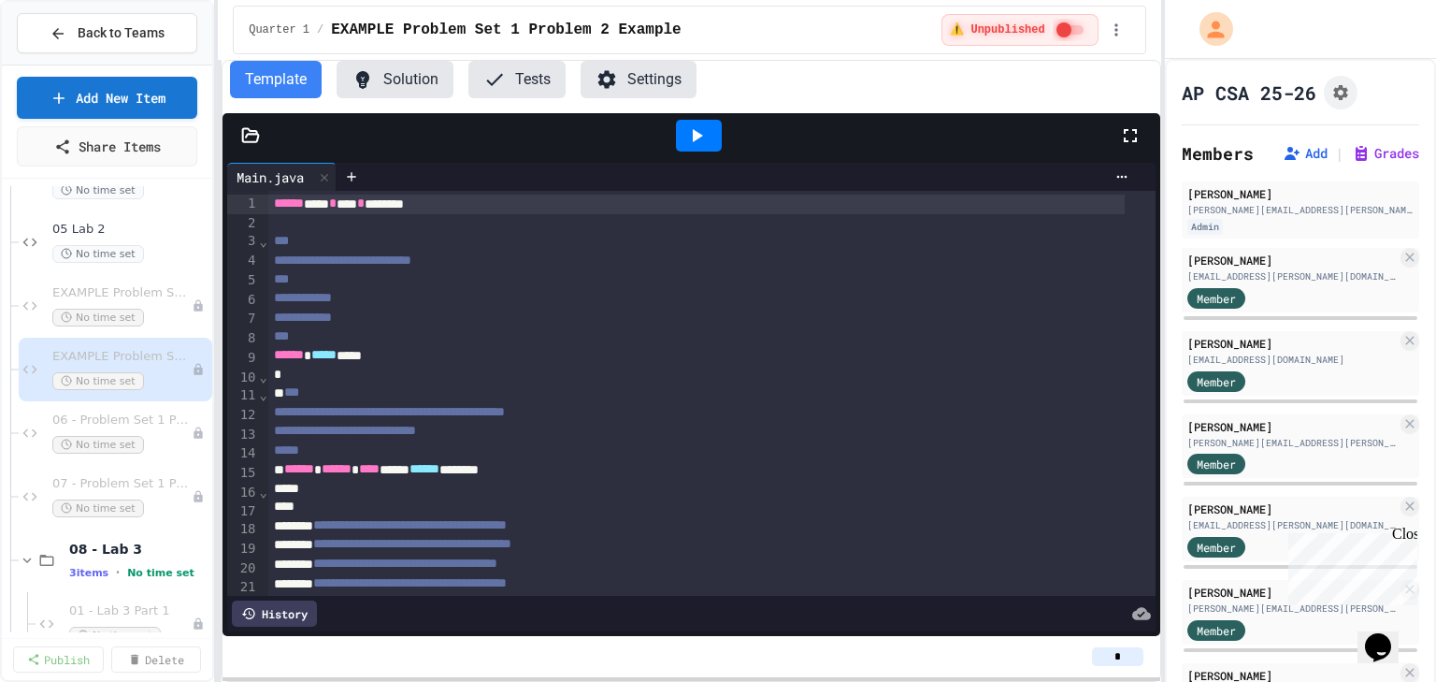
click at [257, 128] on icon at bounding box center [250, 135] width 19 height 19
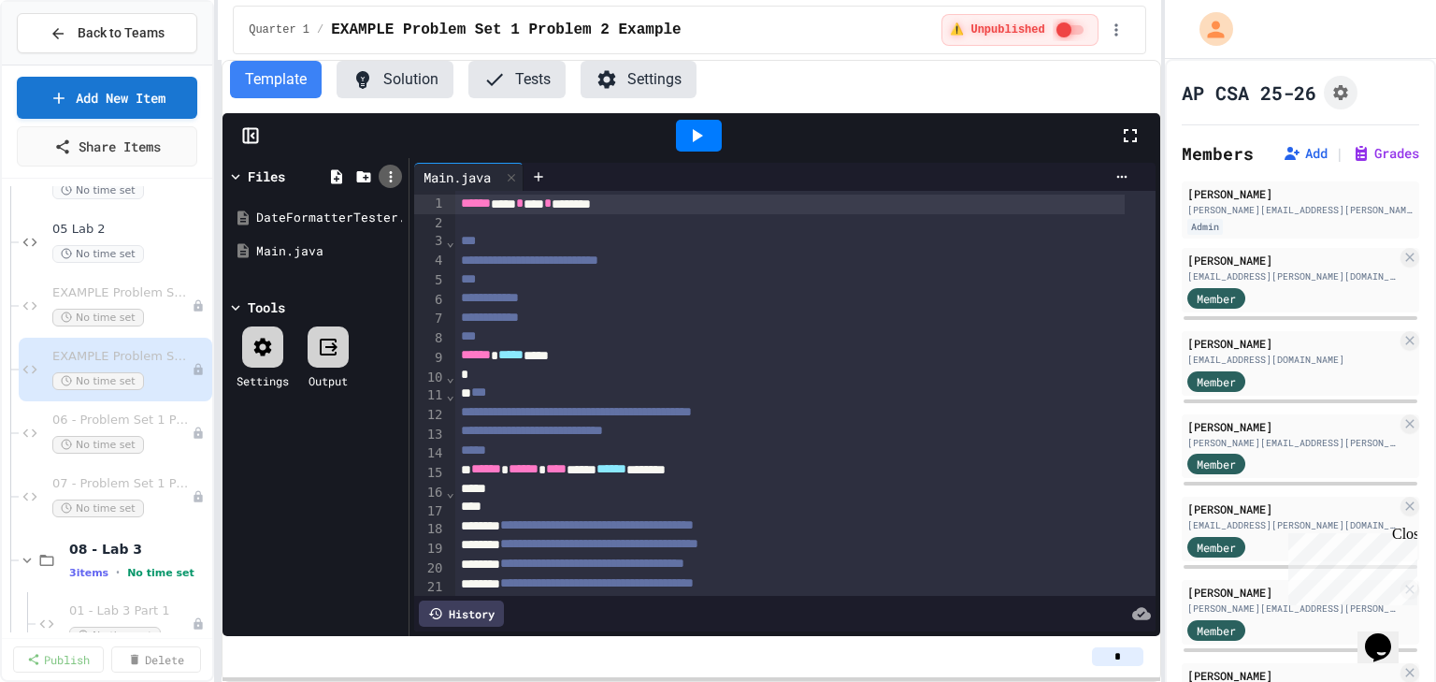
click at [385, 176] on icon at bounding box center [390, 176] width 17 height 17
click at [756, 418] on li "Upload zip" at bounding box center [771, 435] width 30 height 34
type input "**********"
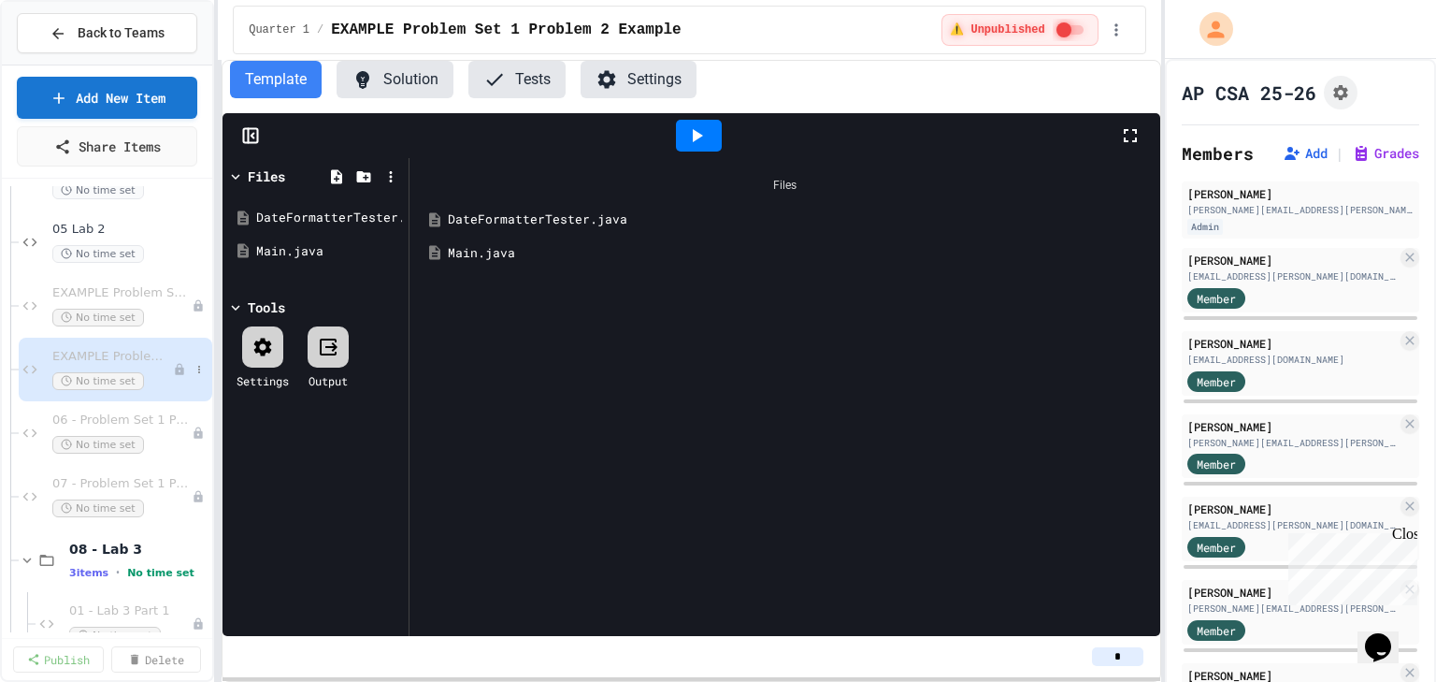
click at [108, 359] on span "EXAMPLE Problem Set 1 Problem 2 Example" at bounding box center [112, 357] width 121 height 16
click at [108, 292] on span "EXAMPLE Problem Set 1 Problem1 Example" at bounding box center [112, 293] width 121 height 16
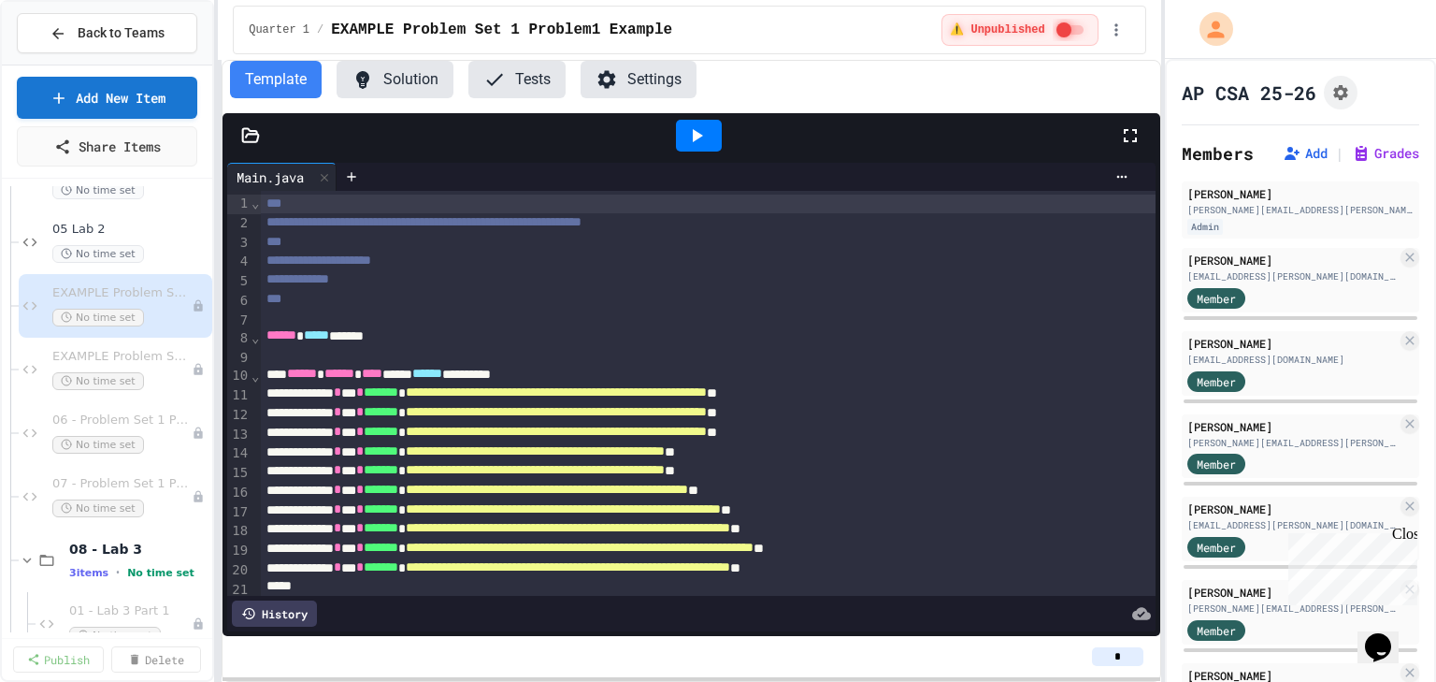
click at [253, 135] on icon at bounding box center [250, 135] width 19 height 19
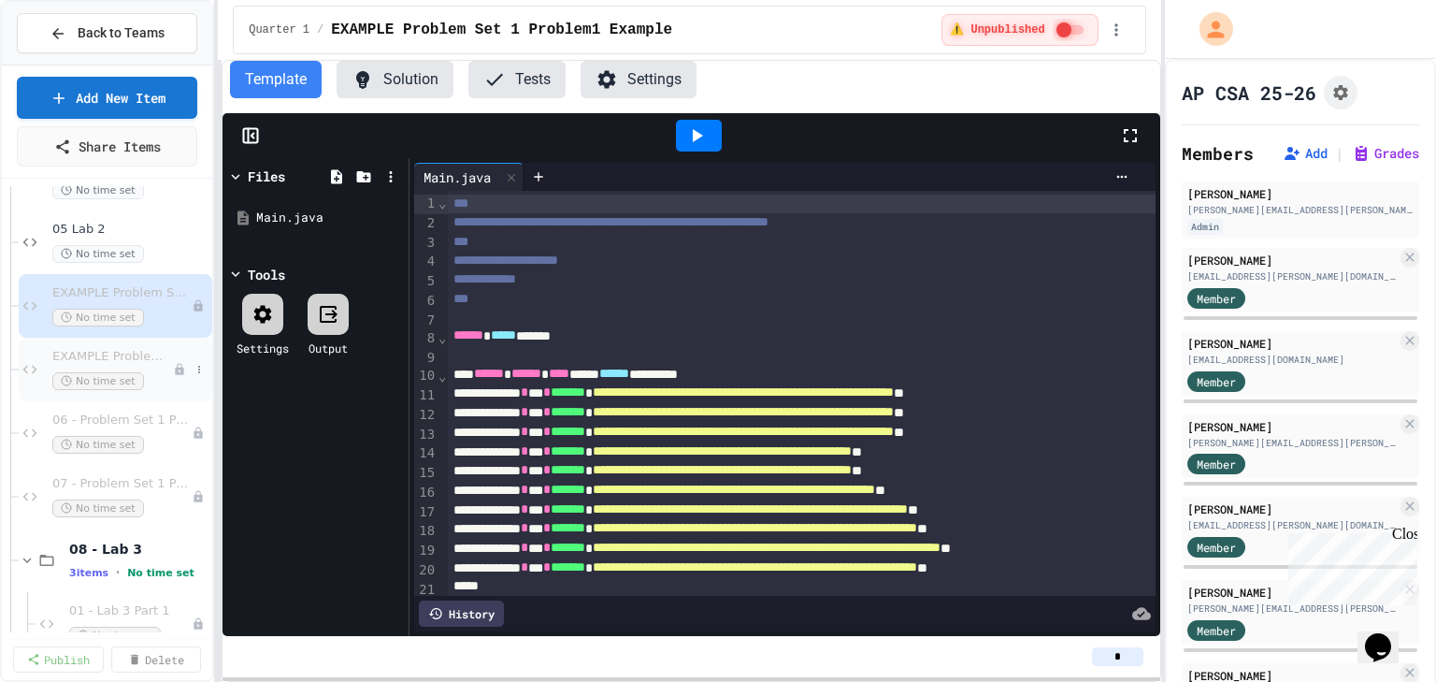
click at [105, 351] on span "EXAMPLE Problem Set 1 Problem 2 Example" at bounding box center [112, 357] width 121 height 16
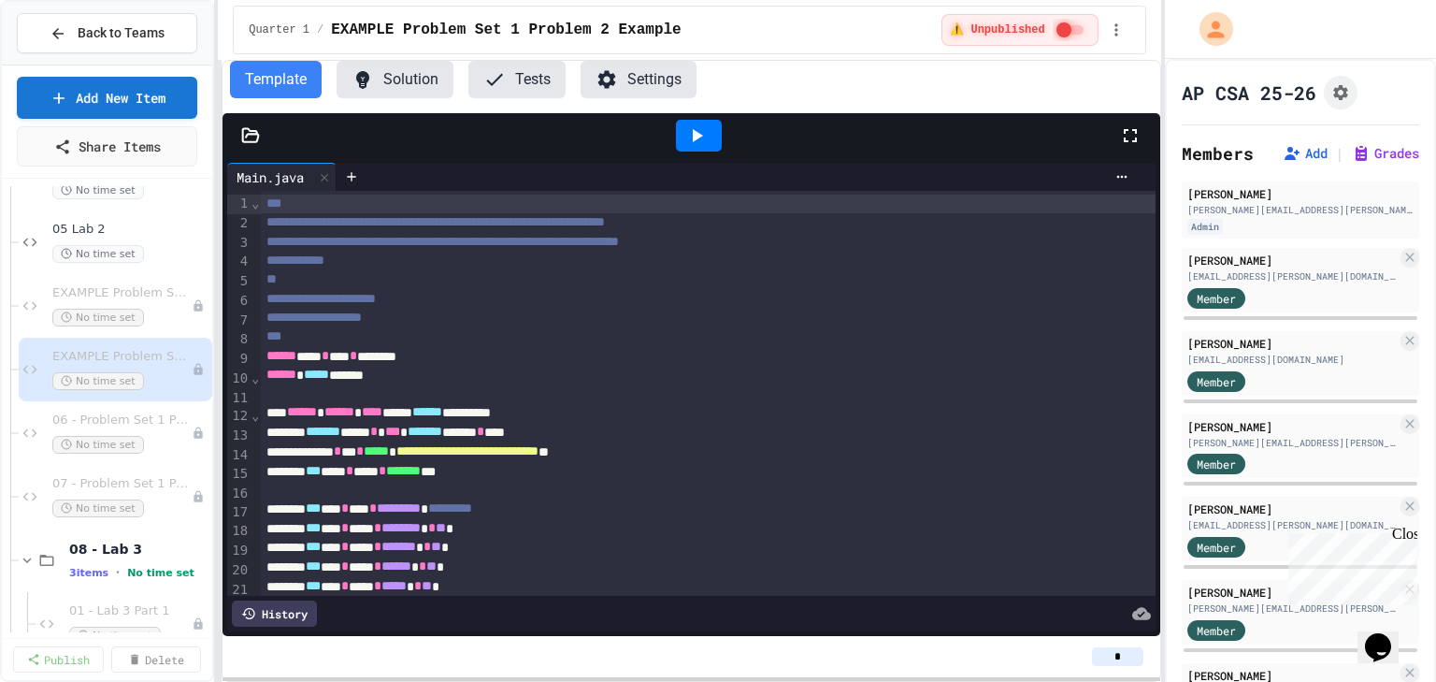
click at [251, 140] on icon at bounding box center [251, 134] width 16 height 13
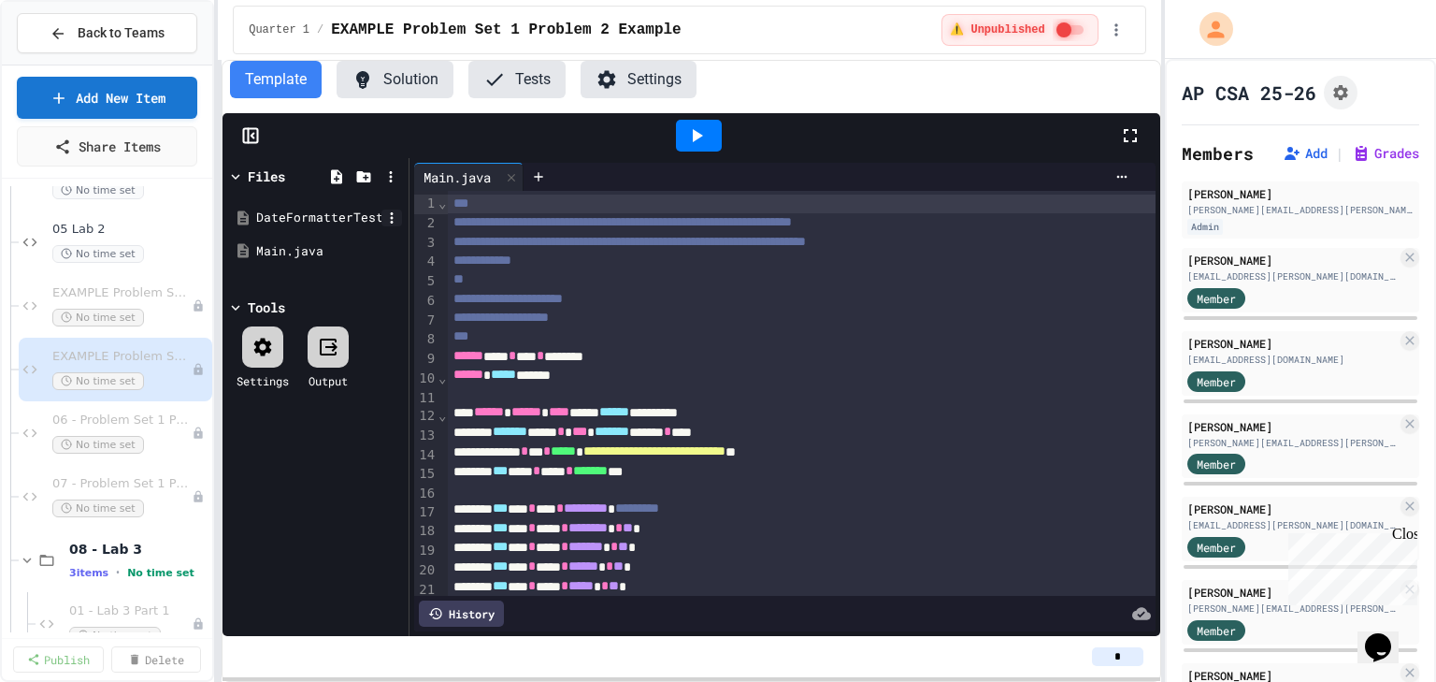
click at [397, 213] on icon at bounding box center [391, 217] width 17 height 17
click at [609, 501] on li "Delete" at bounding box center [673, 518] width 128 height 34
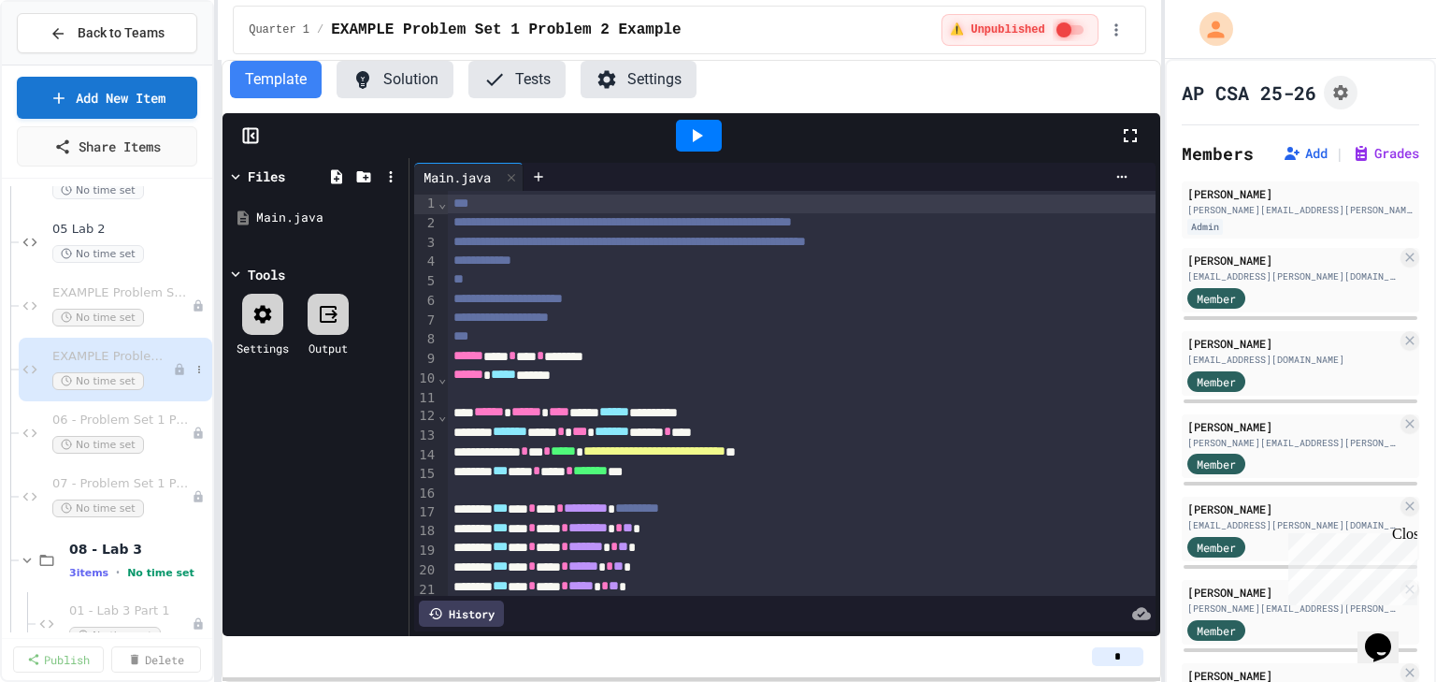
click at [84, 398] on div "EXAMPLE Problem Set 1 Problem 2 Example No time set" at bounding box center [116, 370] width 194 height 64
click at [93, 420] on span "06 - Problem Set 1 Problem 1" at bounding box center [121, 420] width 139 height 16
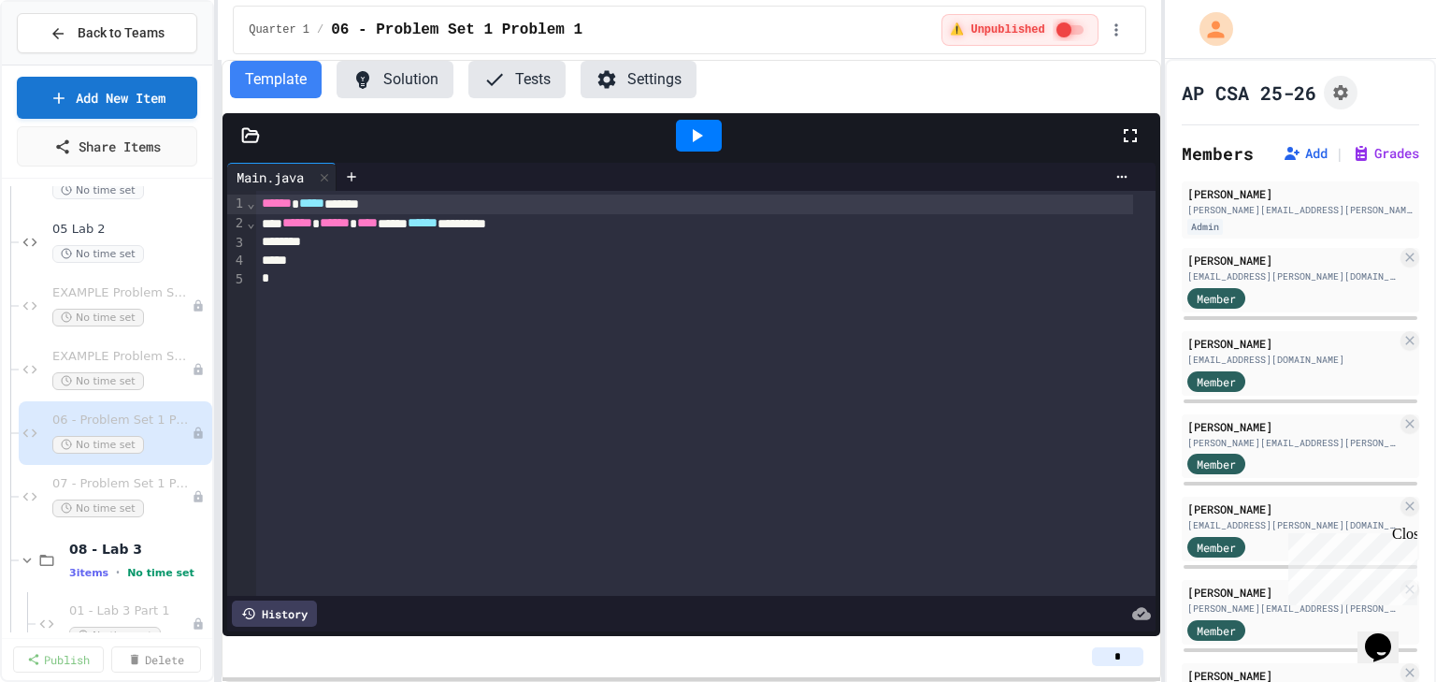
click at [256, 142] on icon at bounding box center [250, 135] width 19 height 19
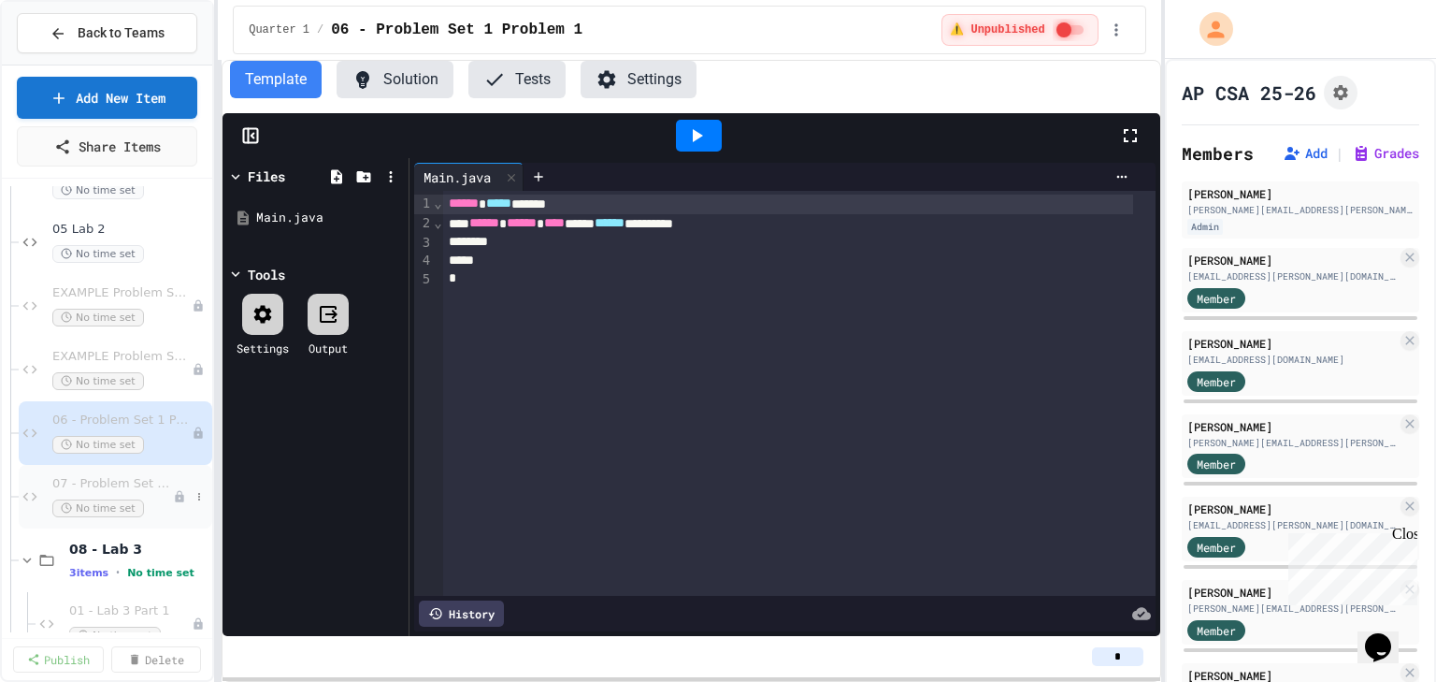
click at [90, 476] on span "07 - Problem Set 1 Problem 2" at bounding box center [112, 484] width 121 height 16
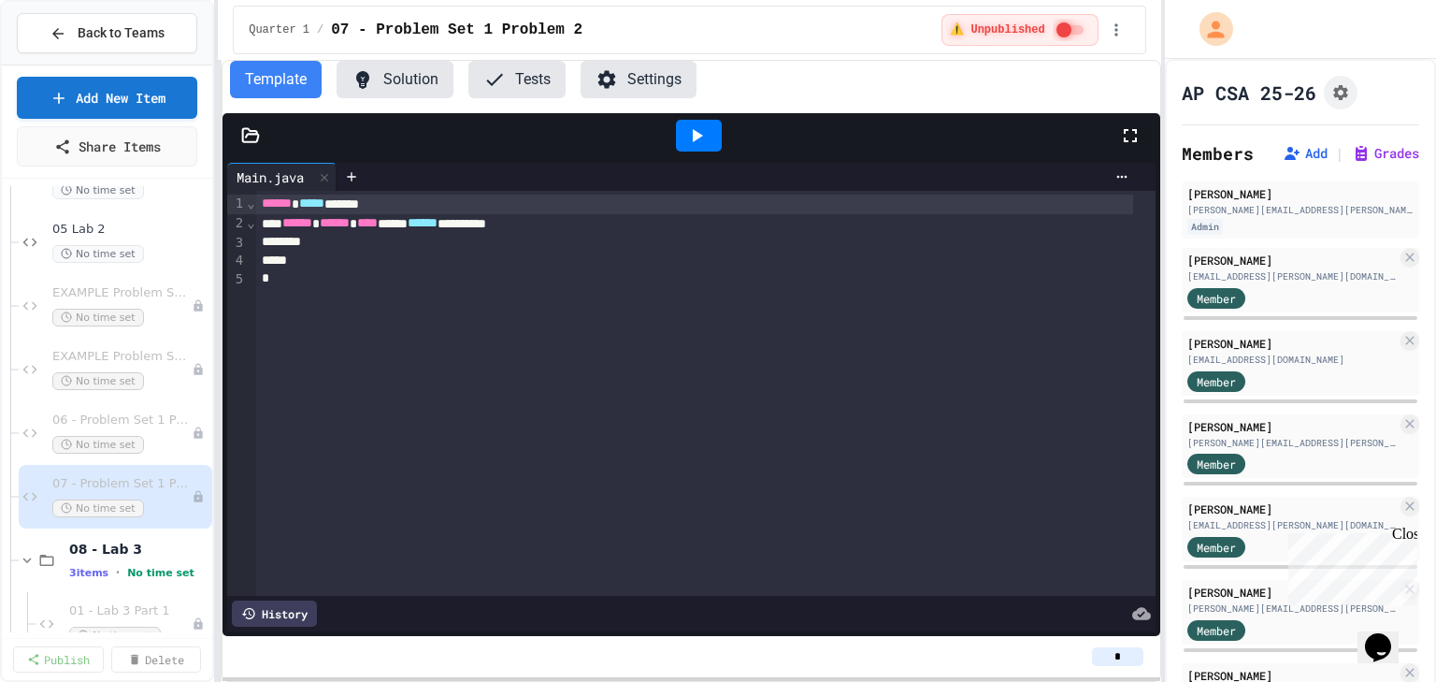
click at [254, 142] on icon at bounding box center [250, 135] width 19 height 19
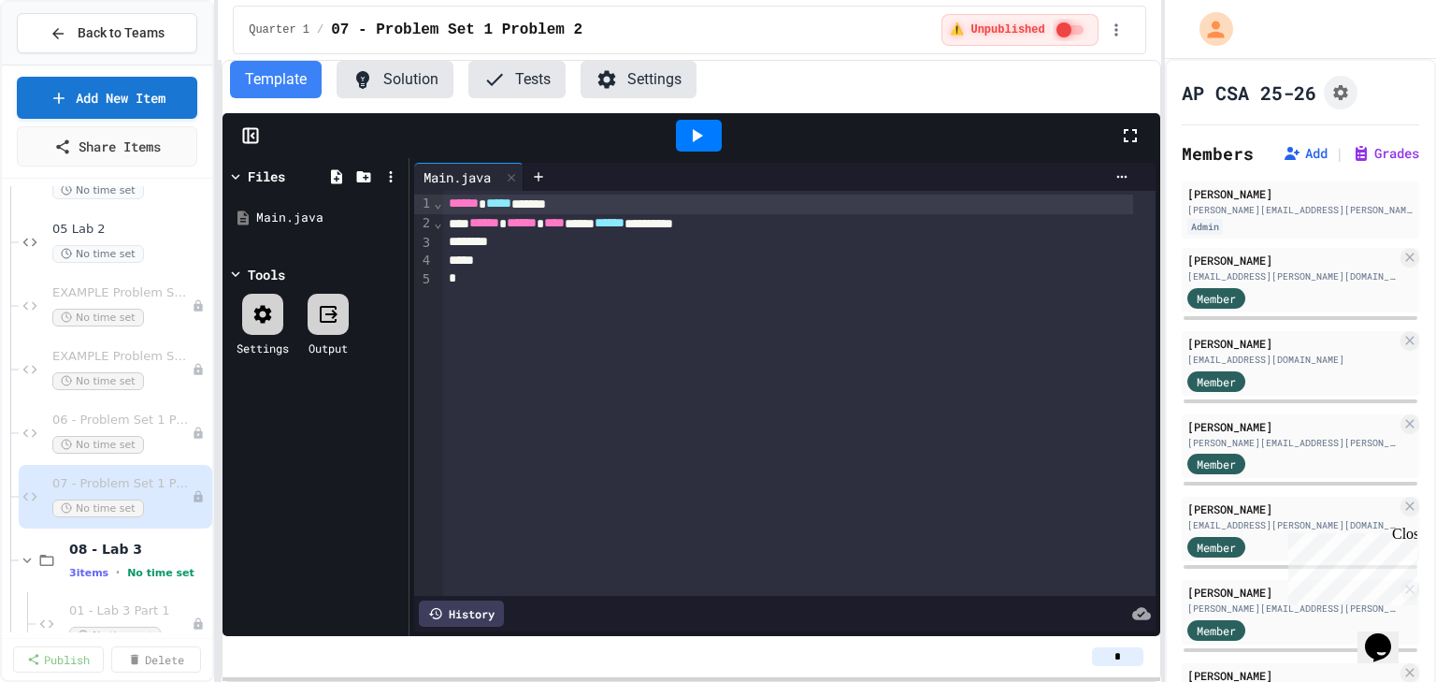
click at [254, 142] on icon at bounding box center [250, 135] width 19 height 19
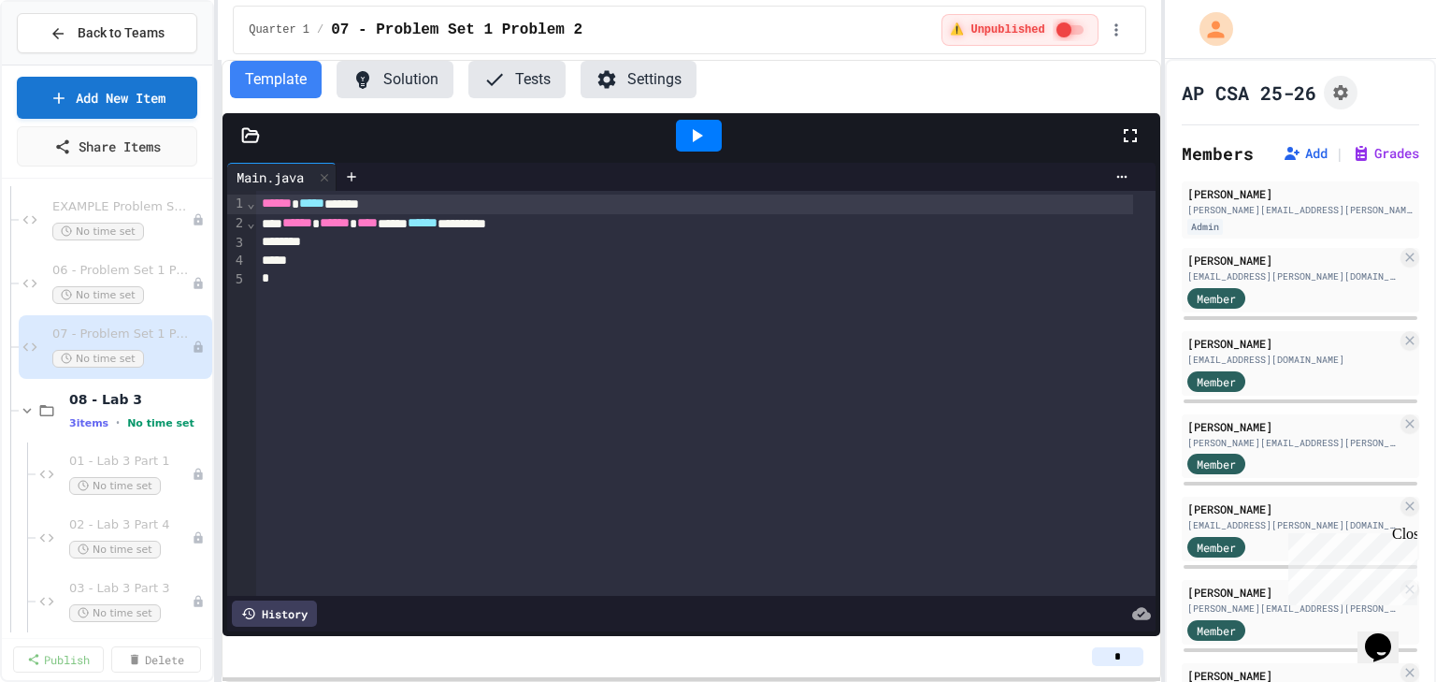
scroll to position [593, 0]
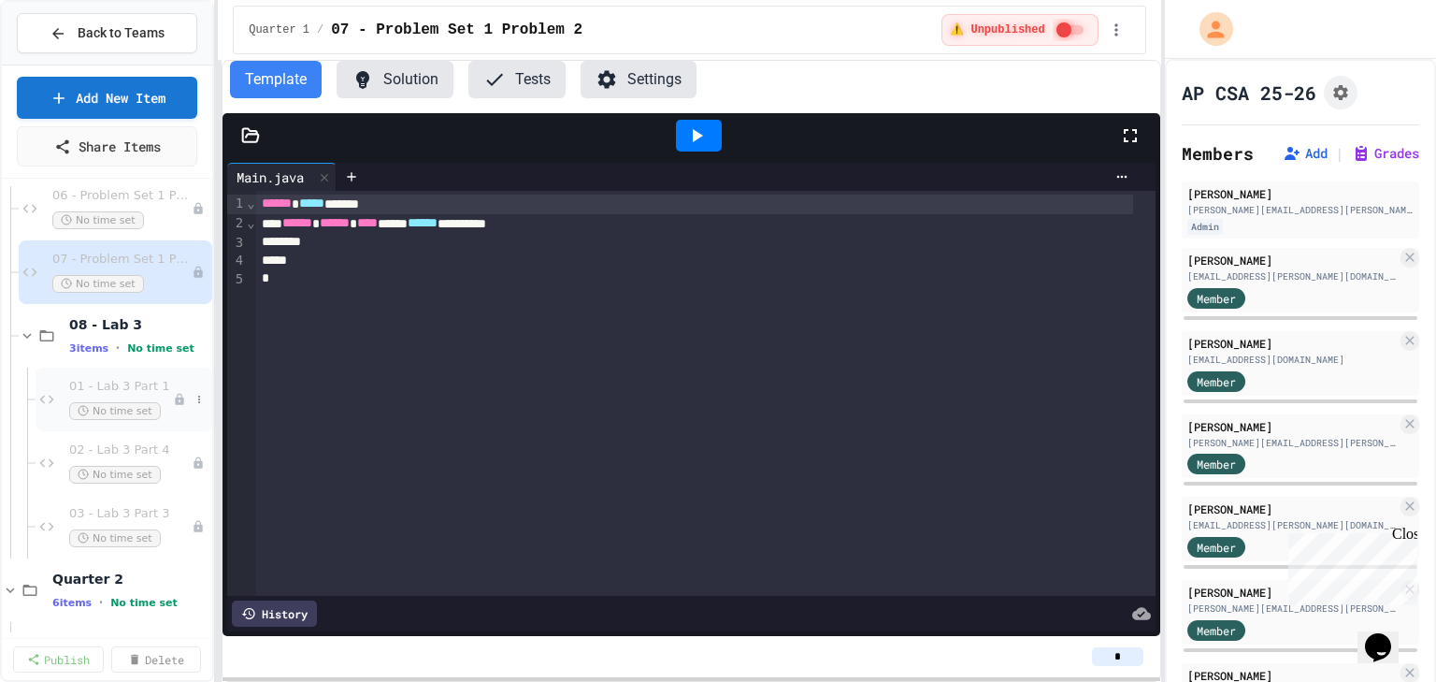
click at [94, 384] on span "01 - Lab 3 Part 1" at bounding box center [121, 387] width 104 height 16
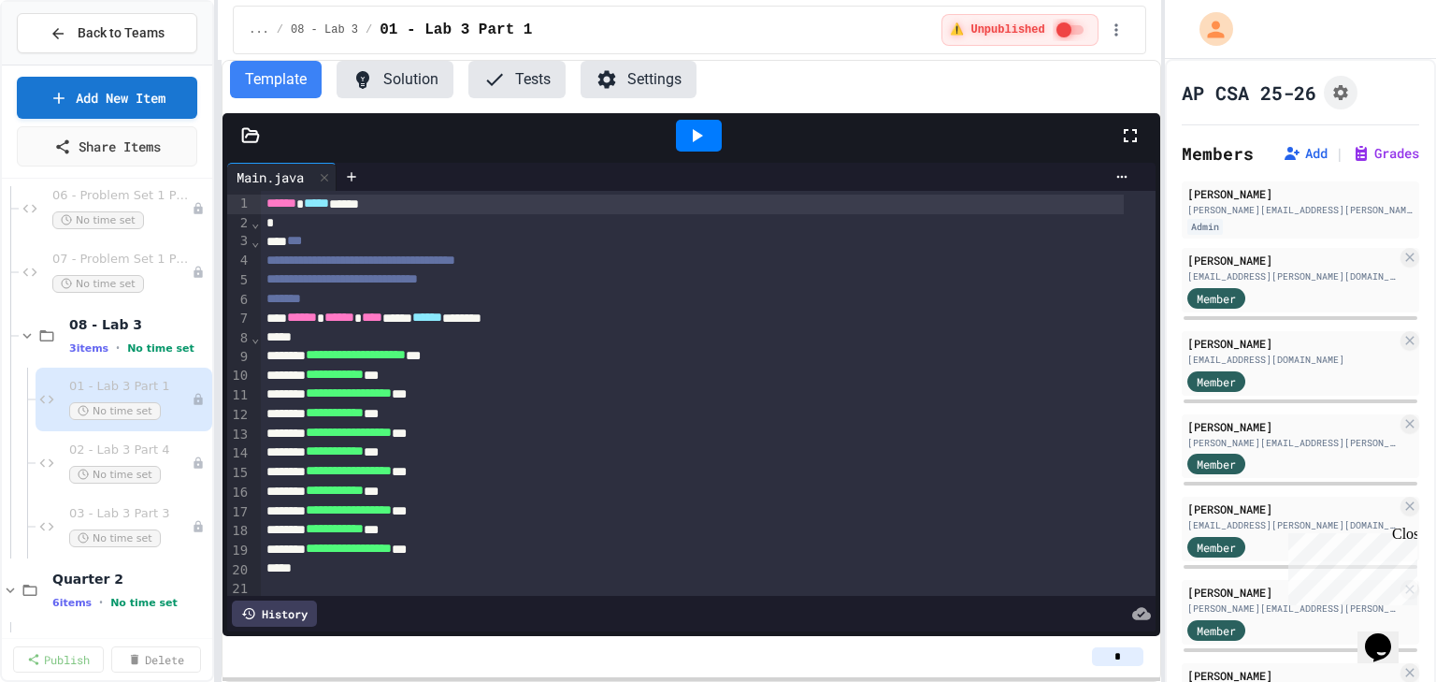
scroll to position [743, 0]
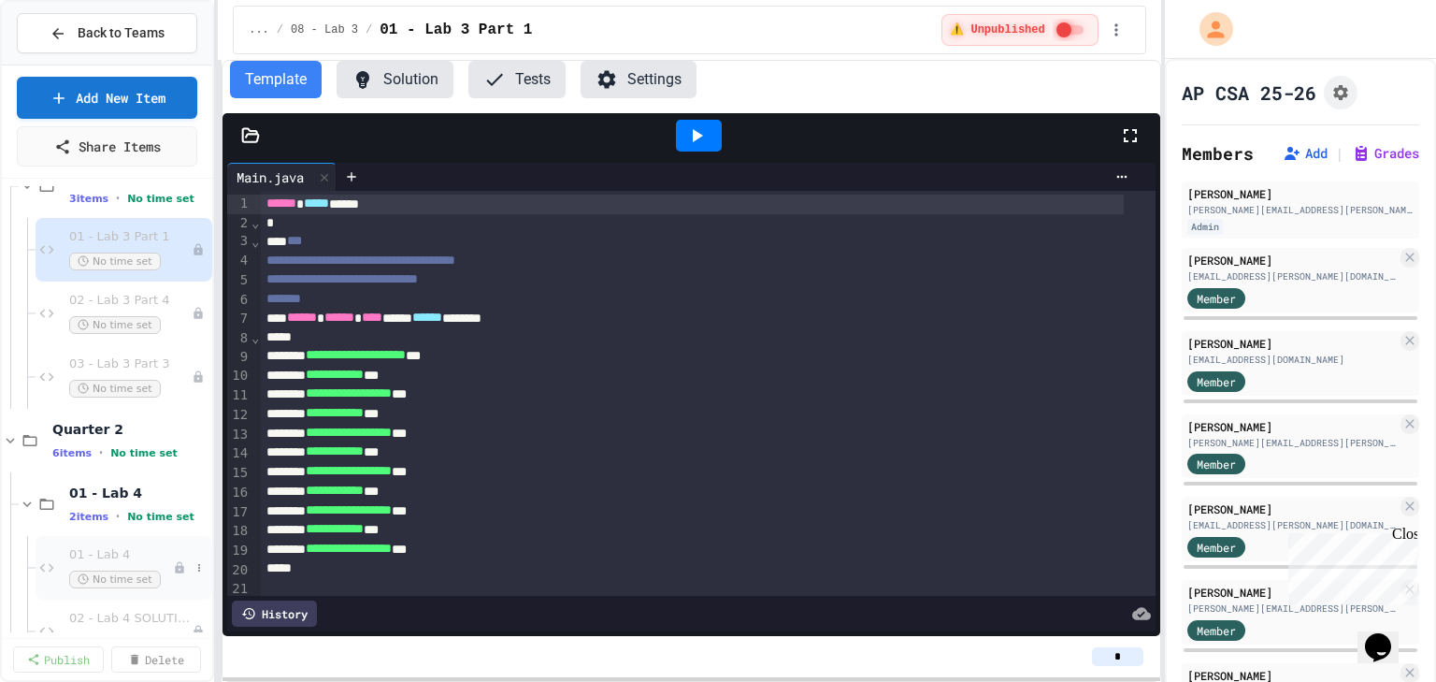
click at [94, 557] on span "01 - Lab 4" at bounding box center [121, 555] width 104 height 16
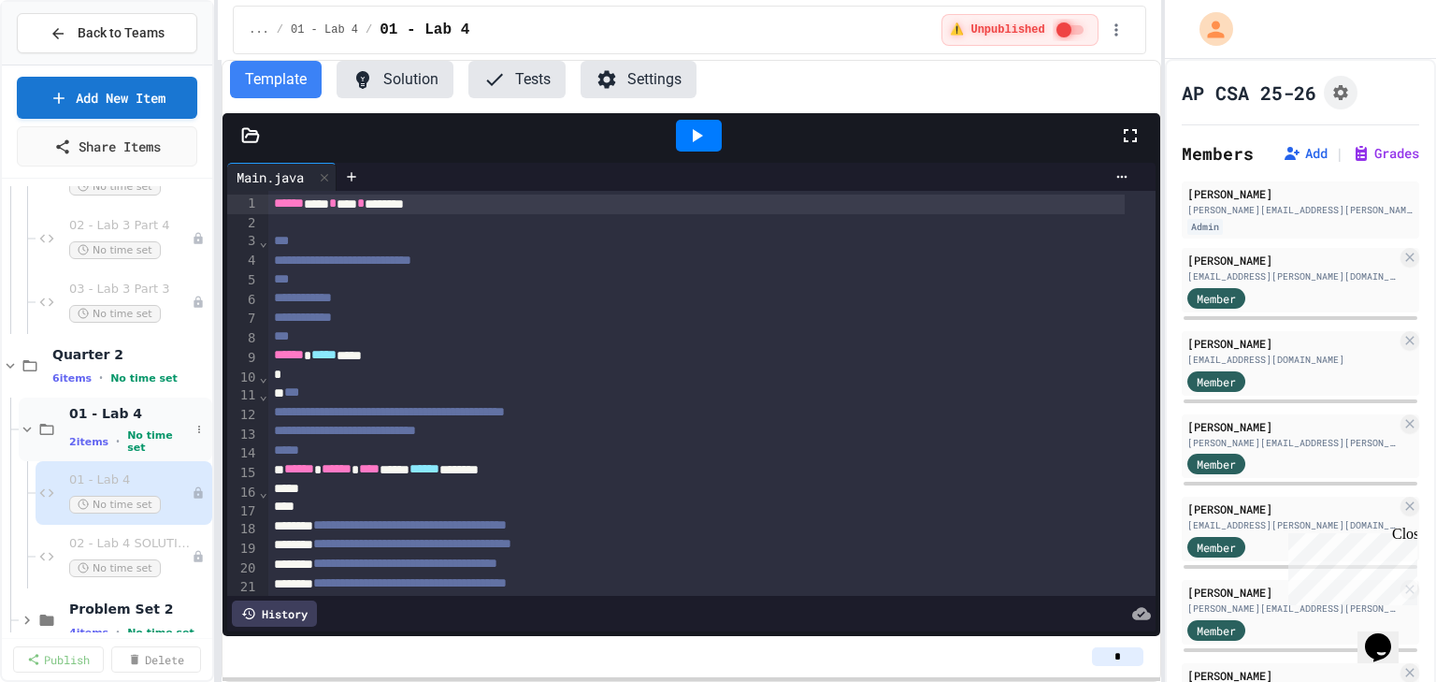
scroll to position [847, 0]
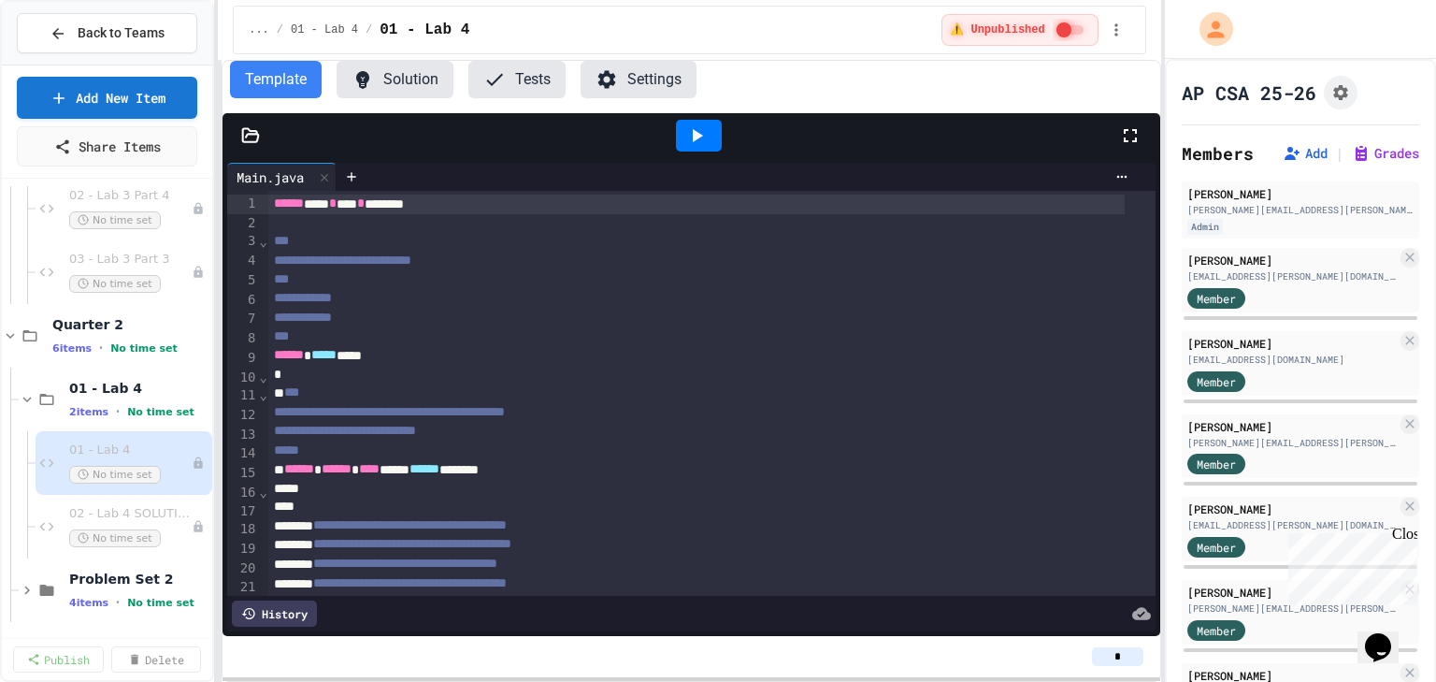
click at [244, 130] on icon at bounding box center [250, 135] width 19 height 19
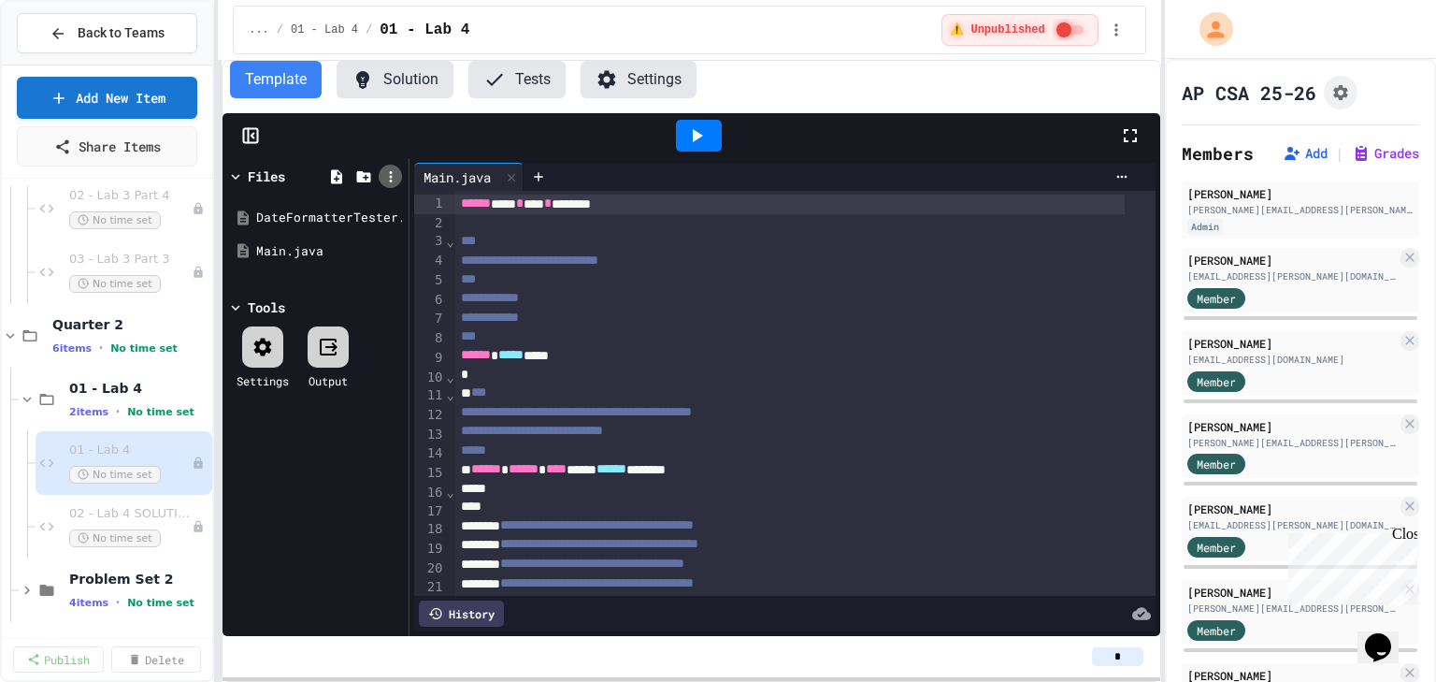
click at [396, 175] on icon at bounding box center [390, 176] width 17 height 17
click at [327, 267] on div at bounding box center [718, 341] width 1436 height 682
click at [396, 215] on icon at bounding box center [391, 217] width 17 height 17
click at [609, 501] on li "Delete" at bounding box center [673, 518] width 128 height 34
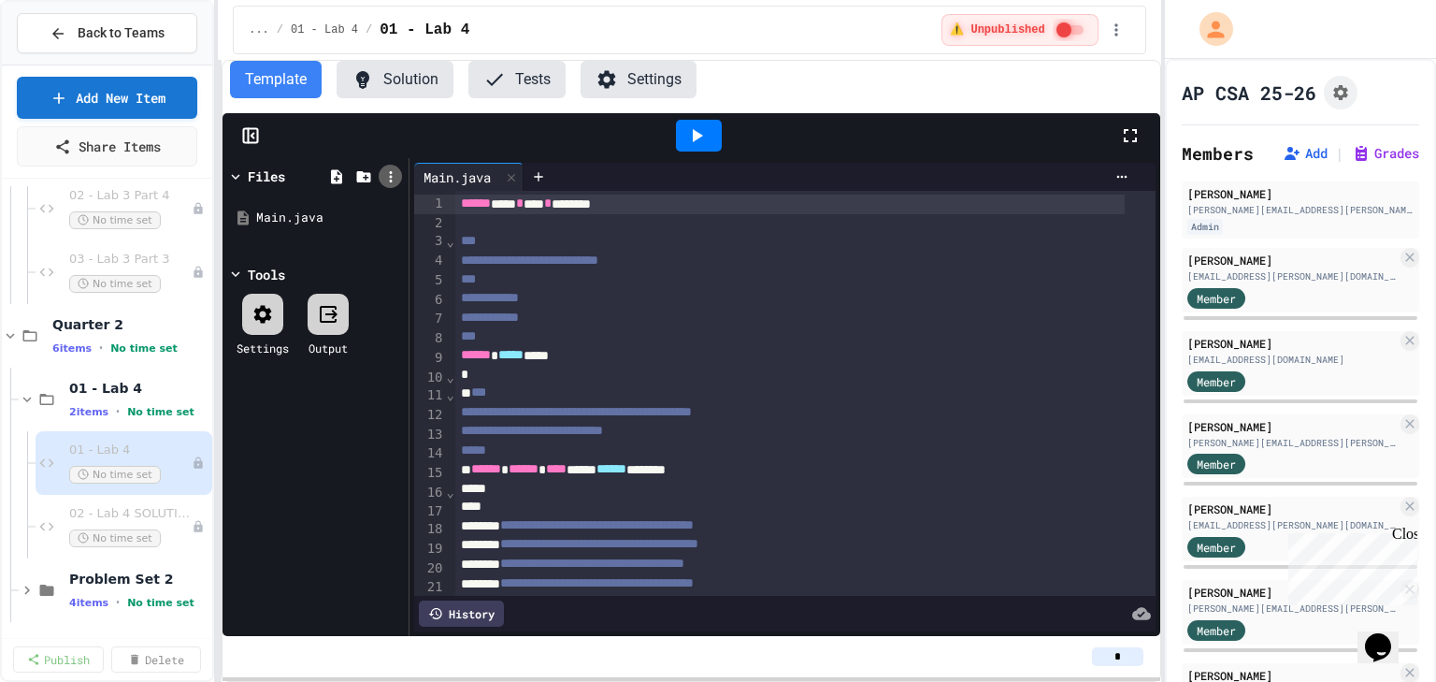
click at [390, 179] on icon at bounding box center [390, 176] width 3 height 11
click at [771, 424] on div at bounding box center [788, 435] width 34 height 22
type input "**********"
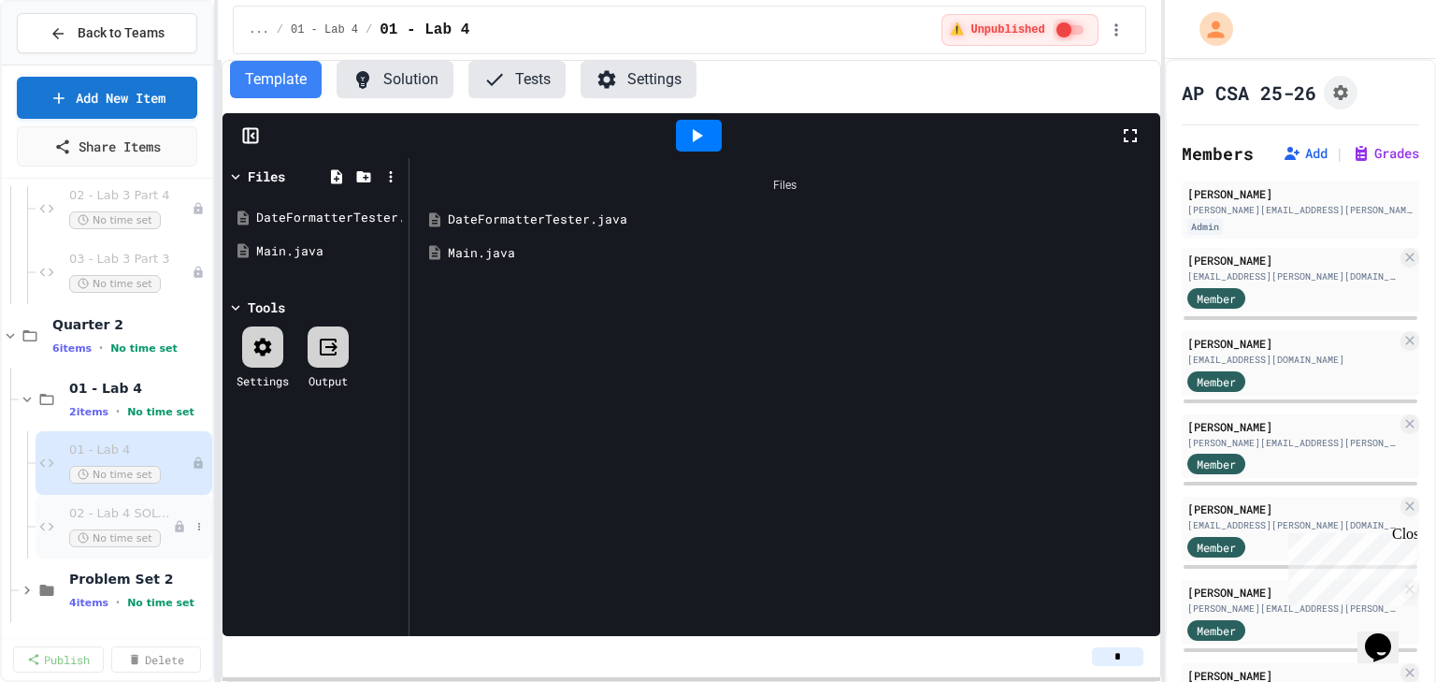
click at [74, 509] on span "02 - Lab 4 SOLUTIONS" at bounding box center [121, 514] width 104 height 16
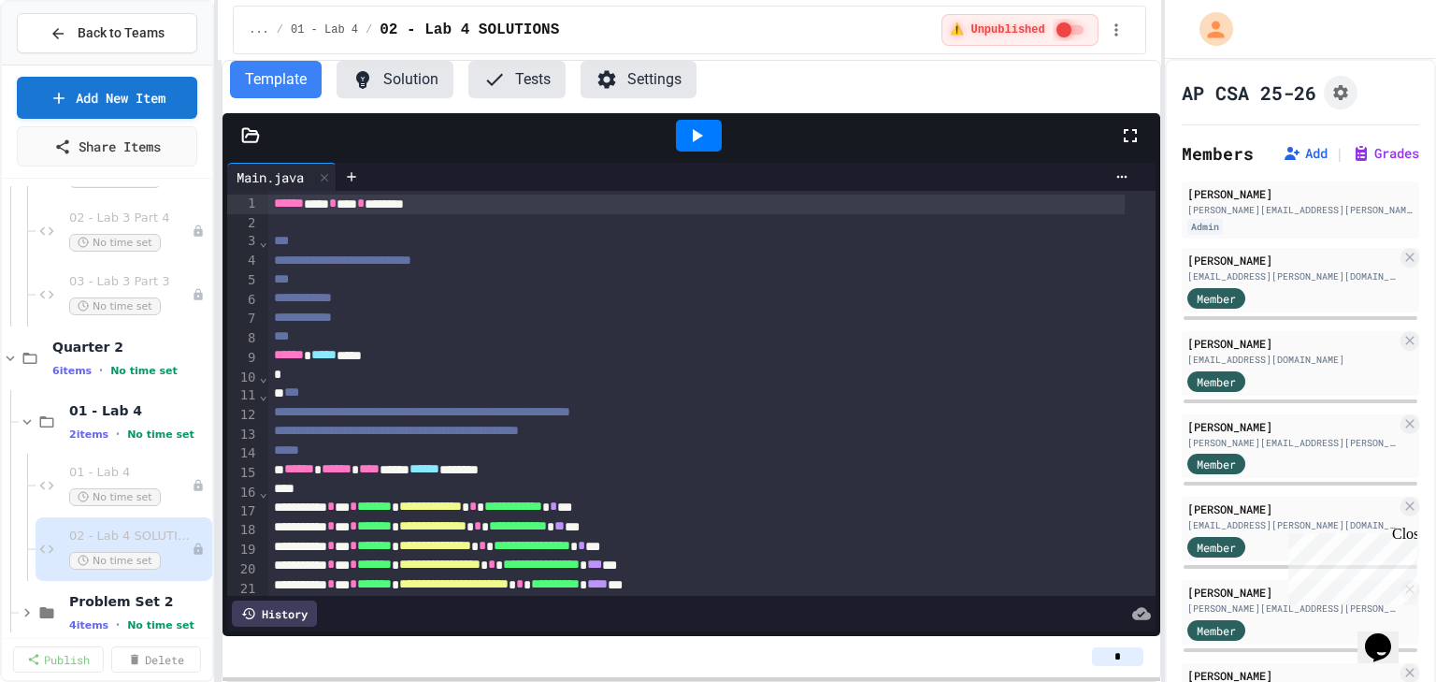
click at [244, 144] on div at bounding box center [691, 135] width 937 height 45
click at [247, 131] on icon at bounding box center [250, 135] width 19 height 19
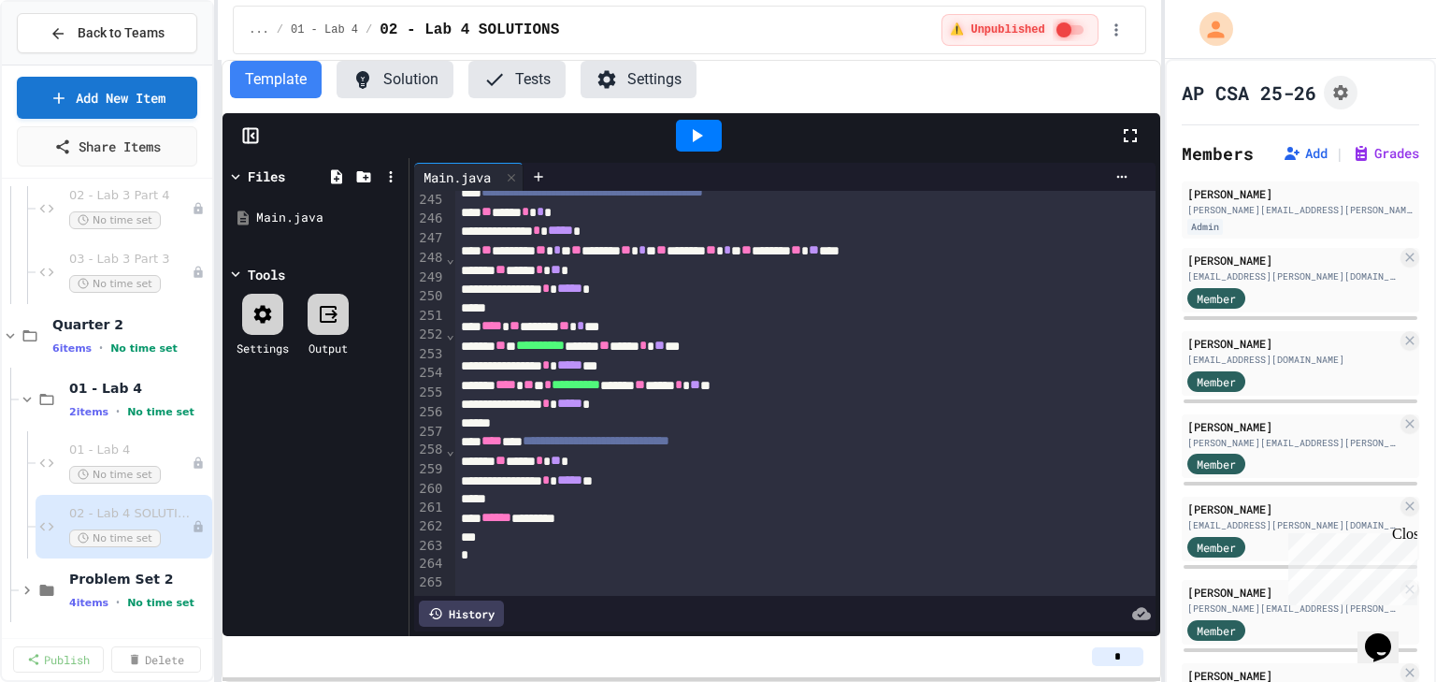
scroll to position [4715, 0]
click at [22, 394] on icon at bounding box center [27, 399] width 17 height 17
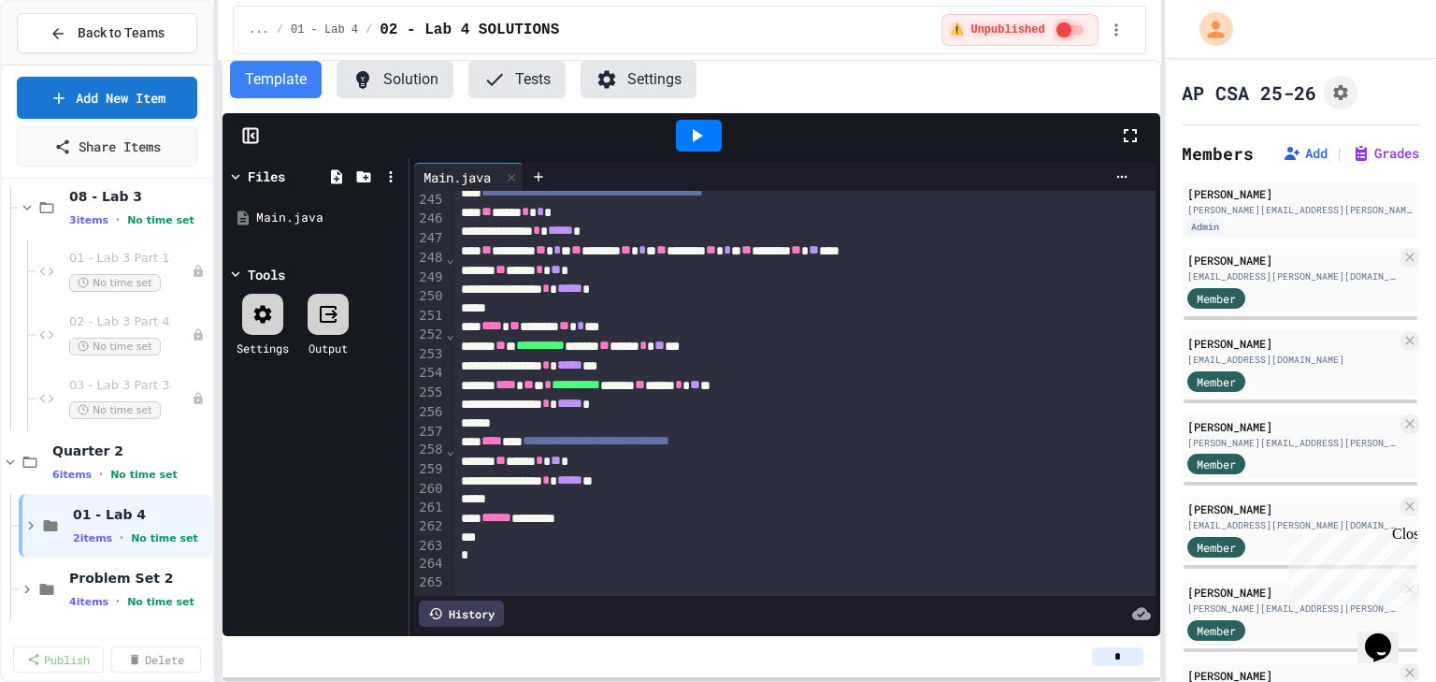
scroll to position [720, 0]
click at [15, 580] on div "Problem Set 2 4 items • No time set" at bounding box center [107, 590] width 210 height 64
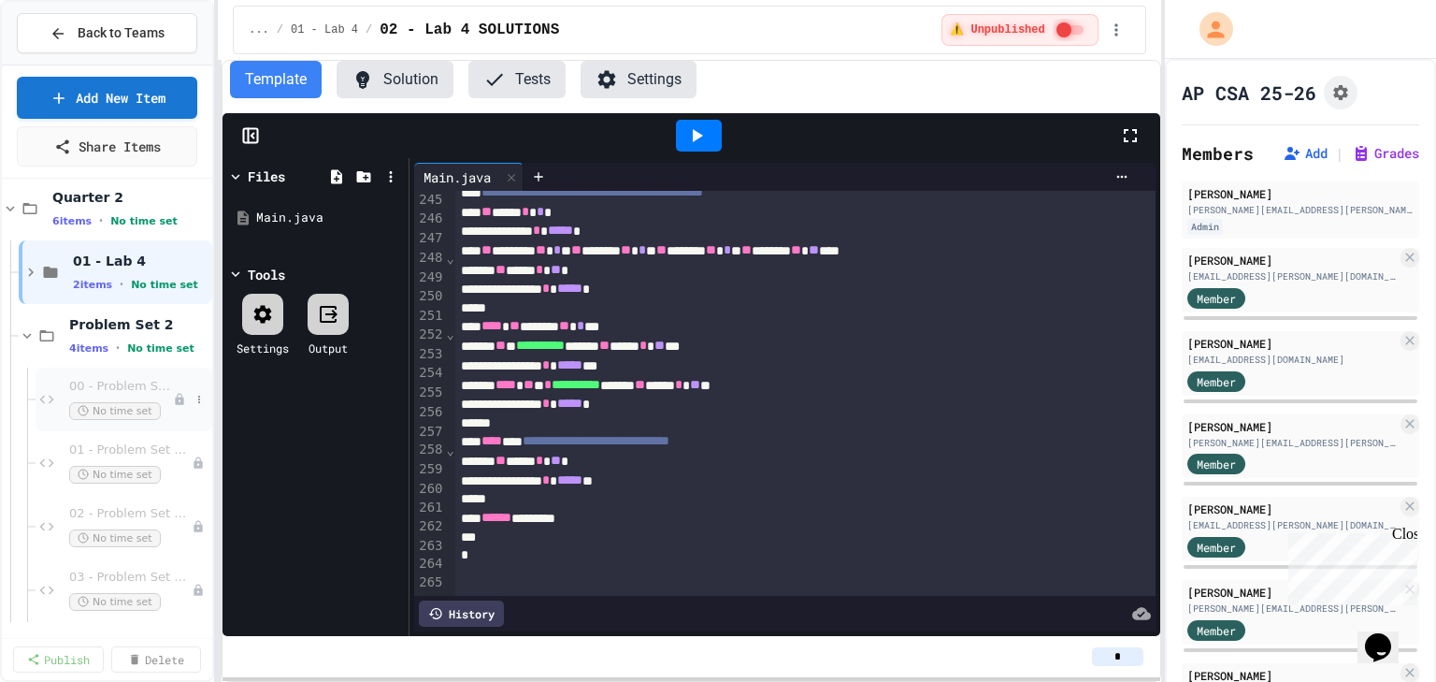
click at [91, 382] on span "00 - Problem Set 2 QUESTIONS" at bounding box center [121, 387] width 104 height 16
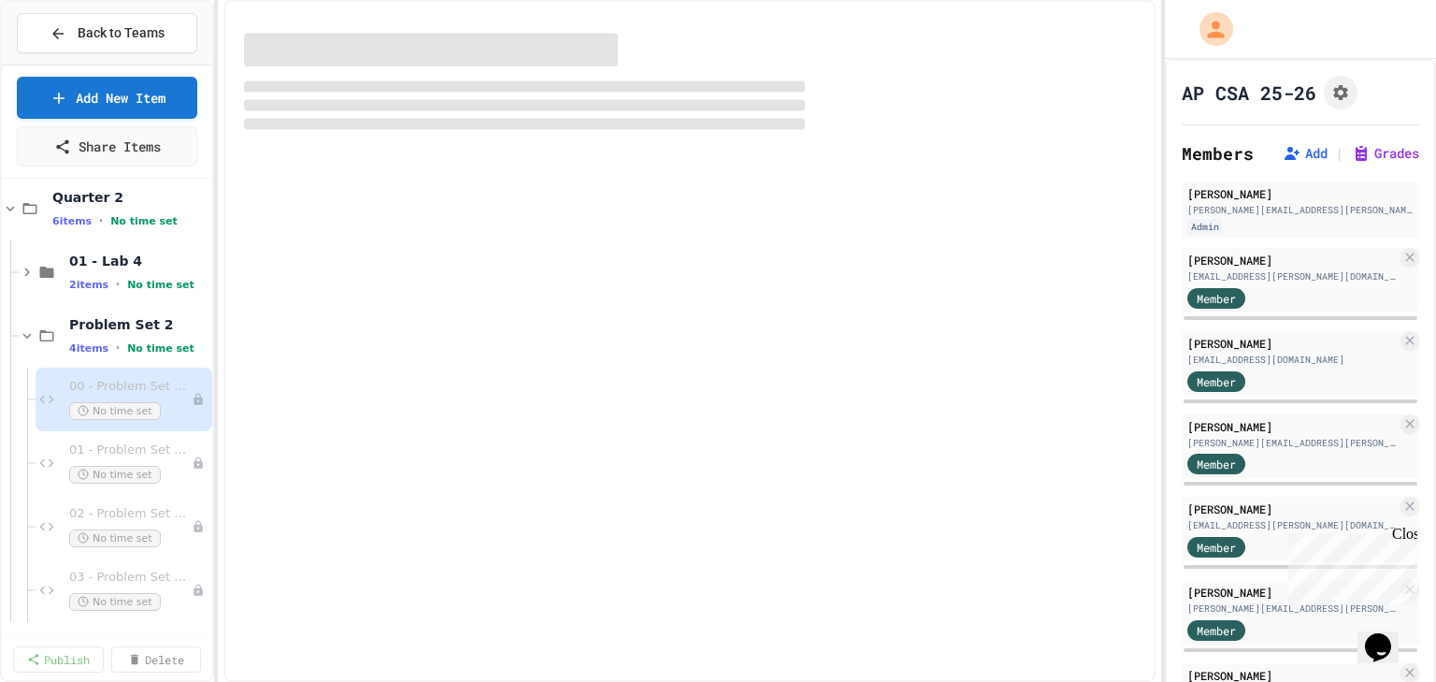
scroll to position [952, 0]
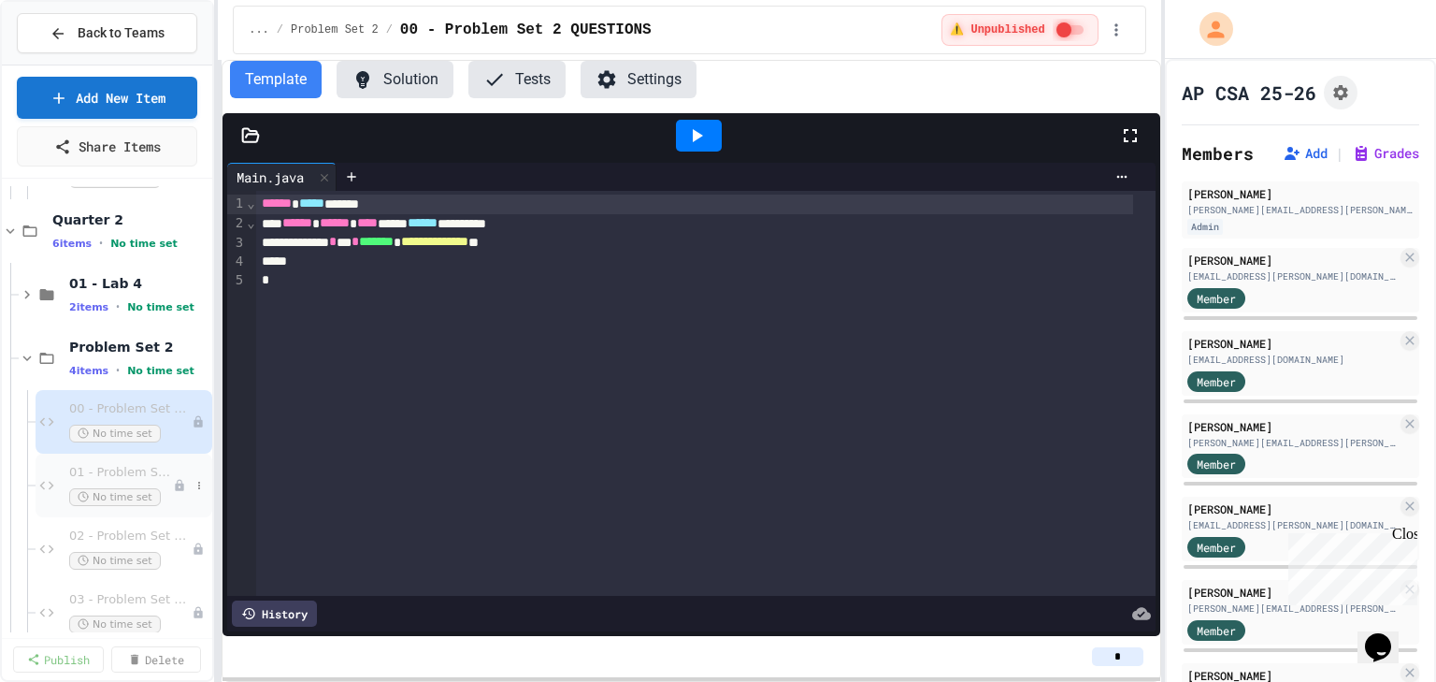
click at [95, 470] on span "01 - Problem Set 2 ALARMS" at bounding box center [121, 473] width 104 height 16
